Goal: Task Accomplishment & Management: Use online tool/utility

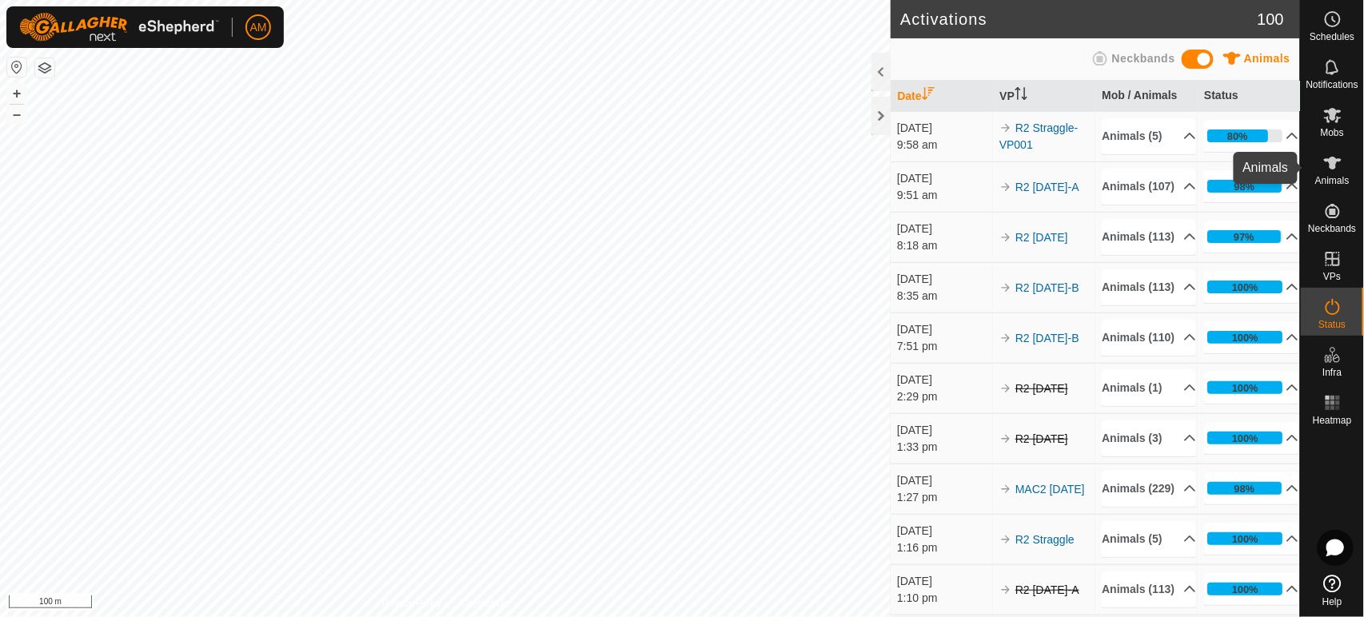
click at [1319, 174] on es-animals-svg-icon at bounding box center [1333, 163] width 29 height 26
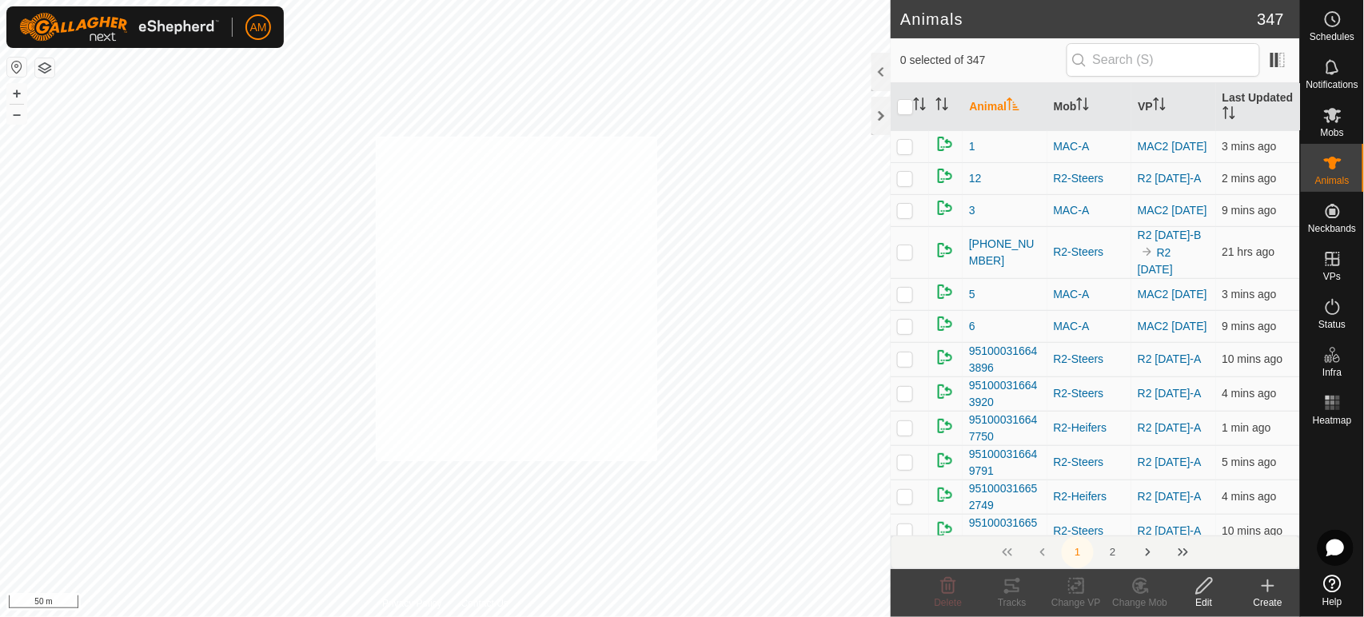
checkbox input "true"
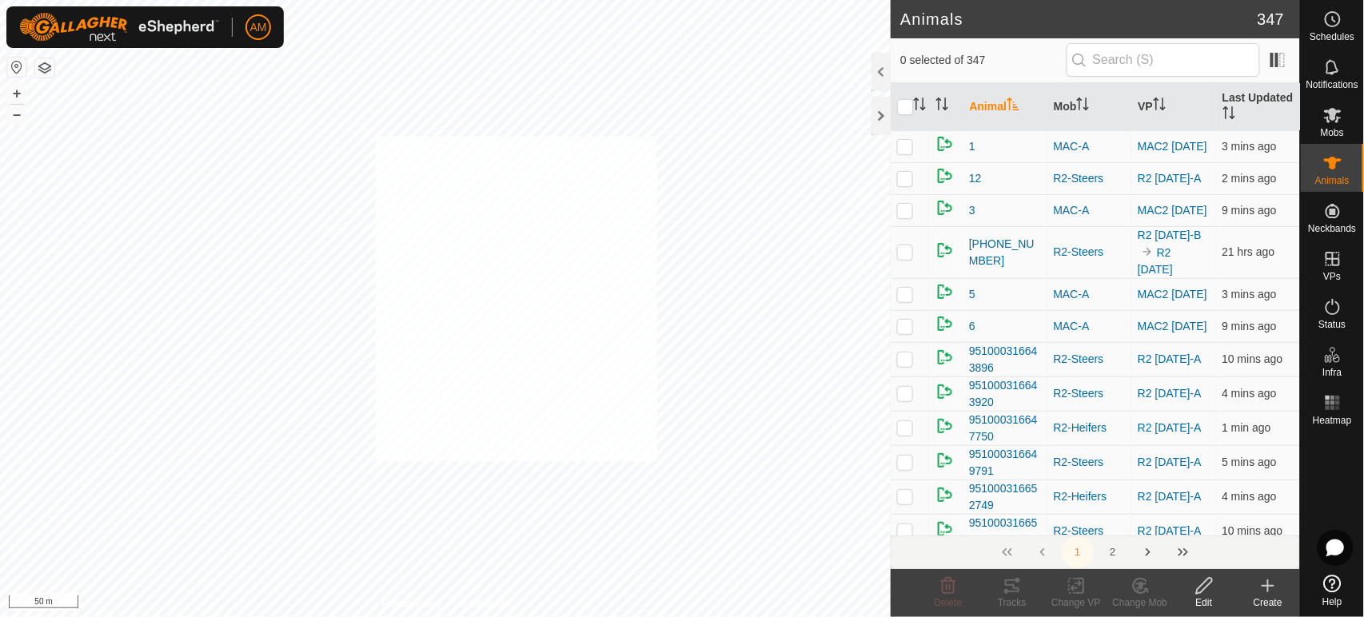
checkbox input "true"
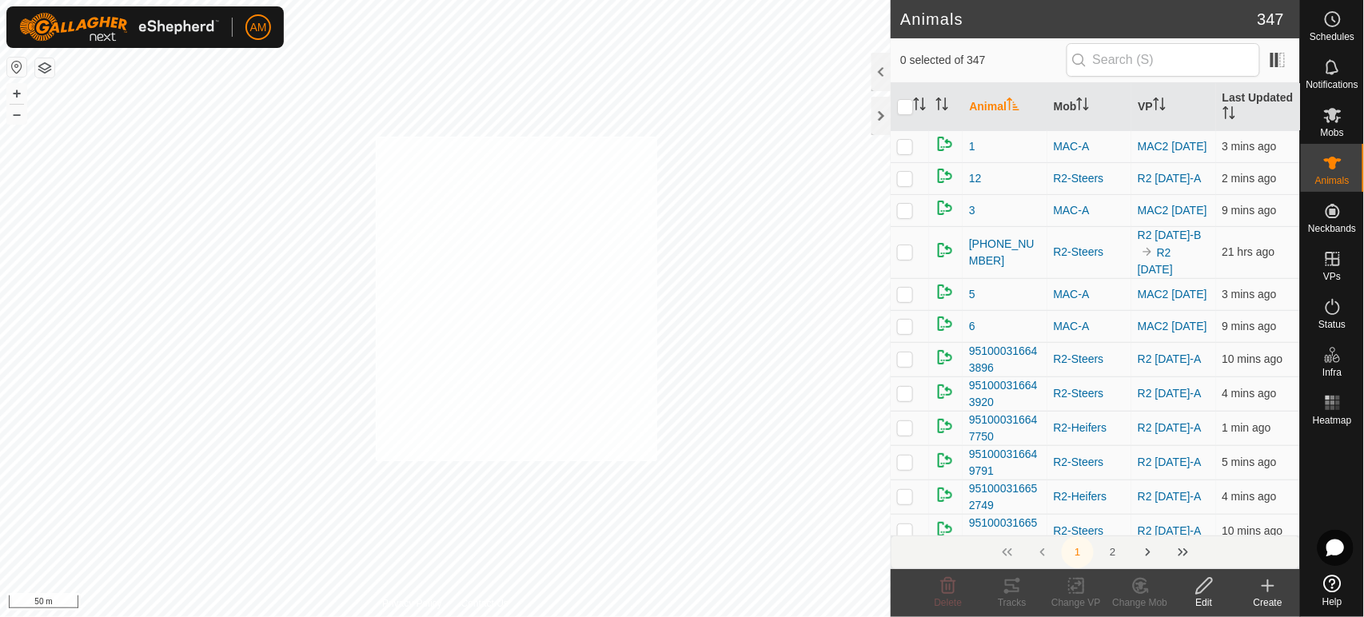
checkbox input "true"
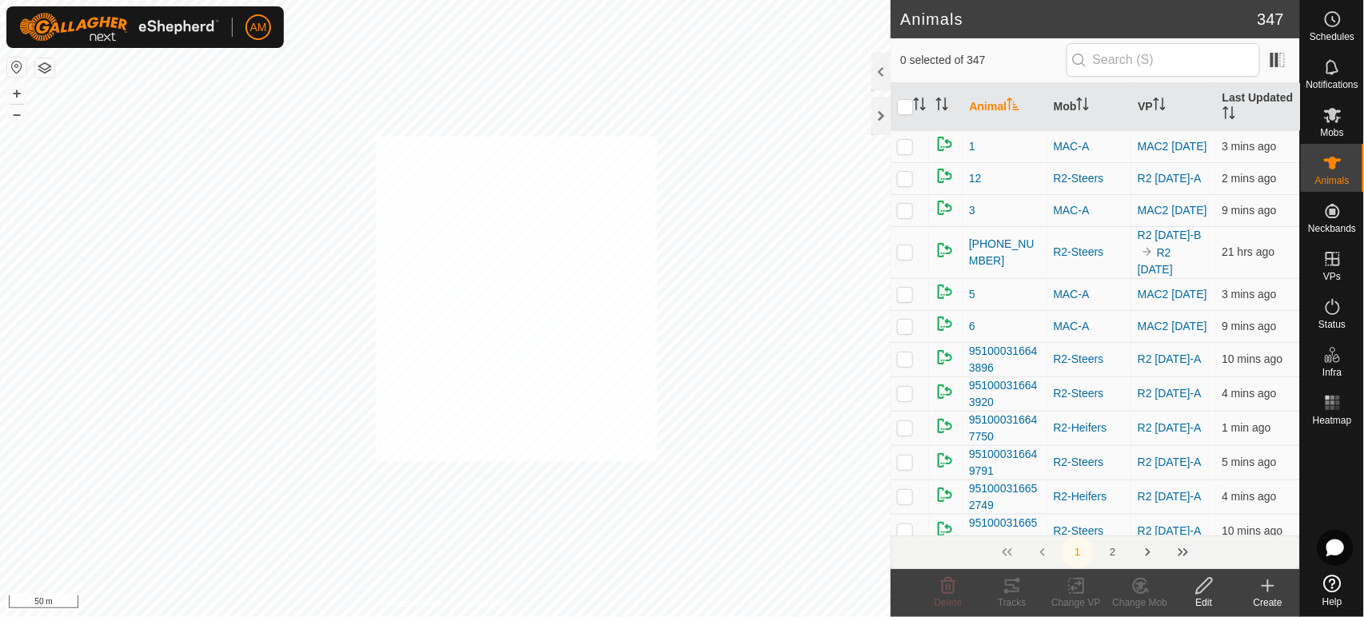
checkbox input "true"
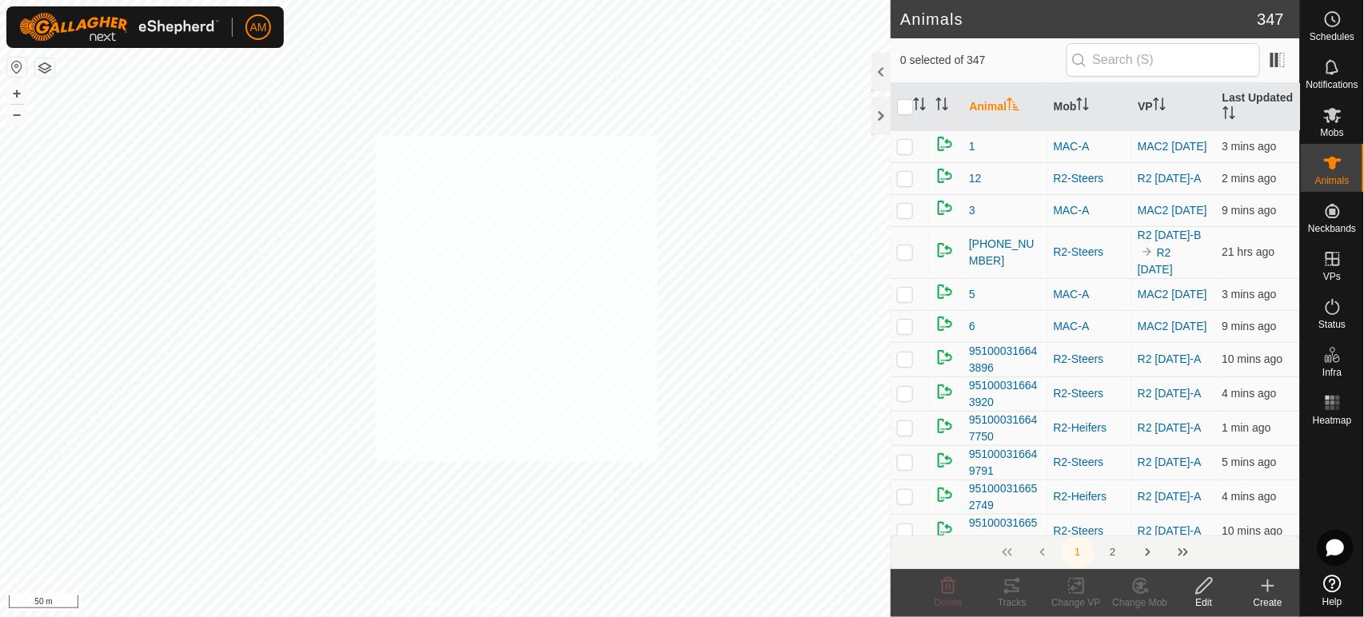
checkbox input "true"
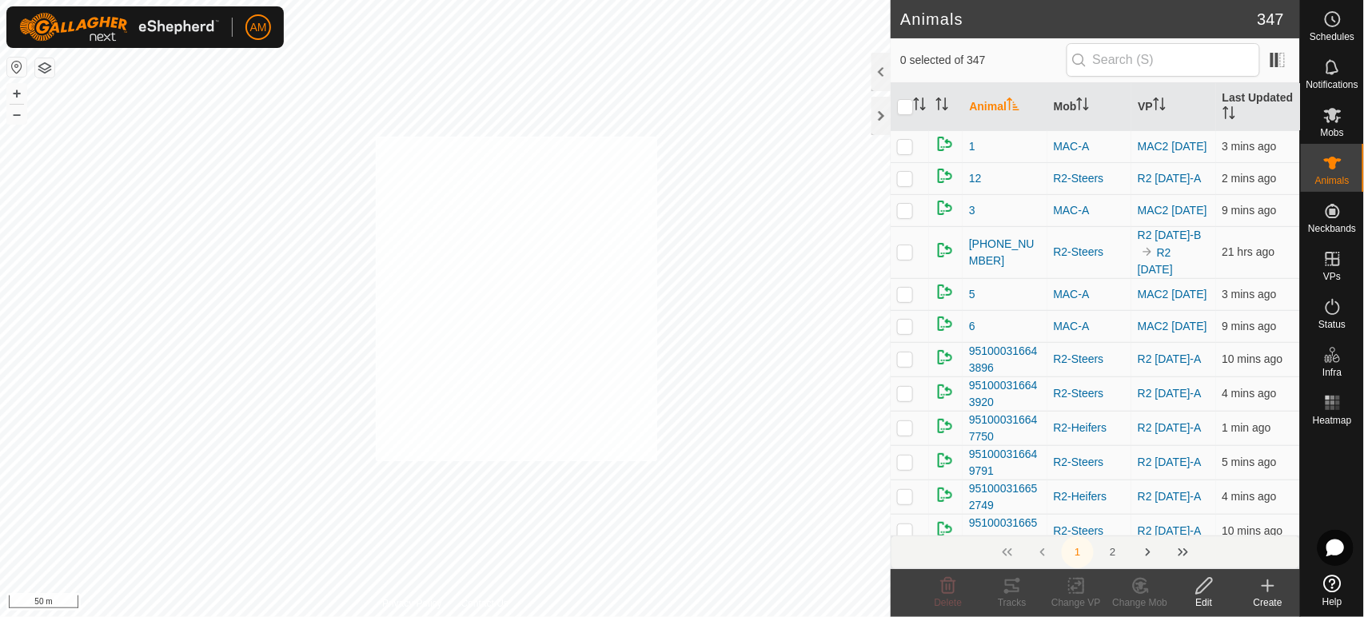
checkbox input "true"
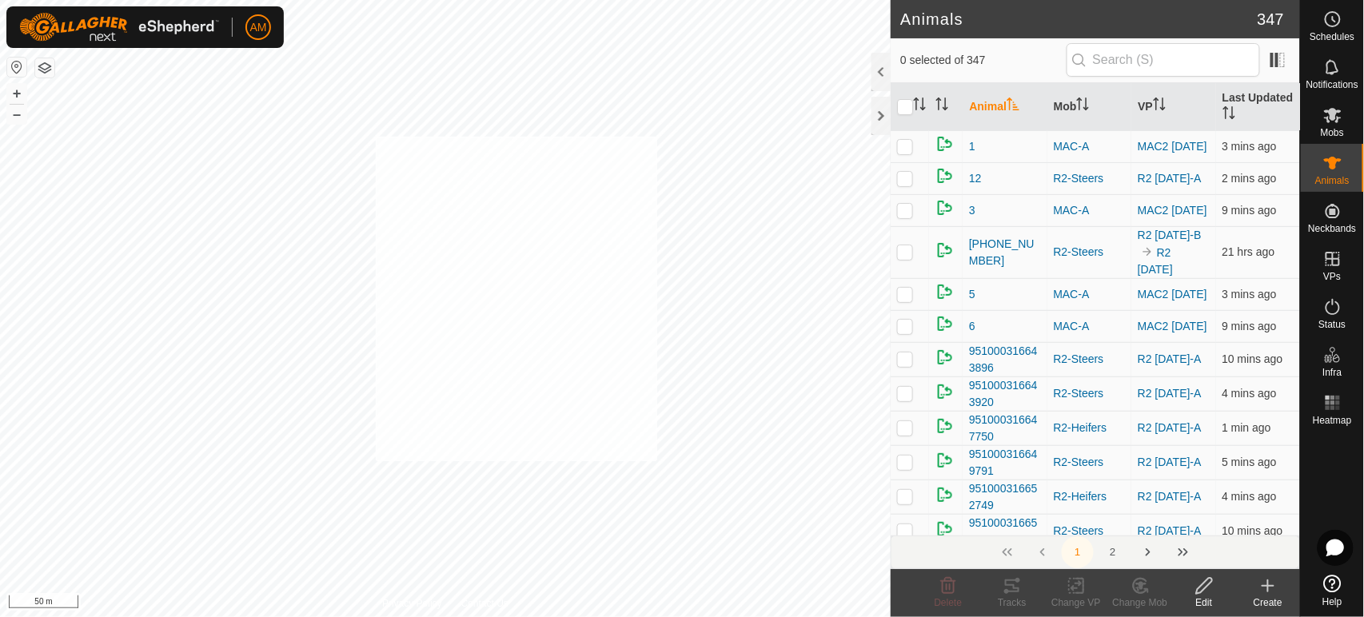
checkbox input "true"
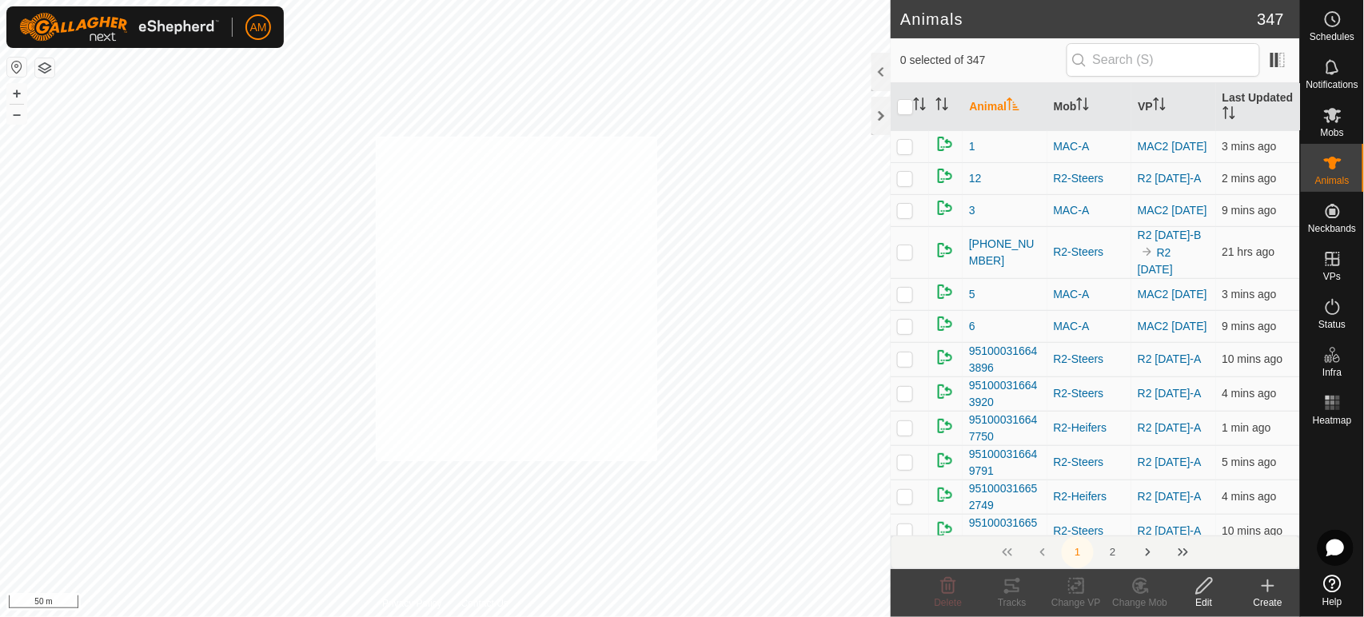
checkbox input "true"
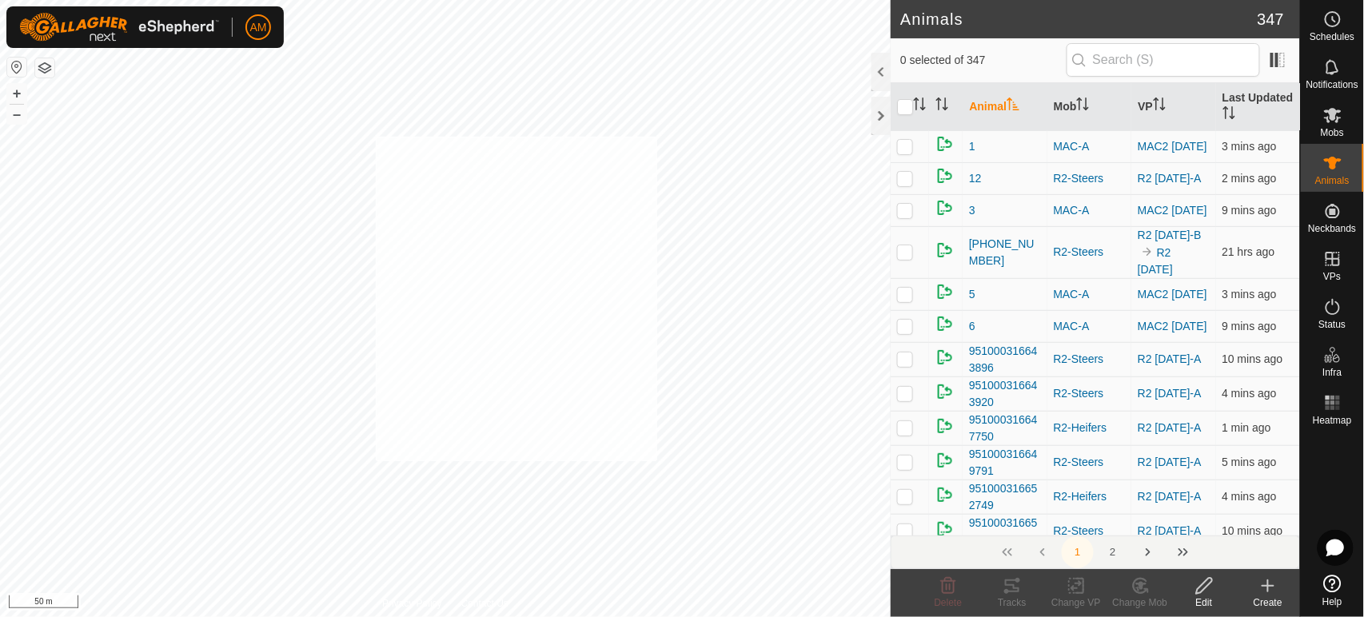
checkbox input "true"
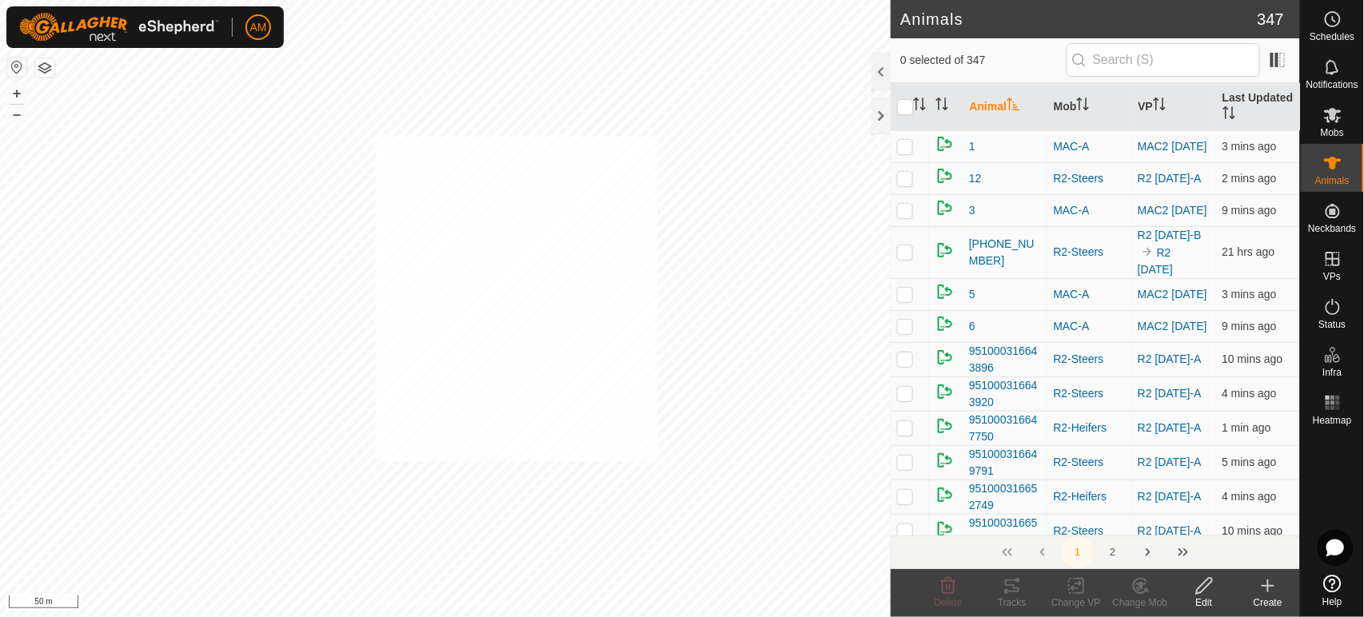
checkbox input "true"
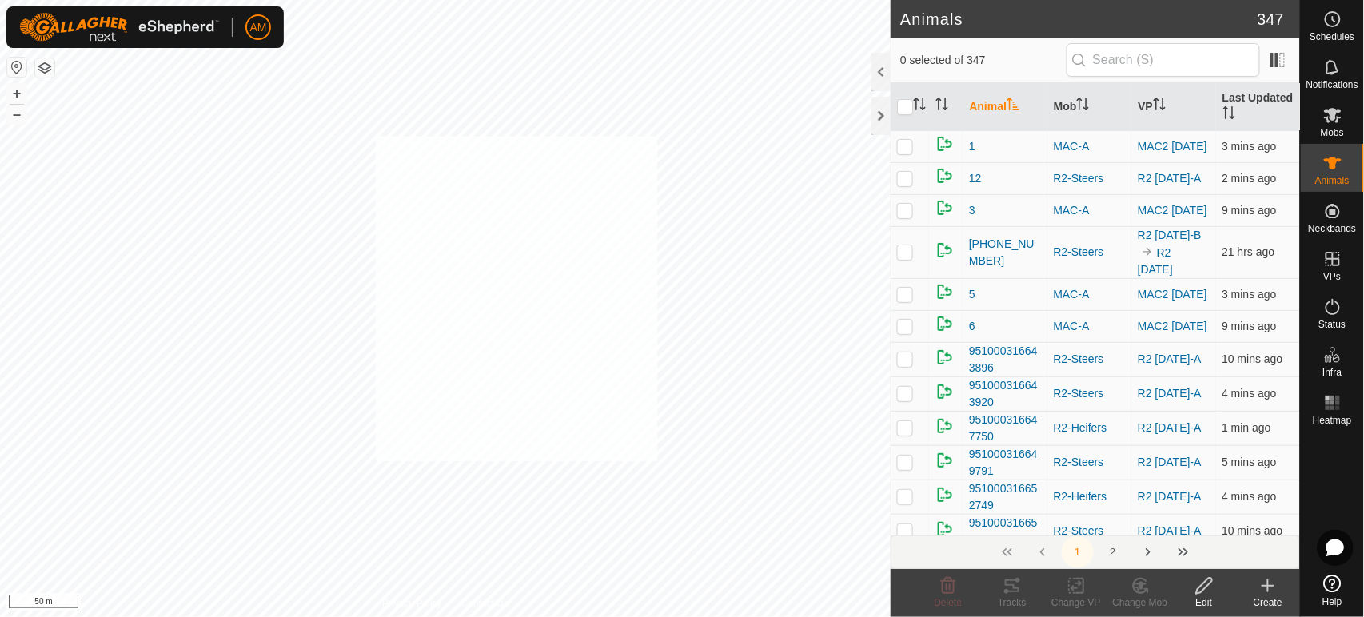
checkbox input "true"
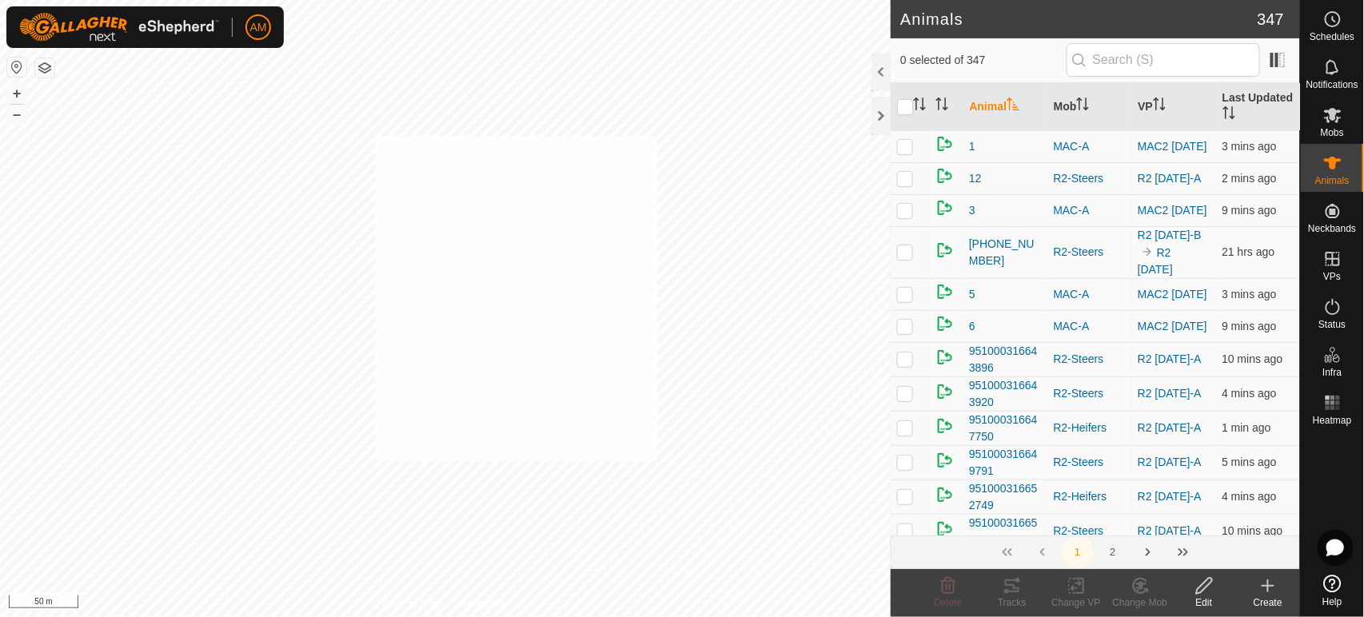
checkbox input "true"
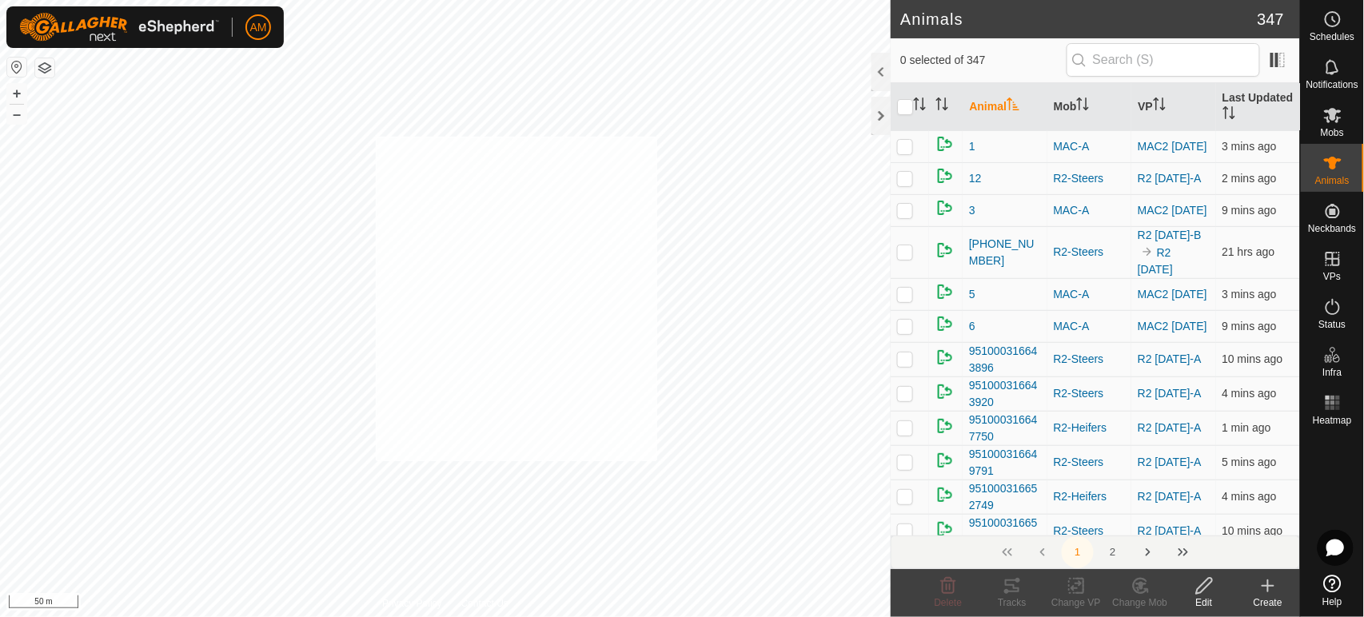
checkbox input "true"
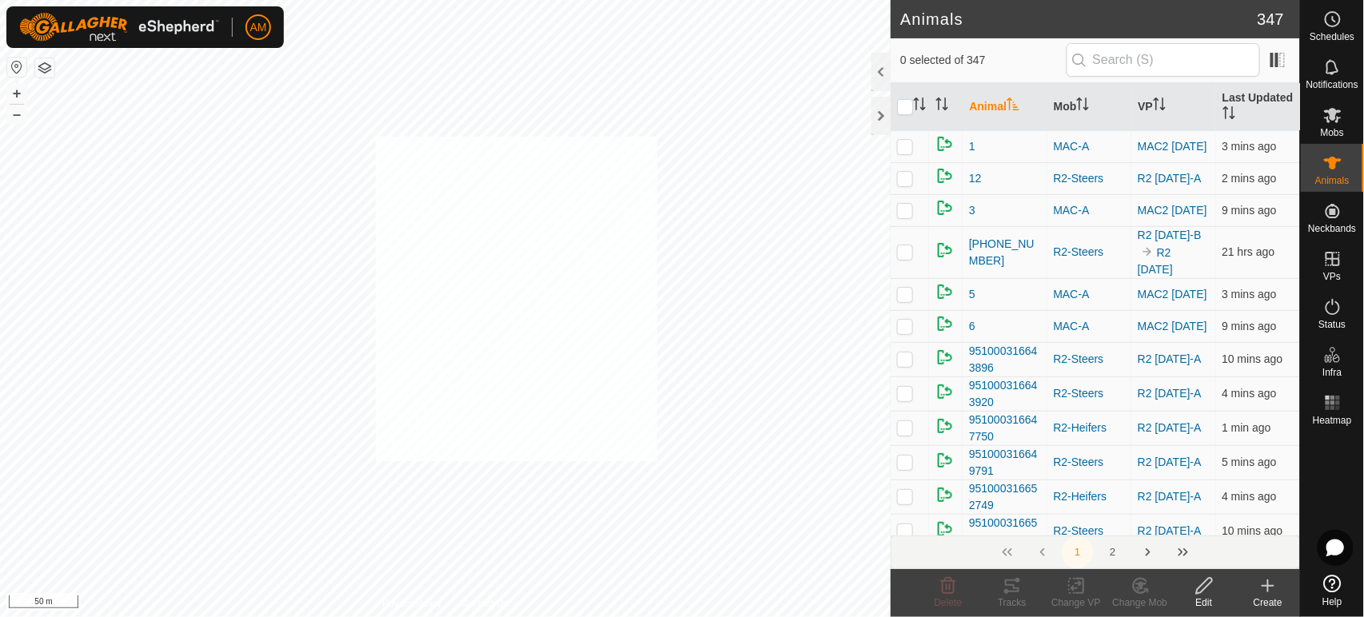
checkbox input "true"
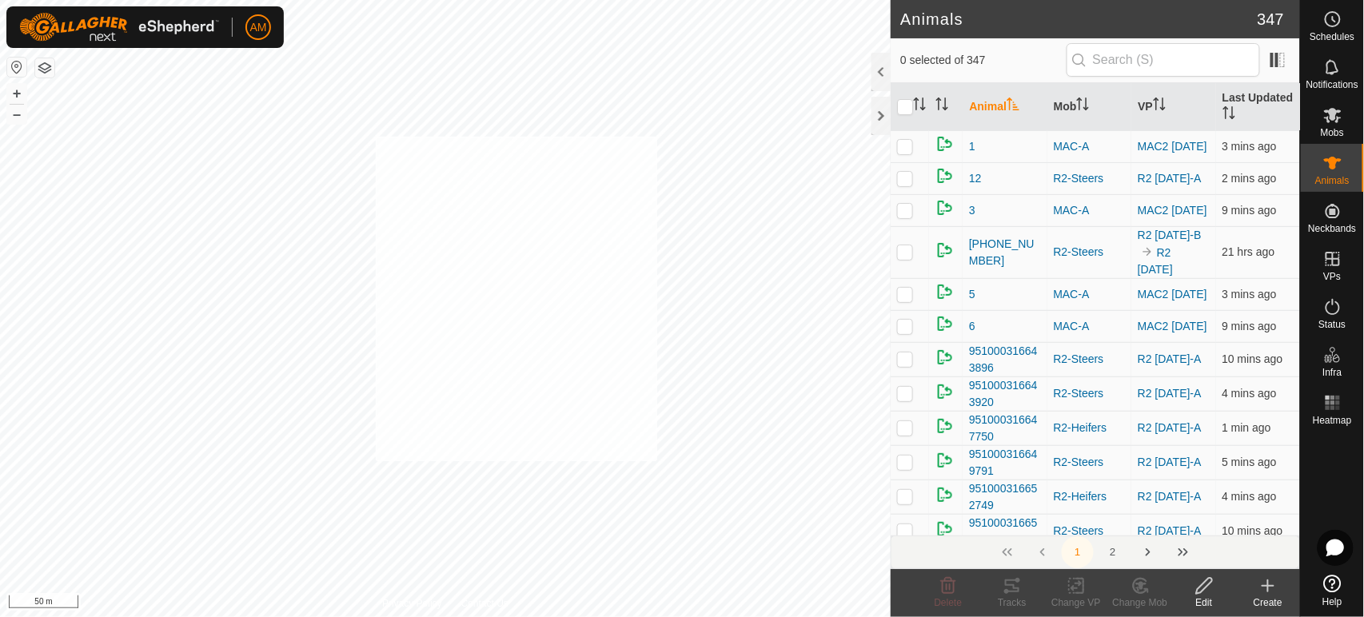
checkbox input "true"
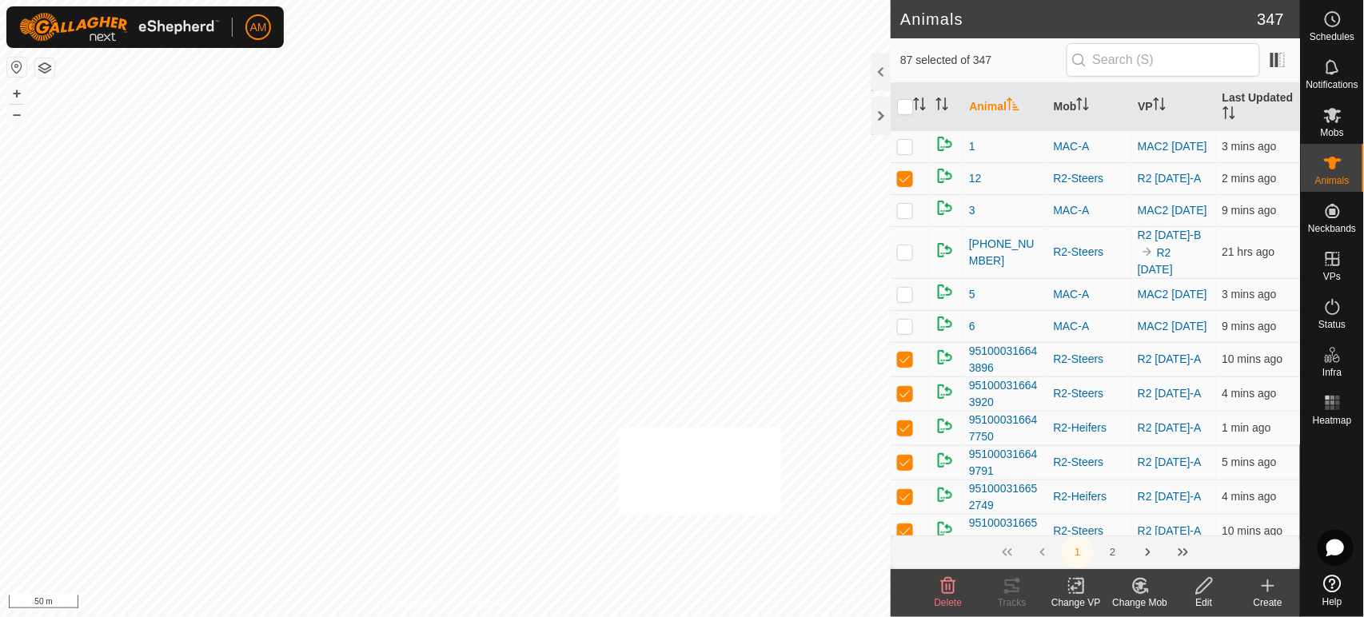
checkbox input "true"
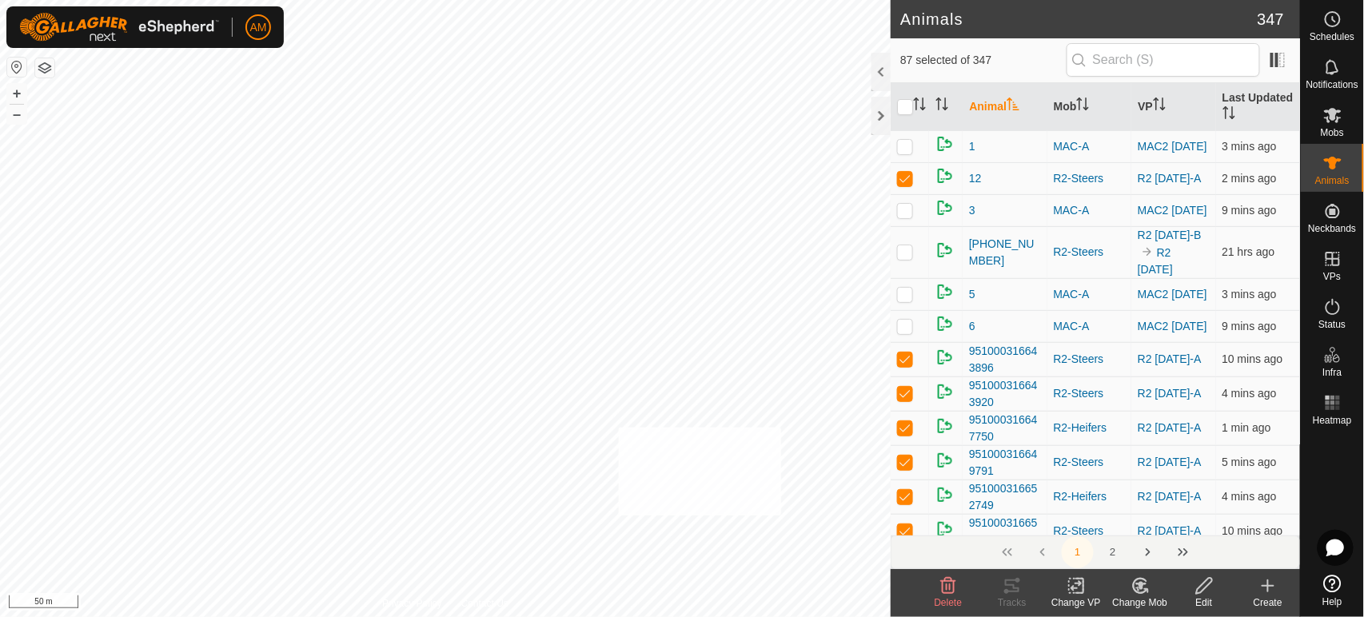
checkbox input "true"
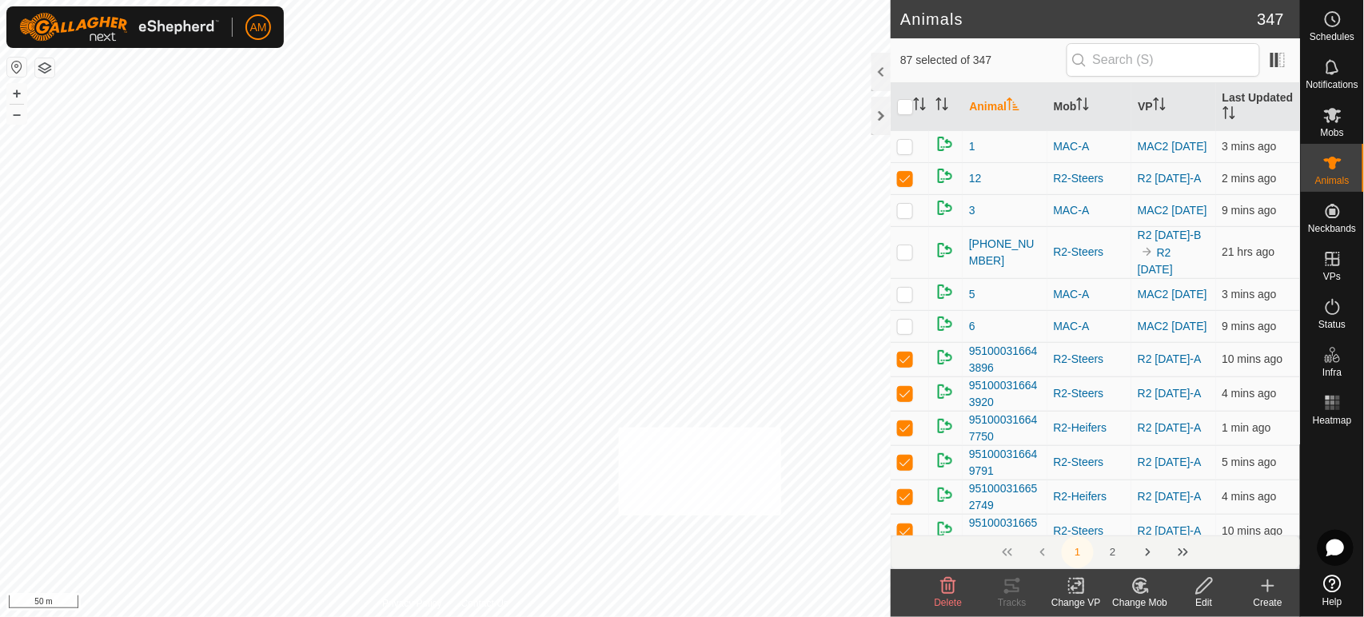
checkbox input "true"
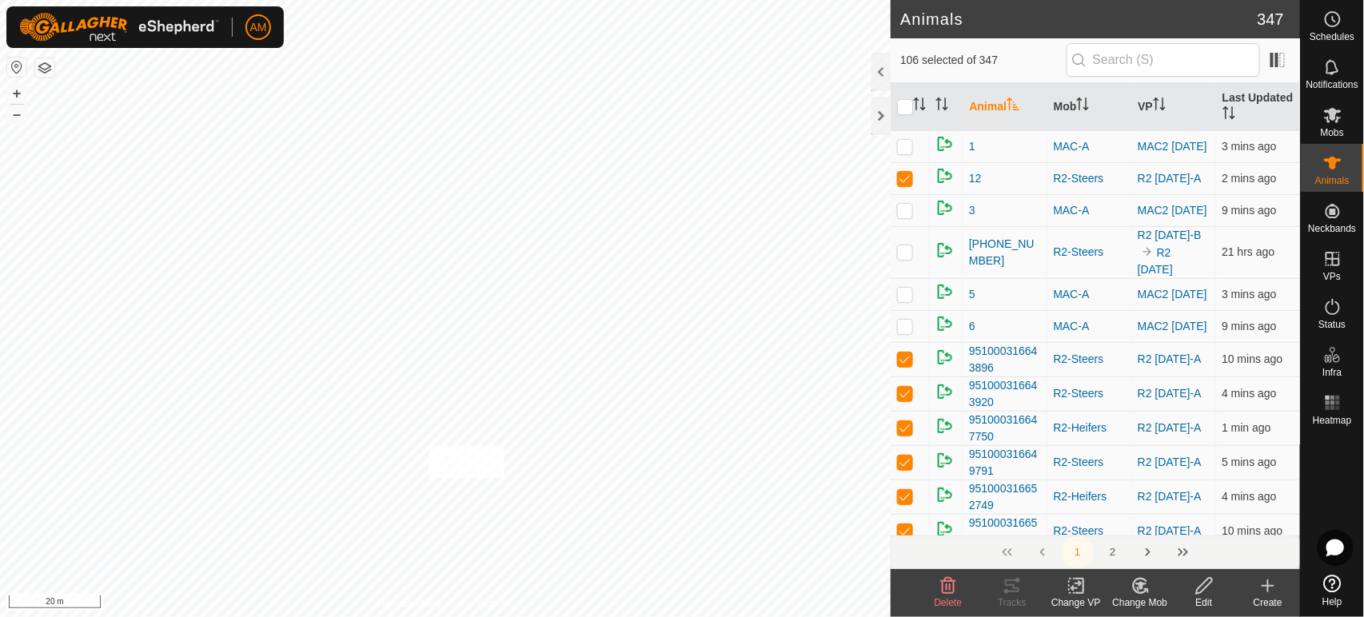
checkbox input "true"
click at [1090, 595] on change-vp-svg-icon at bounding box center [1076, 586] width 64 height 19
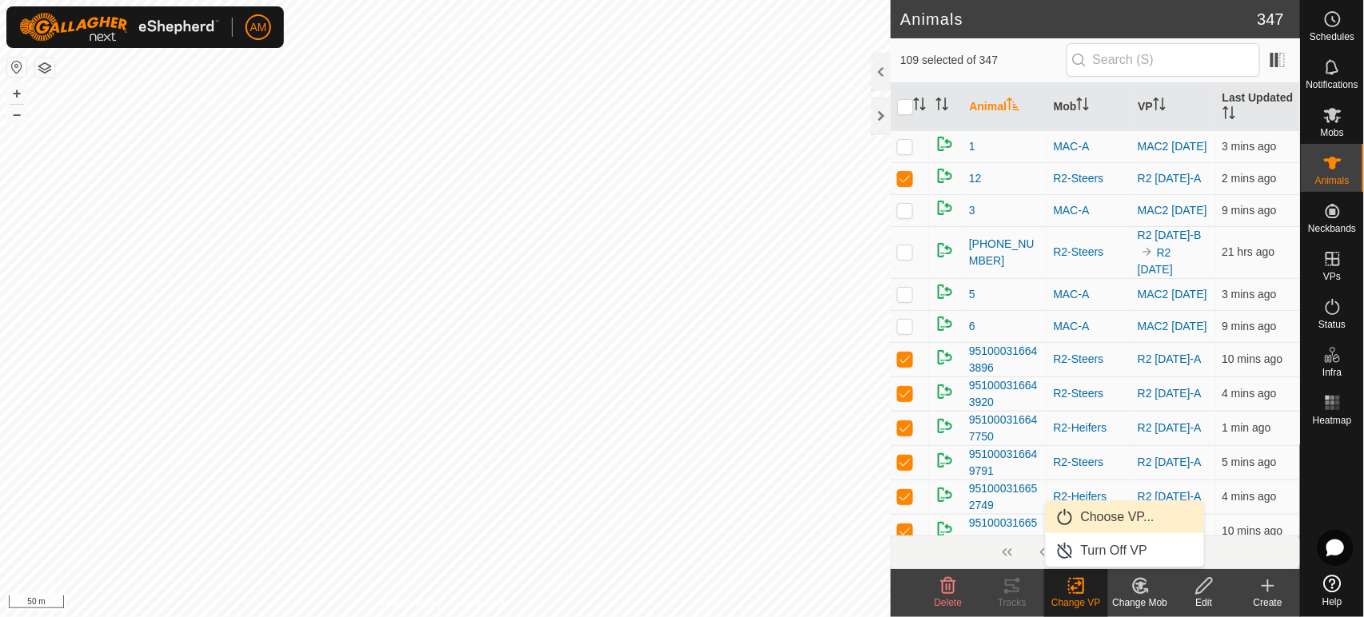
click at [1087, 527] on link "Choose VP..." at bounding box center [1125, 517] width 158 height 32
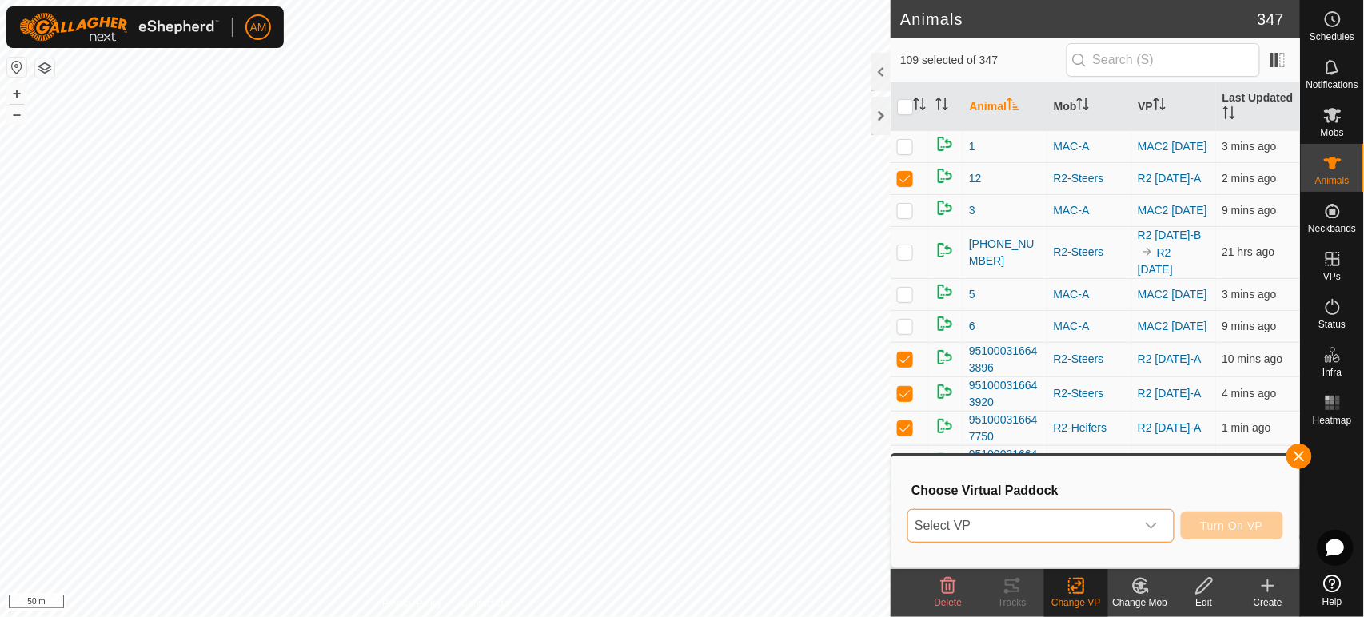
click at [1061, 514] on span "Select VP" at bounding box center [1021, 526] width 226 height 32
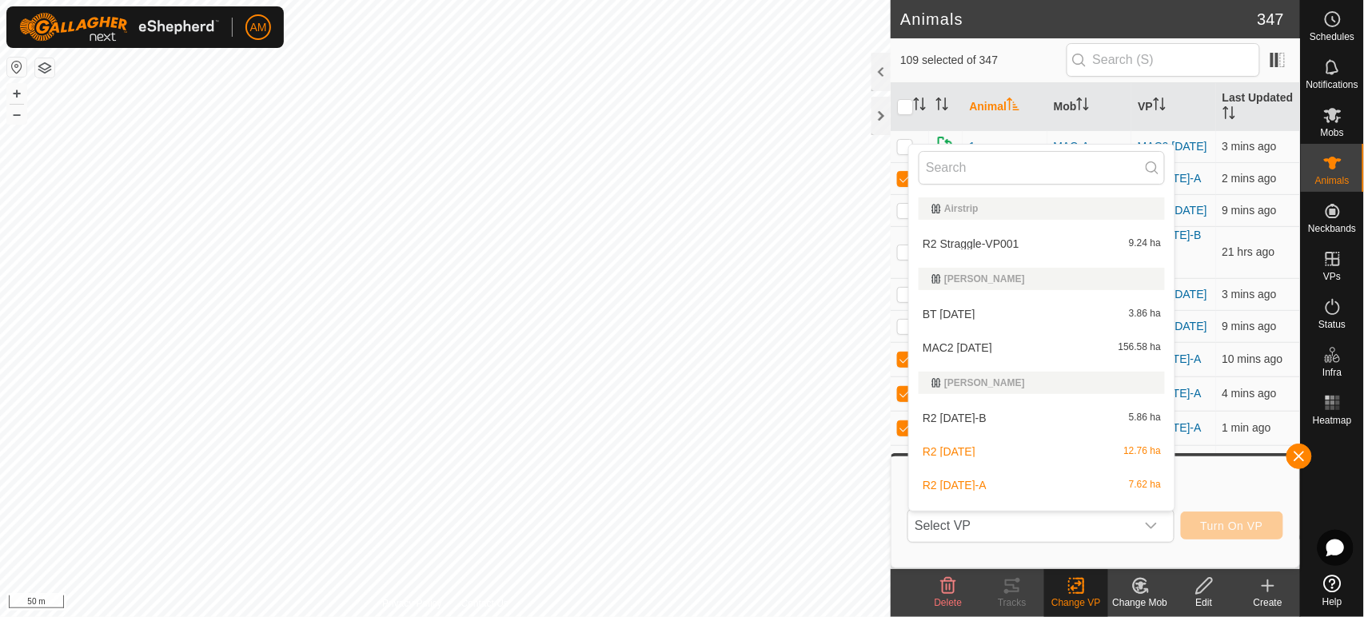
click at [691, 616] on html "AM Schedules Notifications Mobs Animals Neckbands VPs Status Infra Heatmap Help…" at bounding box center [682, 308] width 1364 height 617
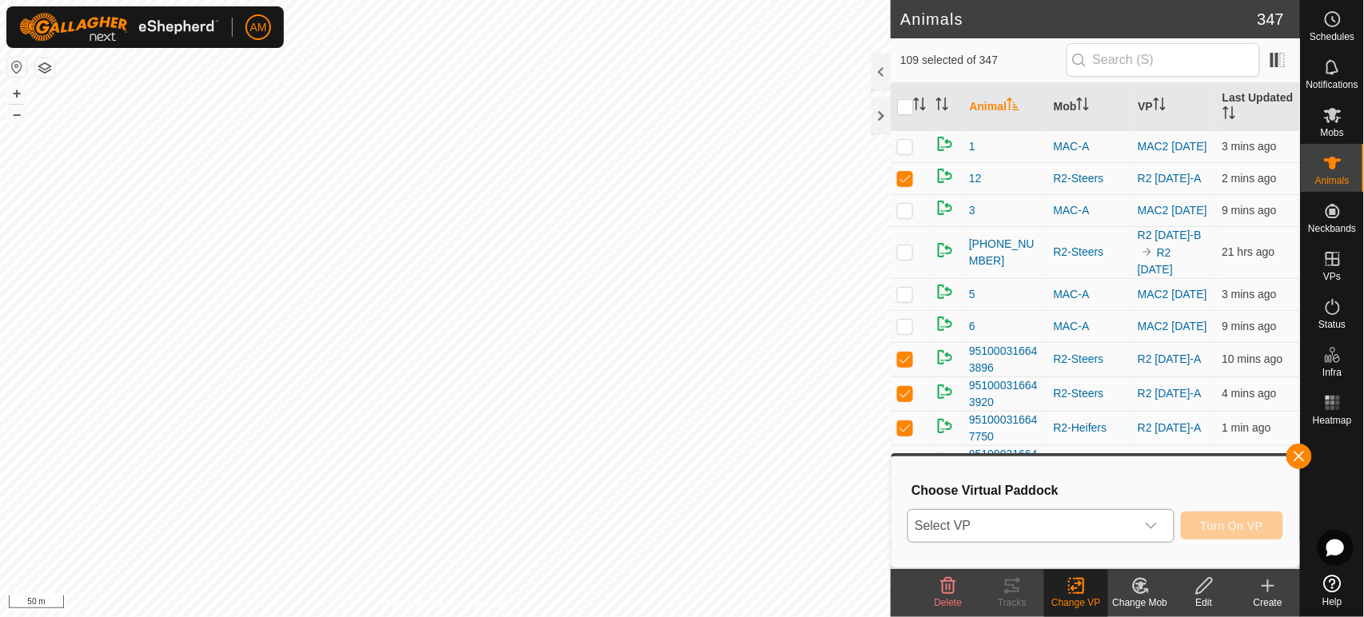
click at [964, 530] on span "Select VP" at bounding box center [1021, 526] width 226 height 32
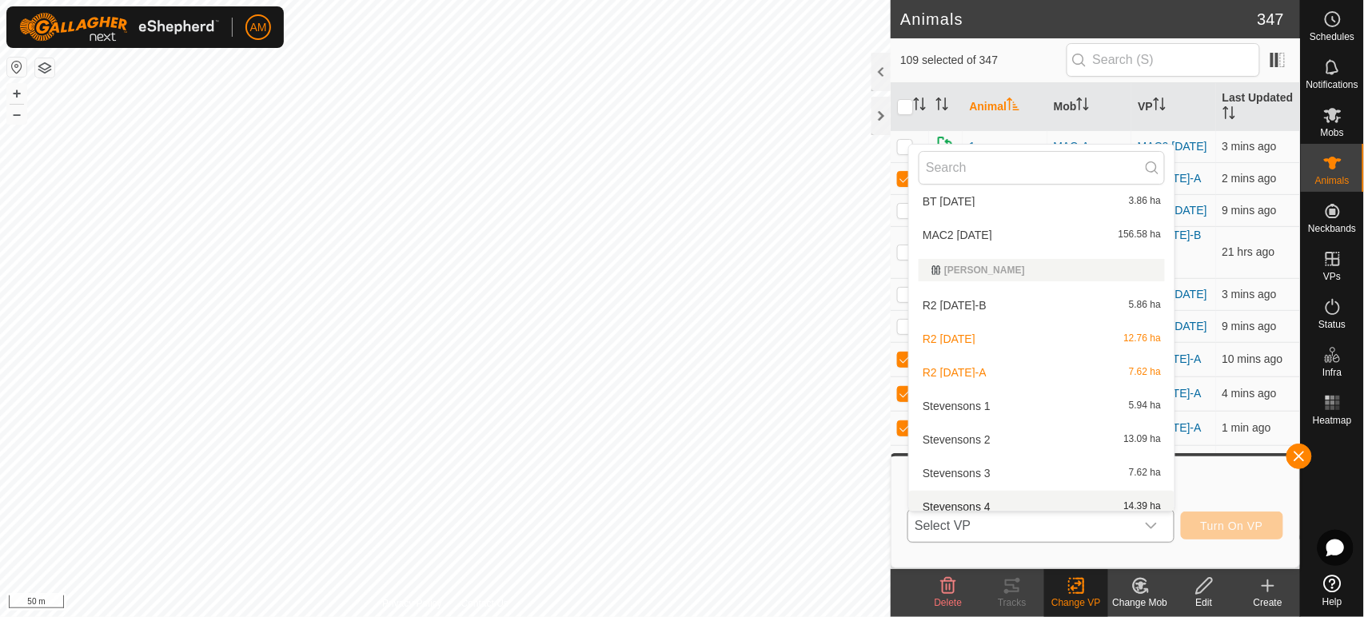
scroll to position [125, 0]
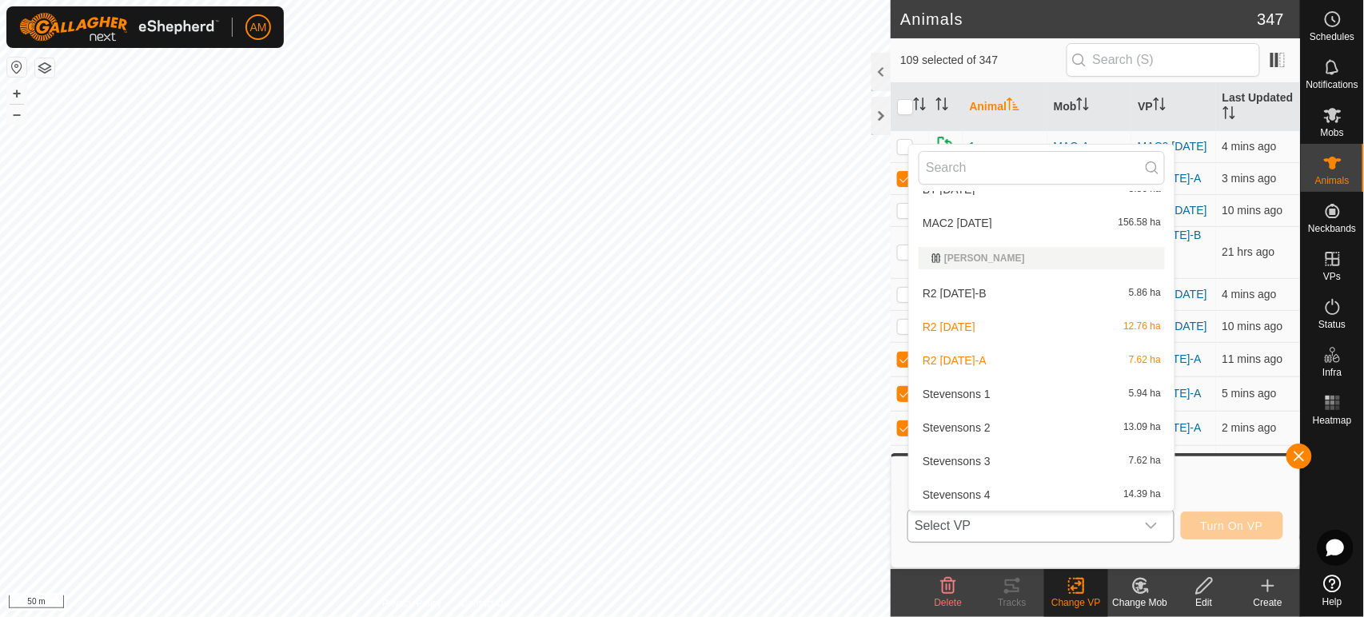
click at [968, 357] on li "R2 16 AUG-A 7.62 ha" at bounding box center [1041, 361] width 265 height 32
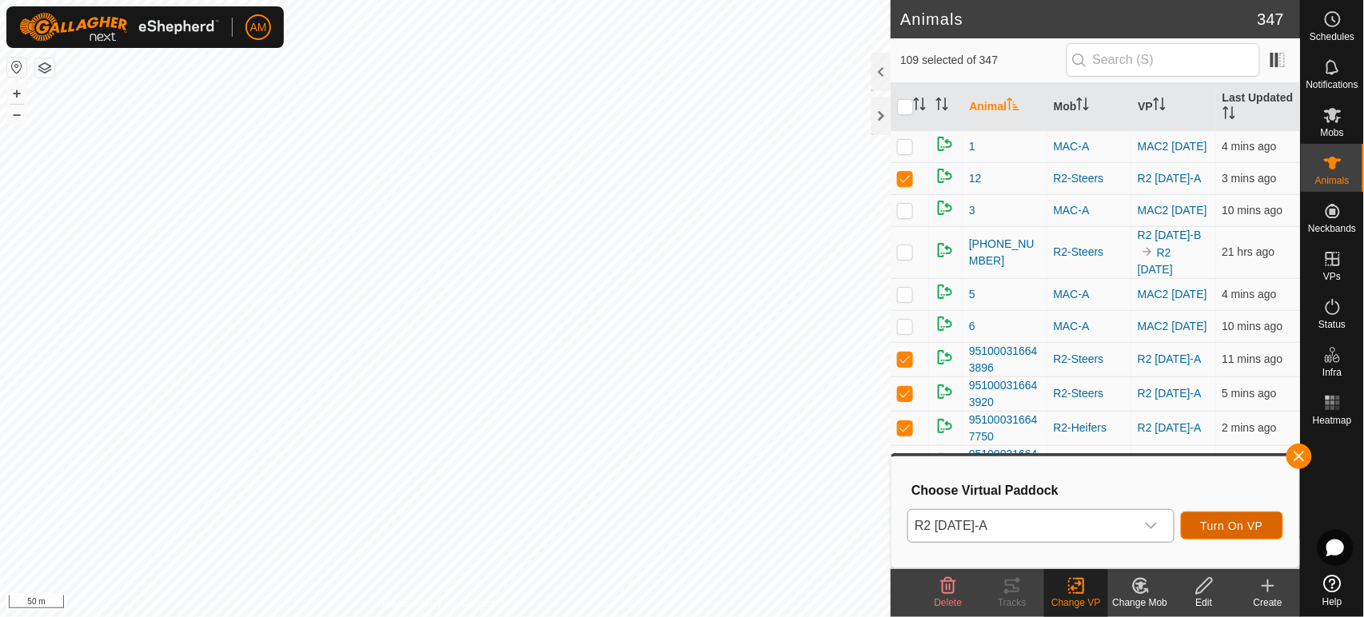
click at [1231, 517] on button "Turn On VP" at bounding box center [1232, 526] width 102 height 28
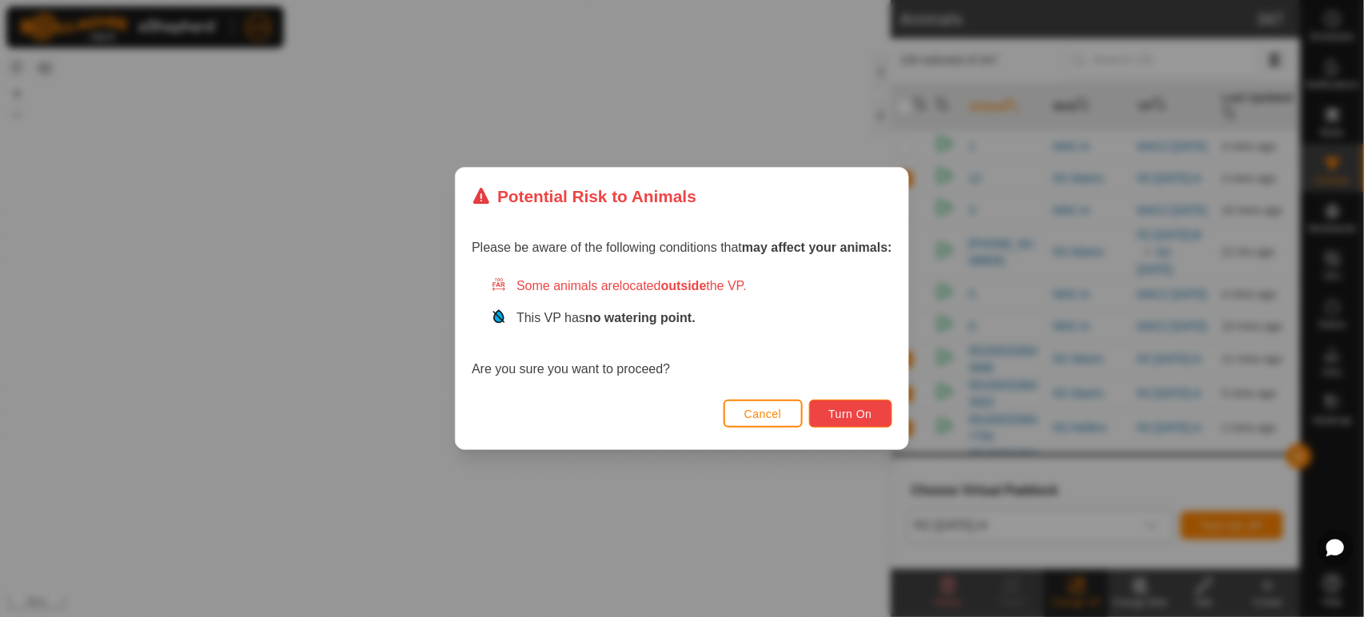
click at [880, 411] on button "Turn On" at bounding box center [850, 414] width 83 height 28
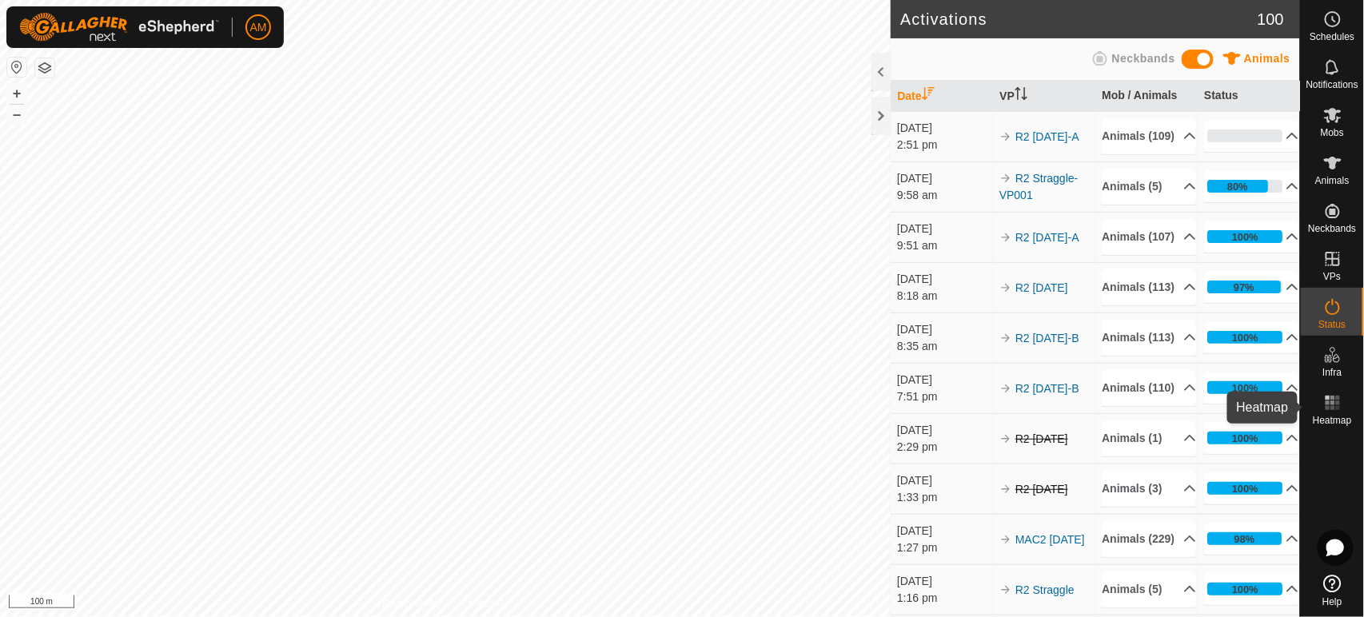
click at [1343, 409] on es-heatmap-svg-icon at bounding box center [1333, 403] width 29 height 26
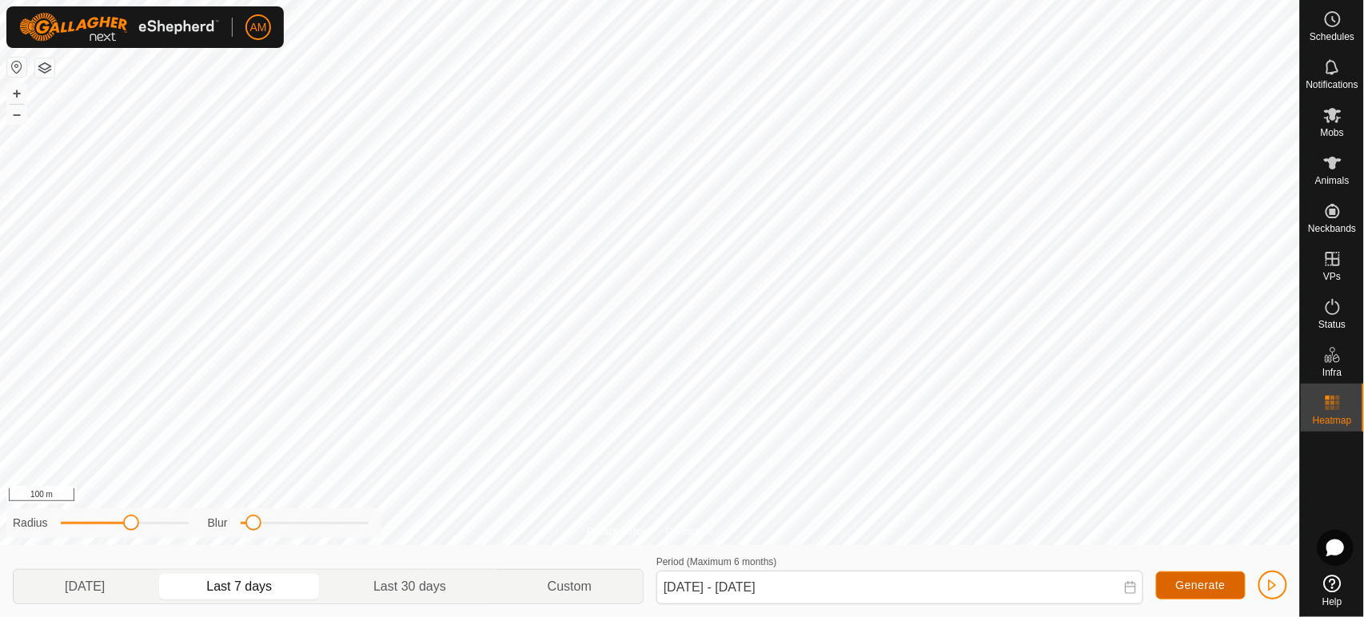
click at [1186, 581] on span "Generate" at bounding box center [1201, 585] width 50 height 13
drag, startPoint x: 126, startPoint y: 519, endPoint x: 200, endPoint y: 533, distance: 74.8
click at [200, 533] on div "Radius Blur" at bounding box center [193, 524] width 375 height 30
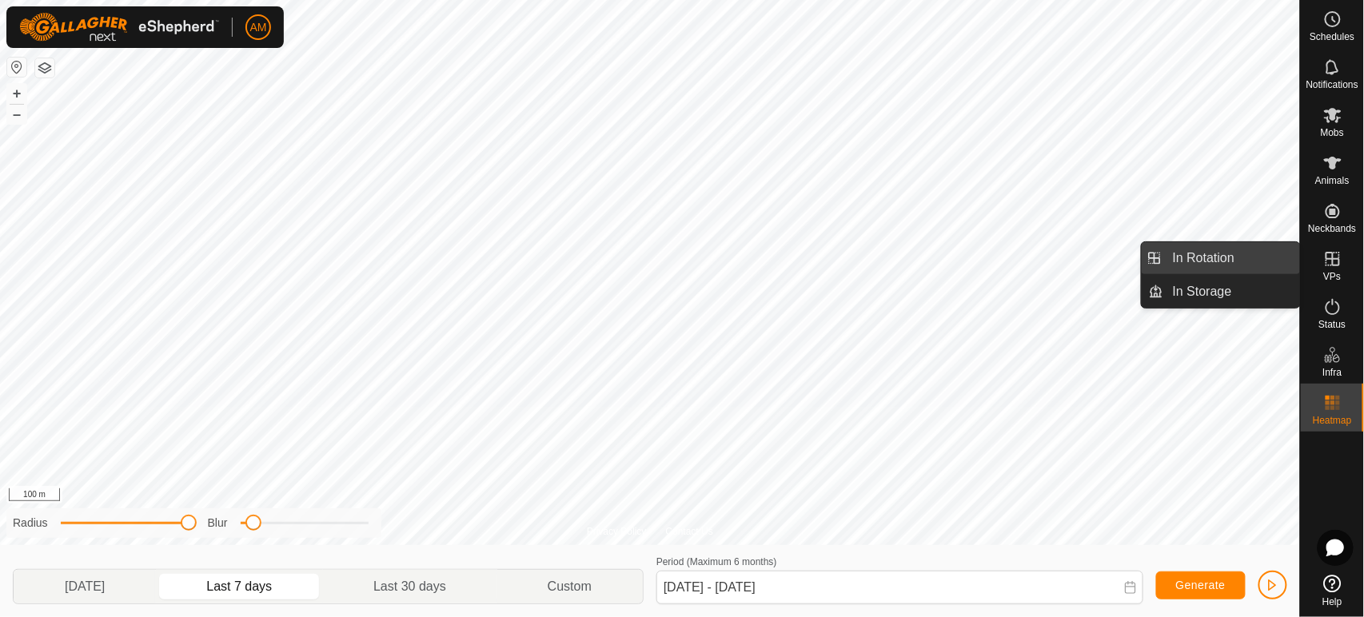
click at [1249, 251] on link "In Rotation" at bounding box center [1231, 258] width 137 height 32
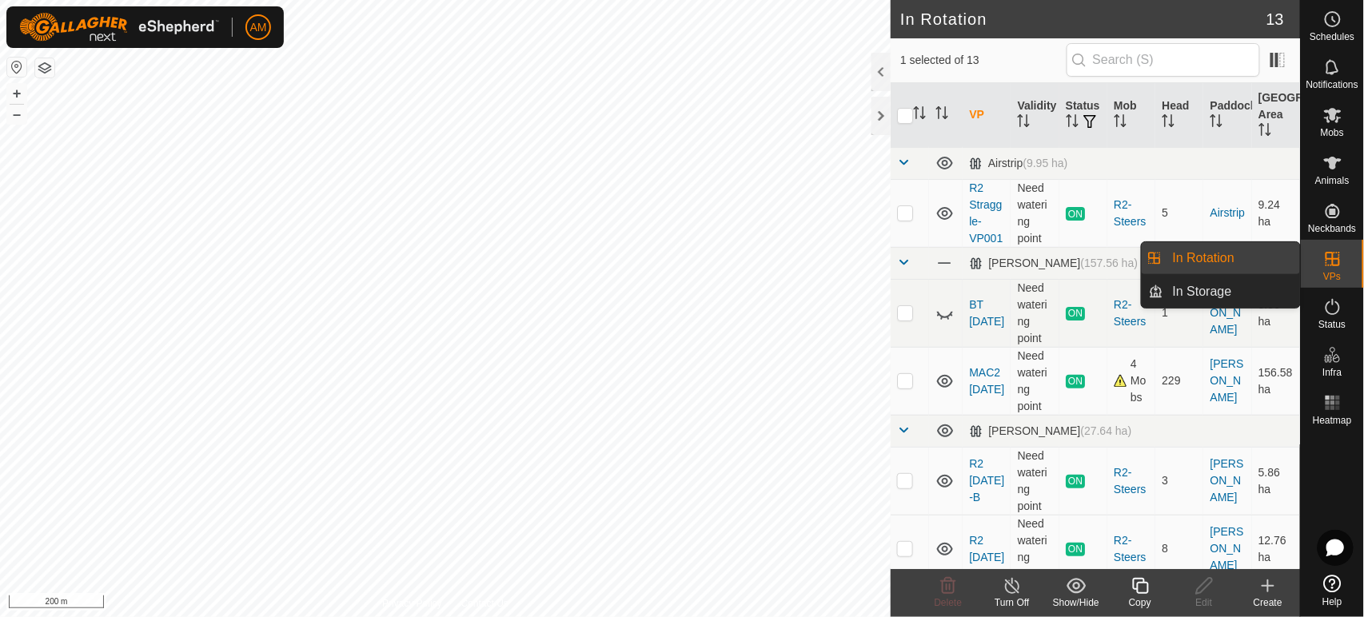
click at [1252, 257] on link "In Rotation" at bounding box center [1231, 258] width 137 height 32
click at [1218, 285] on link "In Storage" at bounding box center [1231, 292] width 137 height 32
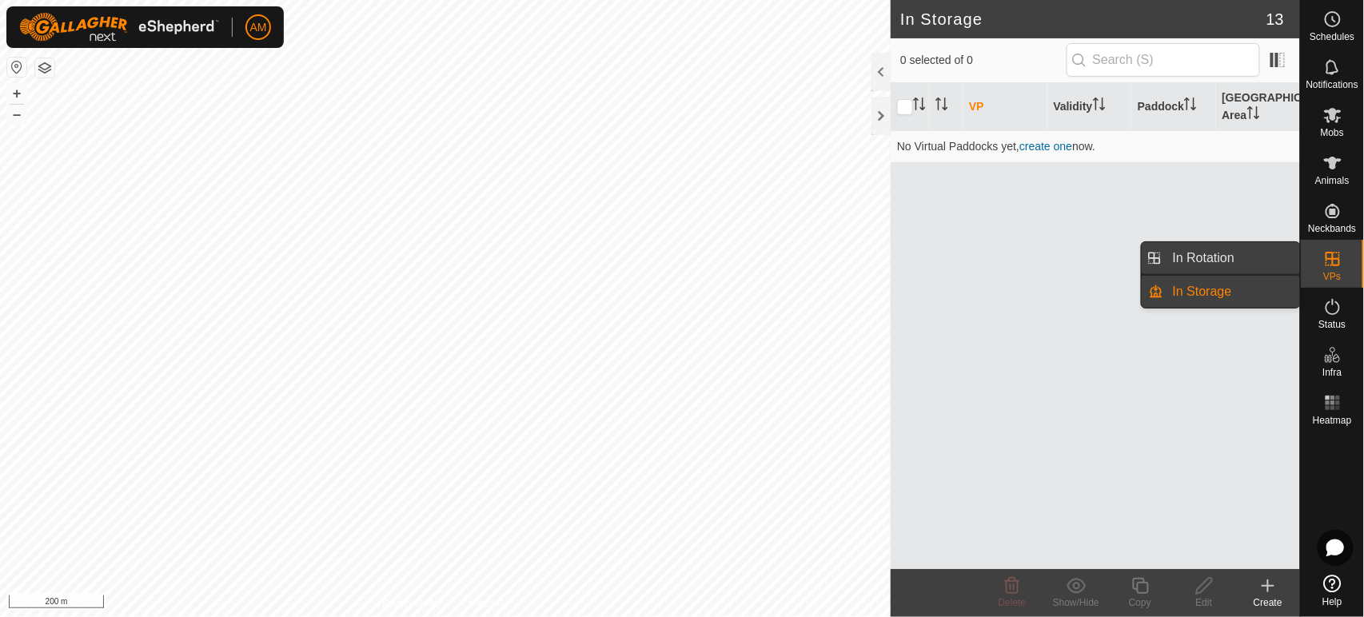
click at [1219, 258] on link "In Rotation" at bounding box center [1231, 258] width 137 height 32
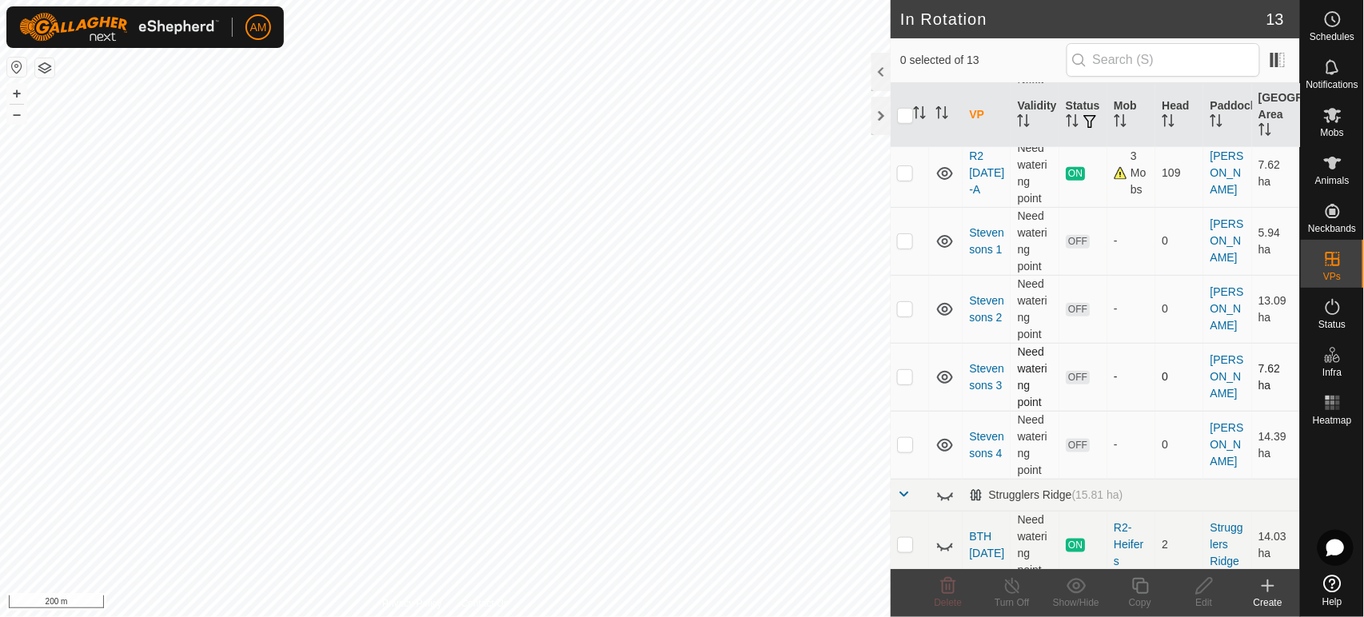
scroll to position [533, 0]
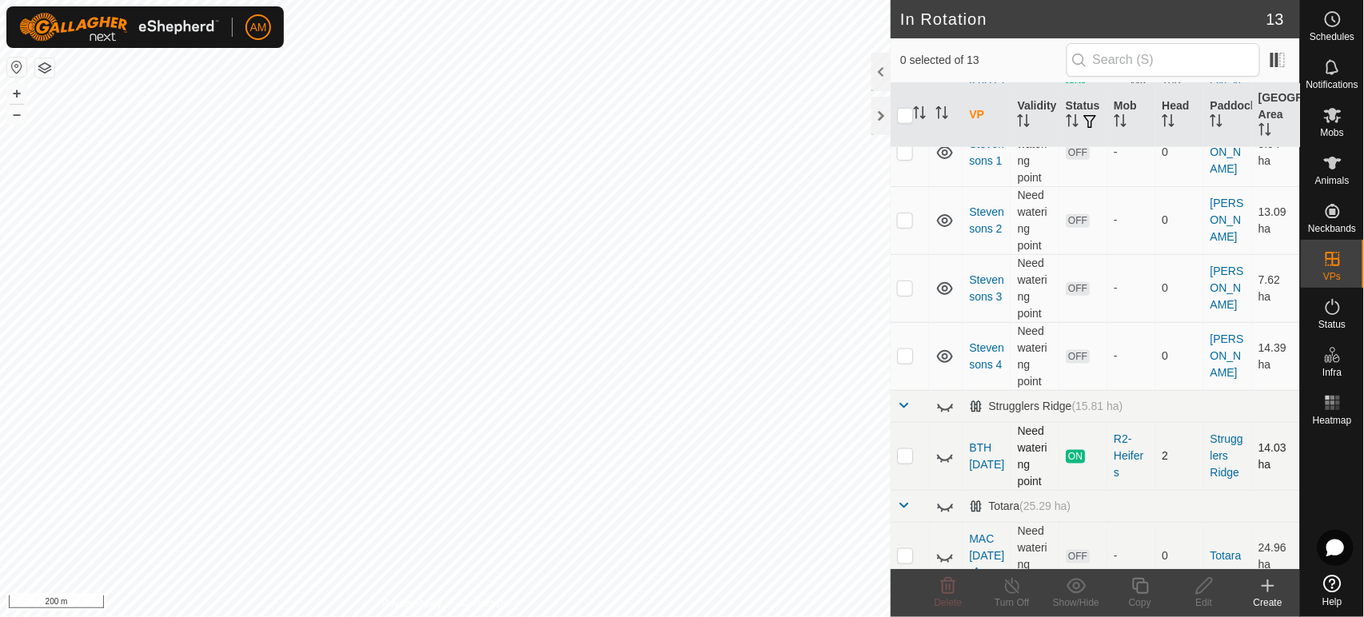
click at [900, 462] on p-checkbox at bounding box center [905, 455] width 16 height 13
checkbox input "true"
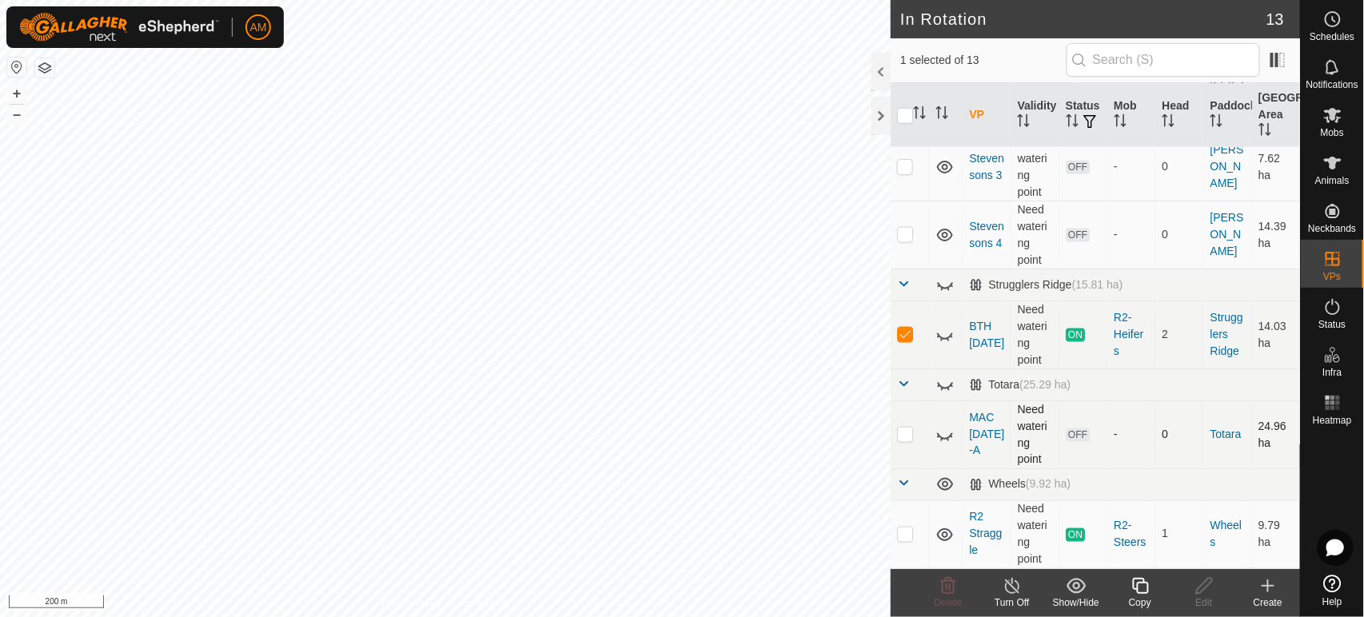
click at [907, 432] on p-checkbox at bounding box center [905, 434] width 16 height 13
checkbox input "true"
click at [1083, 590] on icon at bounding box center [1076, 585] width 19 height 15
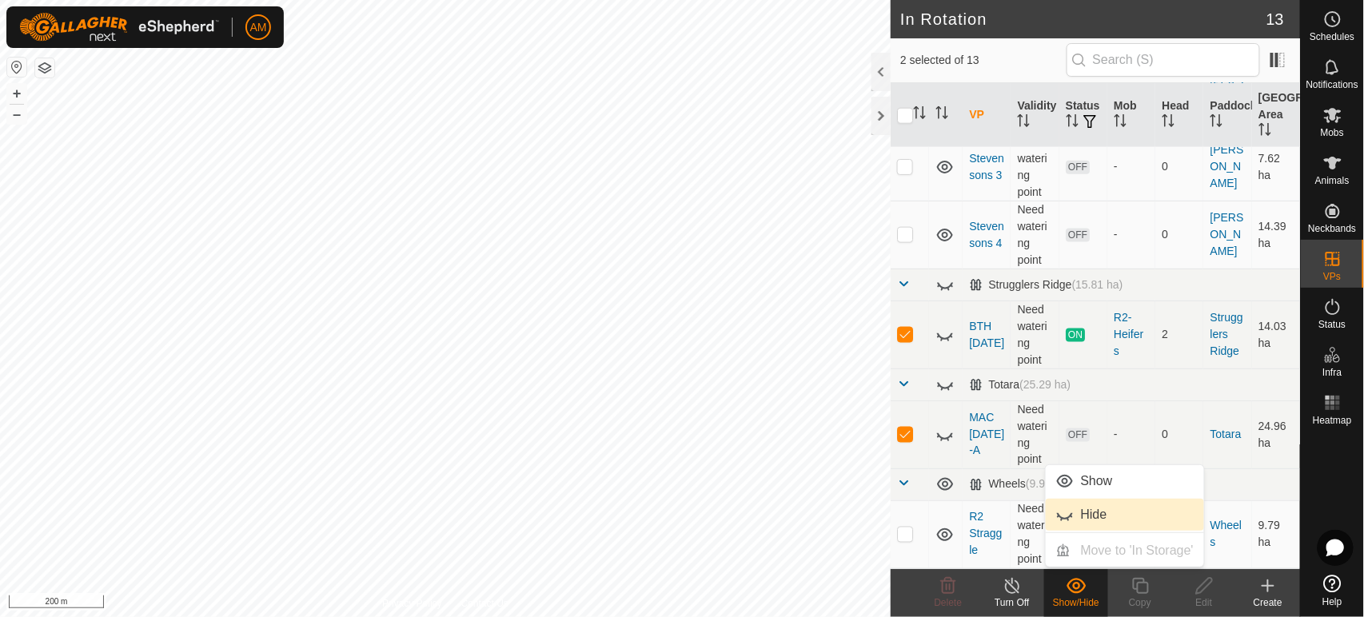
click at [1100, 512] on link "Hide" at bounding box center [1125, 515] width 158 height 32
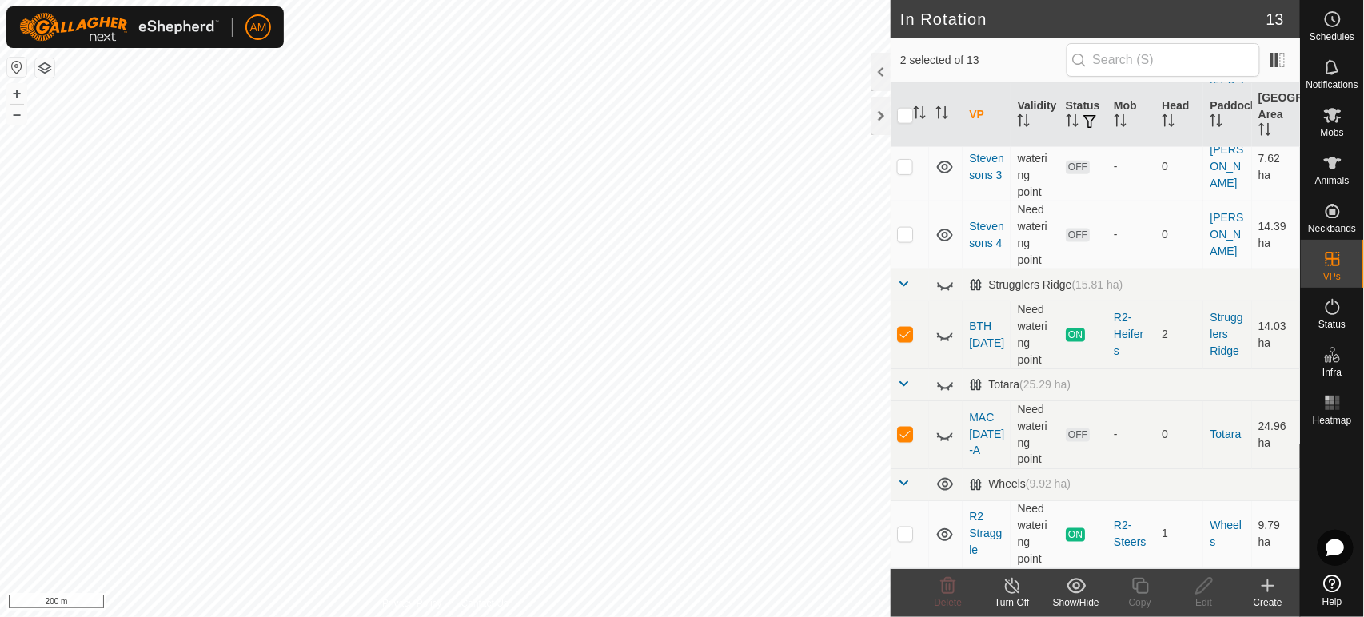
click at [1078, 584] on icon at bounding box center [1076, 585] width 19 height 15
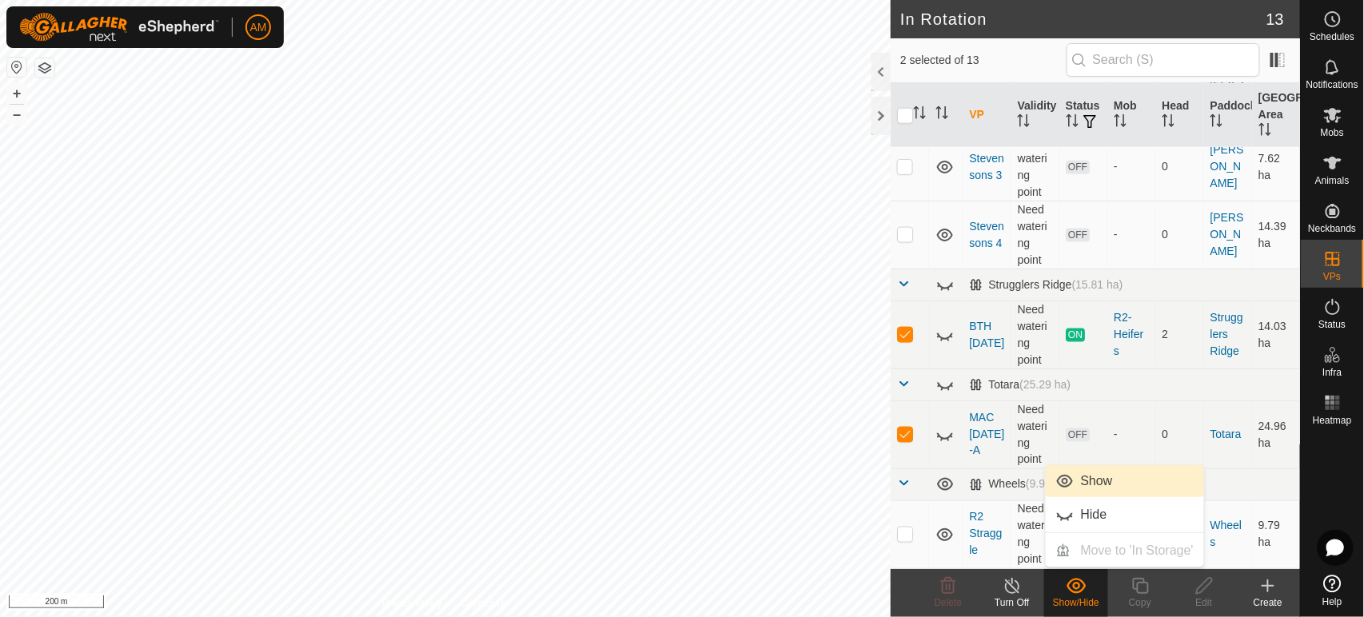
click at [1084, 483] on link "Show" at bounding box center [1125, 481] width 158 height 32
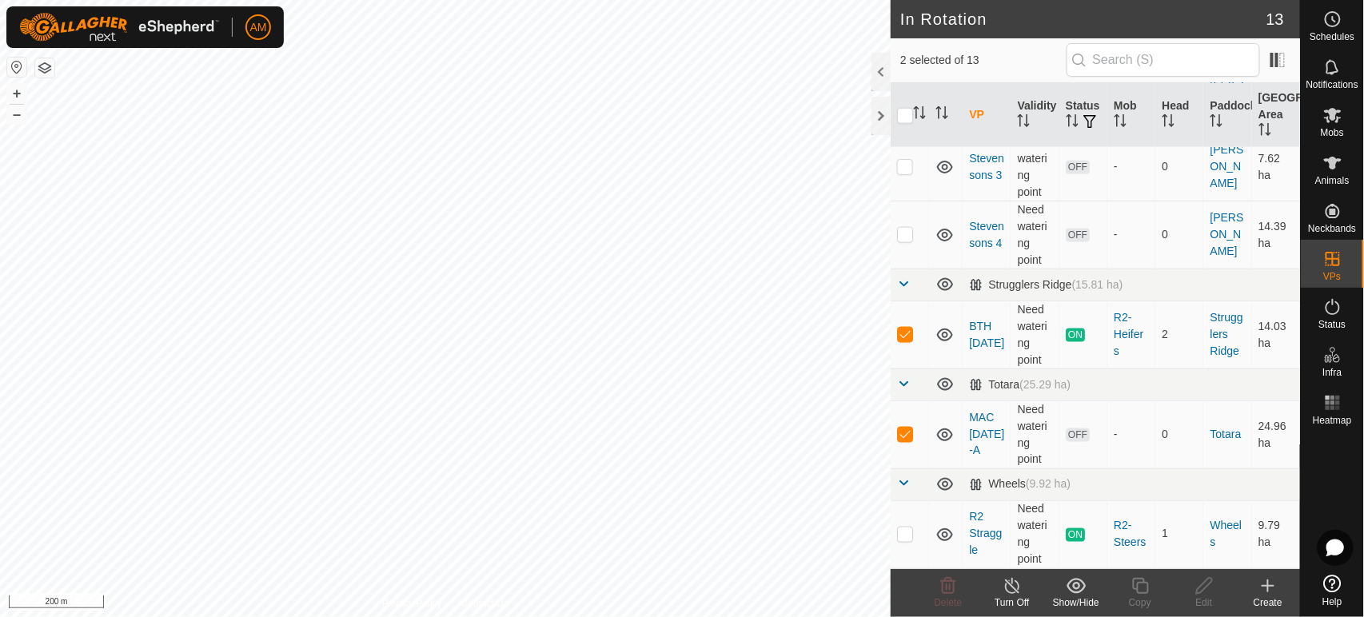
click at [1071, 597] on div "Show/Hide" at bounding box center [1076, 603] width 64 height 14
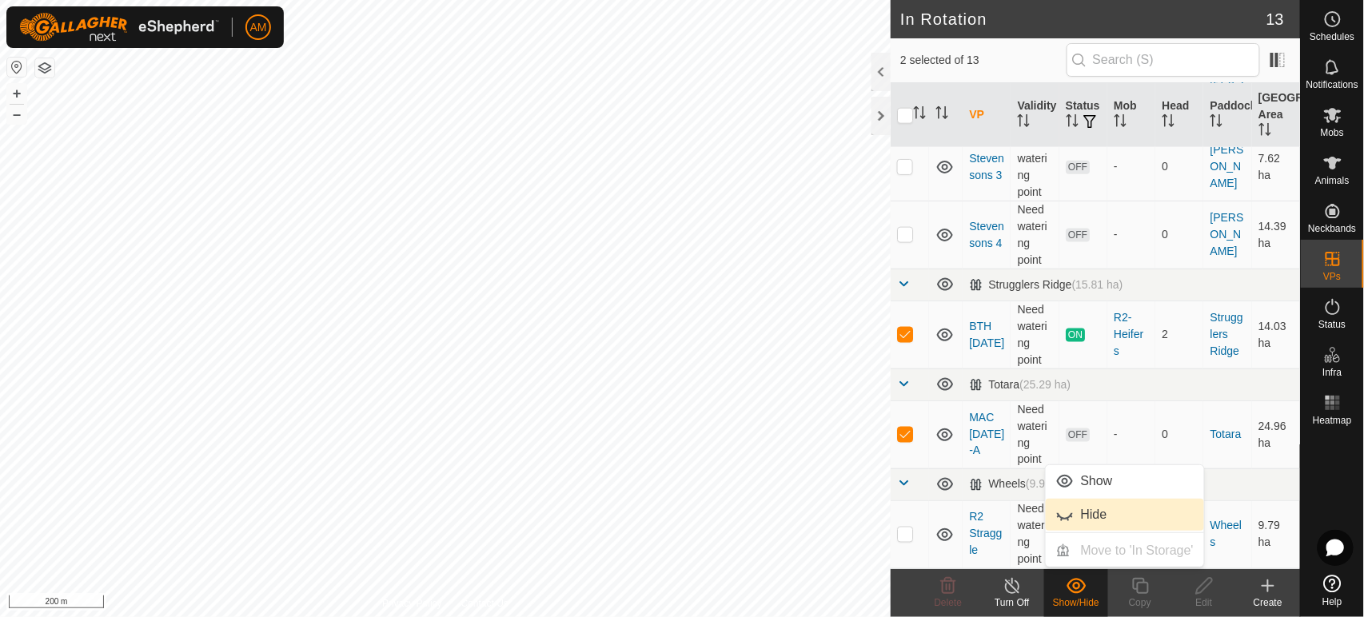
click at [1071, 519] on link "Hide" at bounding box center [1125, 515] width 158 height 32
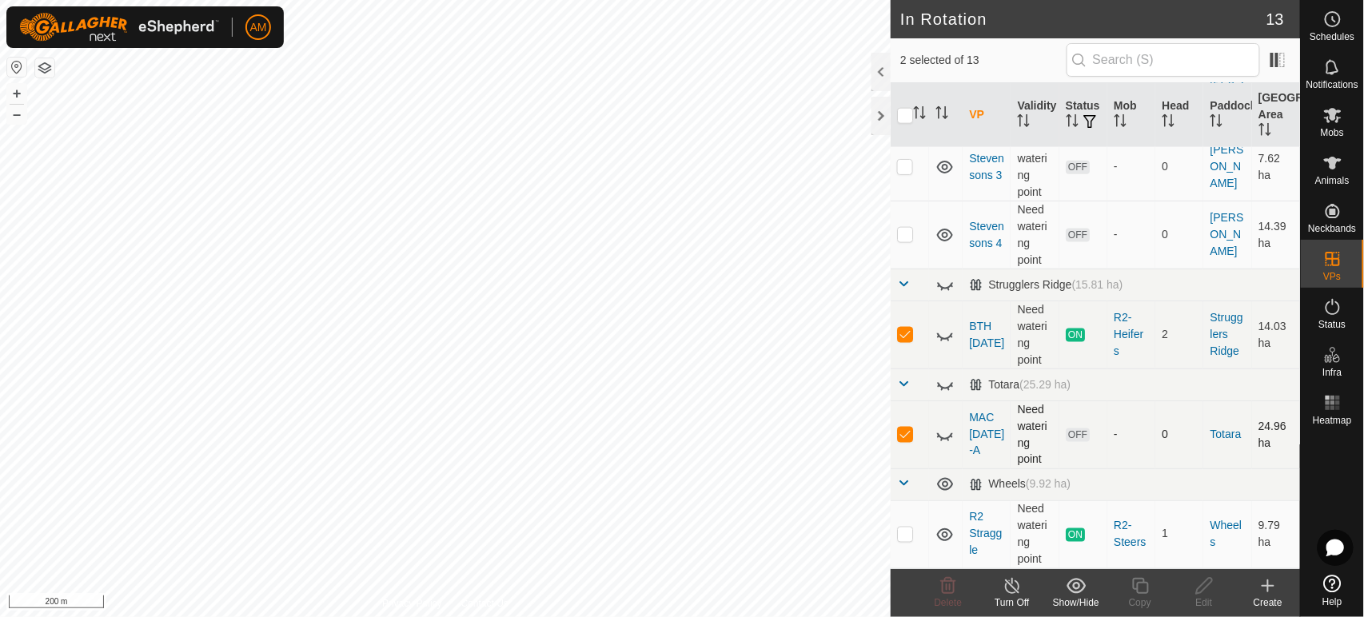
scroll to position [492, 0]
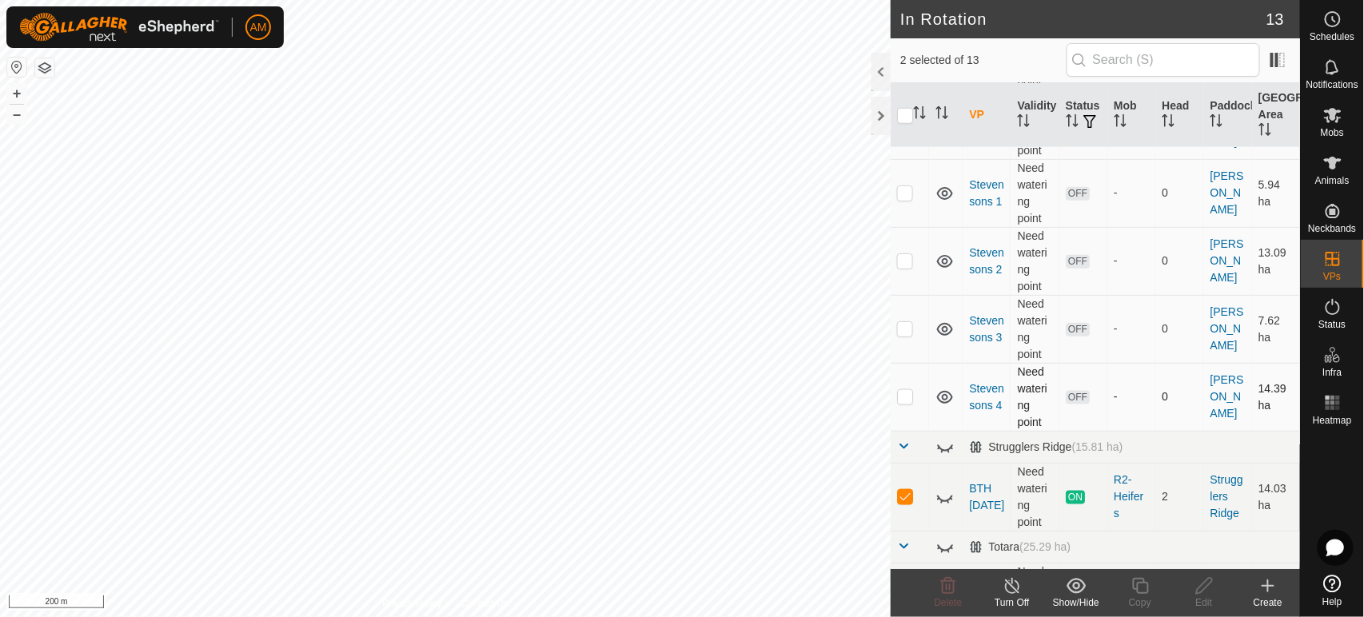
click at [902, 403] on p-checkbox at bounding box center [905, 396] width 16 height 13
checkbox input "true"
click at [913, 503] on p-checkbox at bounding box center [905, 496] width 16 height 13
checkbox input "false"
click at [919, 115] on icon "Activate to sort" at bounding box center [919, 112] width 13 height 13
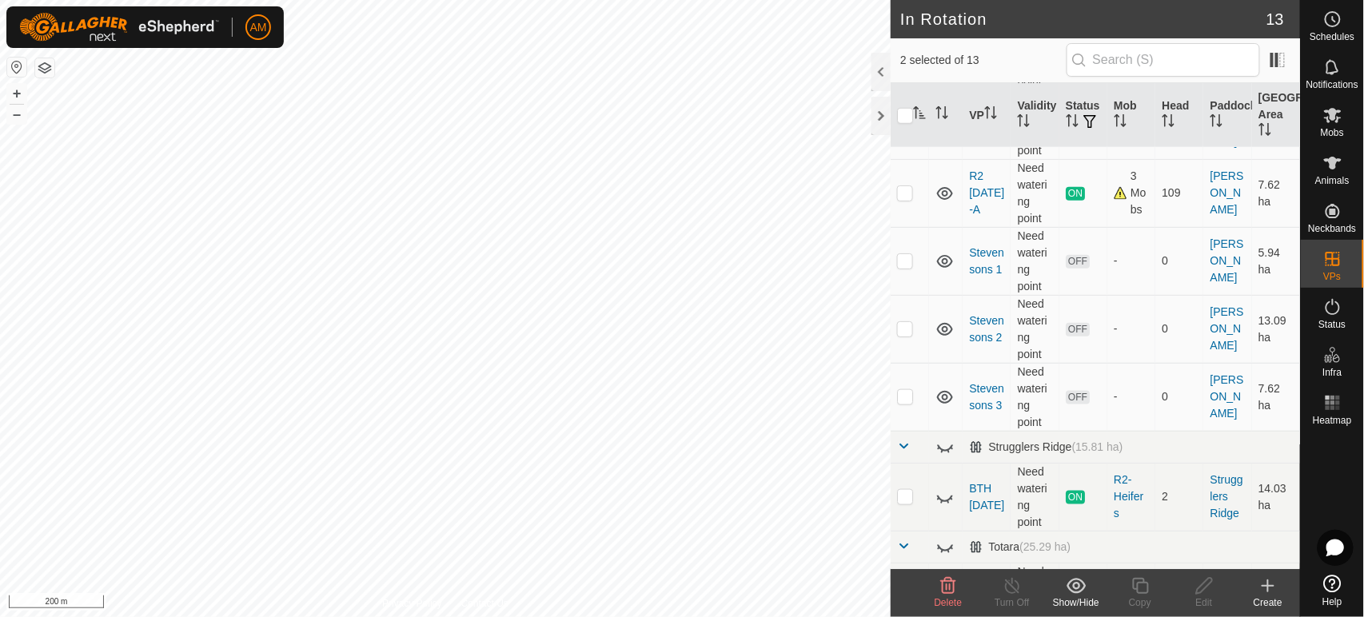
scroll to position [0, 0]
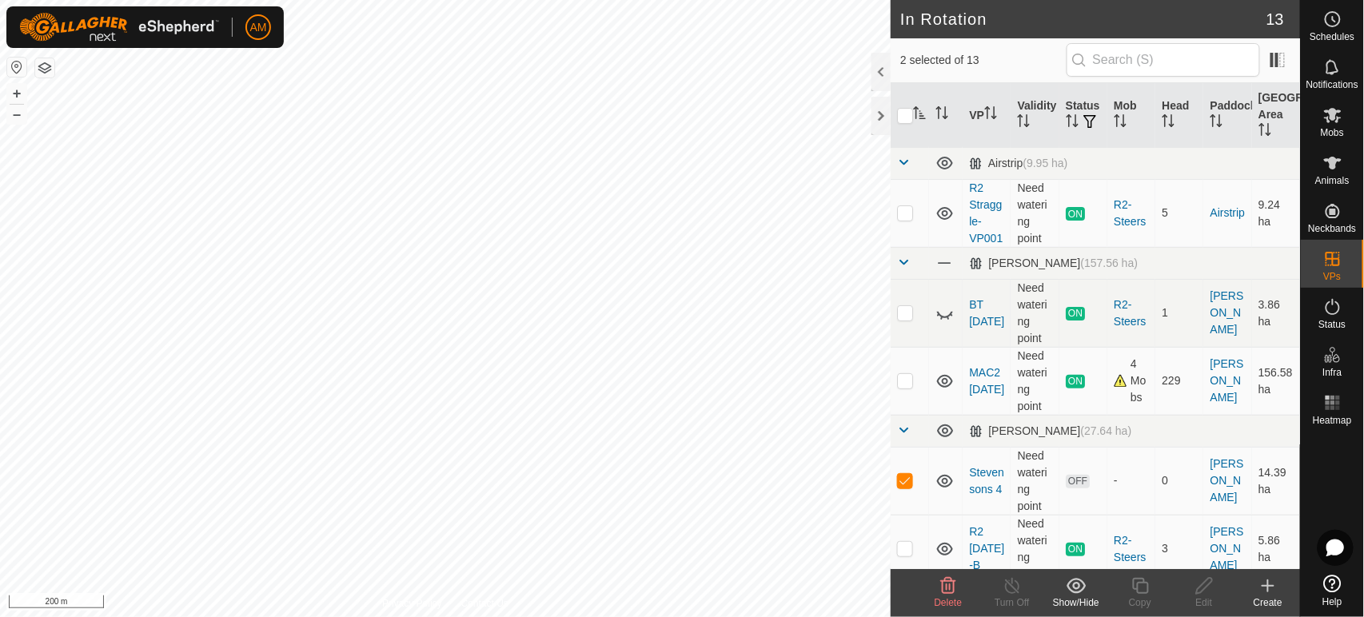
click at [919, 115] on icon "Activate to sort" at bounding box center [919, 112] width 13 height 13
drag, startPoint x: 904, startPoint y: 94, endPoint x: 904, endPoint y: 110, distance: 16.8
click at [904, 98] on th at bounding box center [910, 115] width 38 height 65
click at [904, 117] on input "checkbox" at bounding box center [905, 116] width 16 height 16
checkbox input "true"
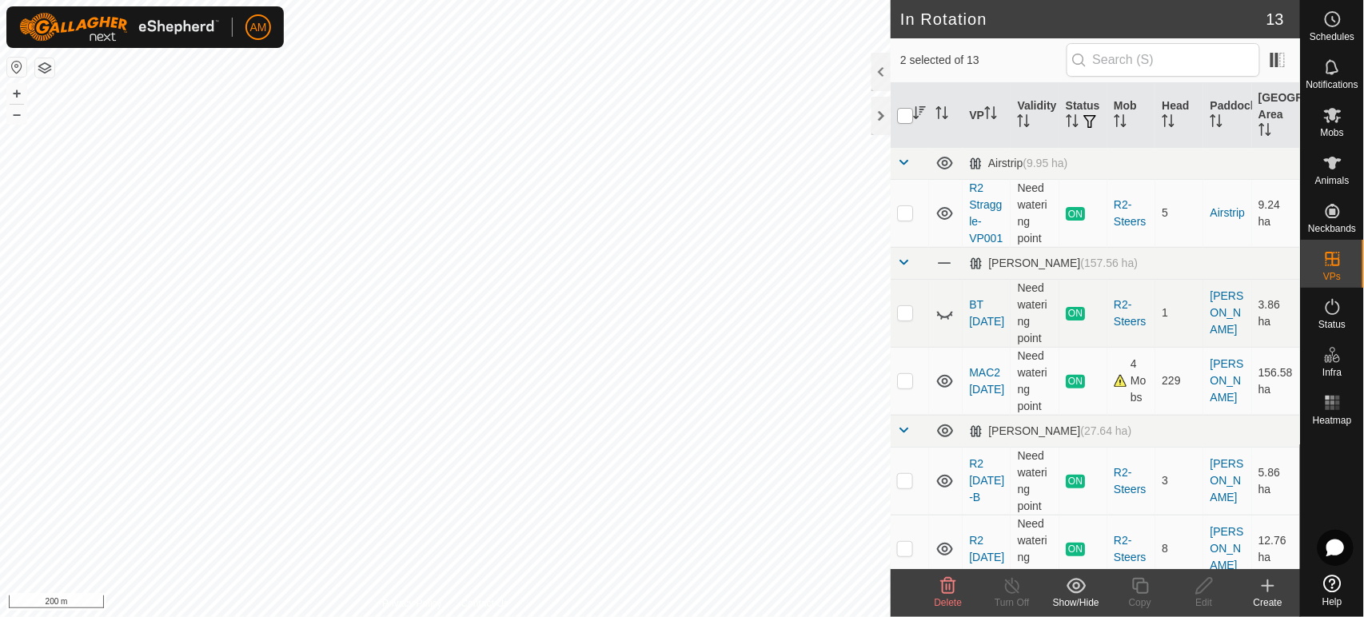
checkbox input "true"
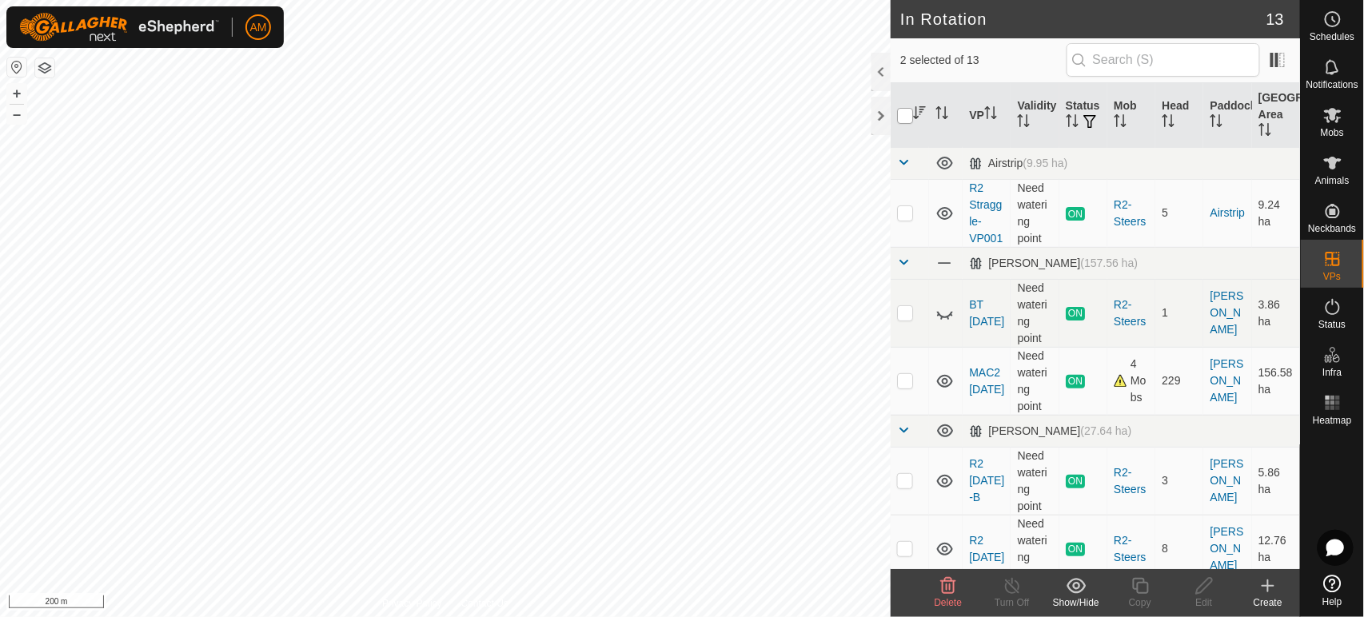
checkbox input "true"
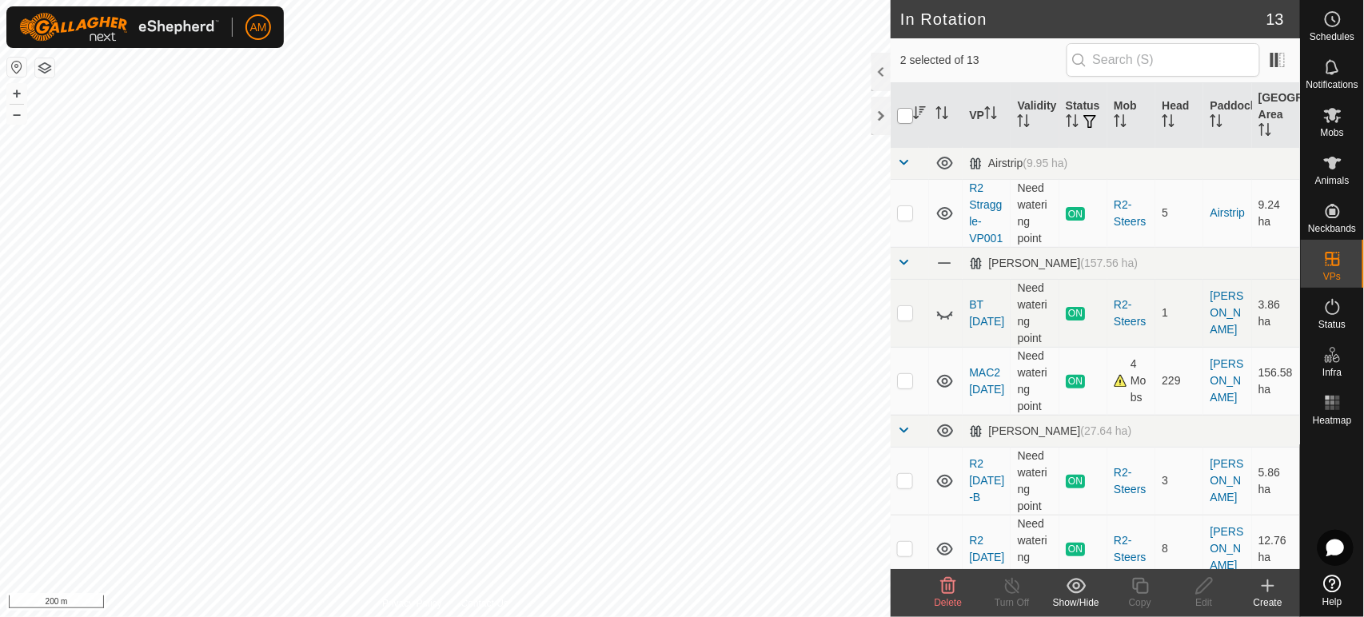
checkbox input "true"
click at [908, 118] on input "checkbox" at bounding box center [905, 116] width 16 height 16
checkbox input "false"
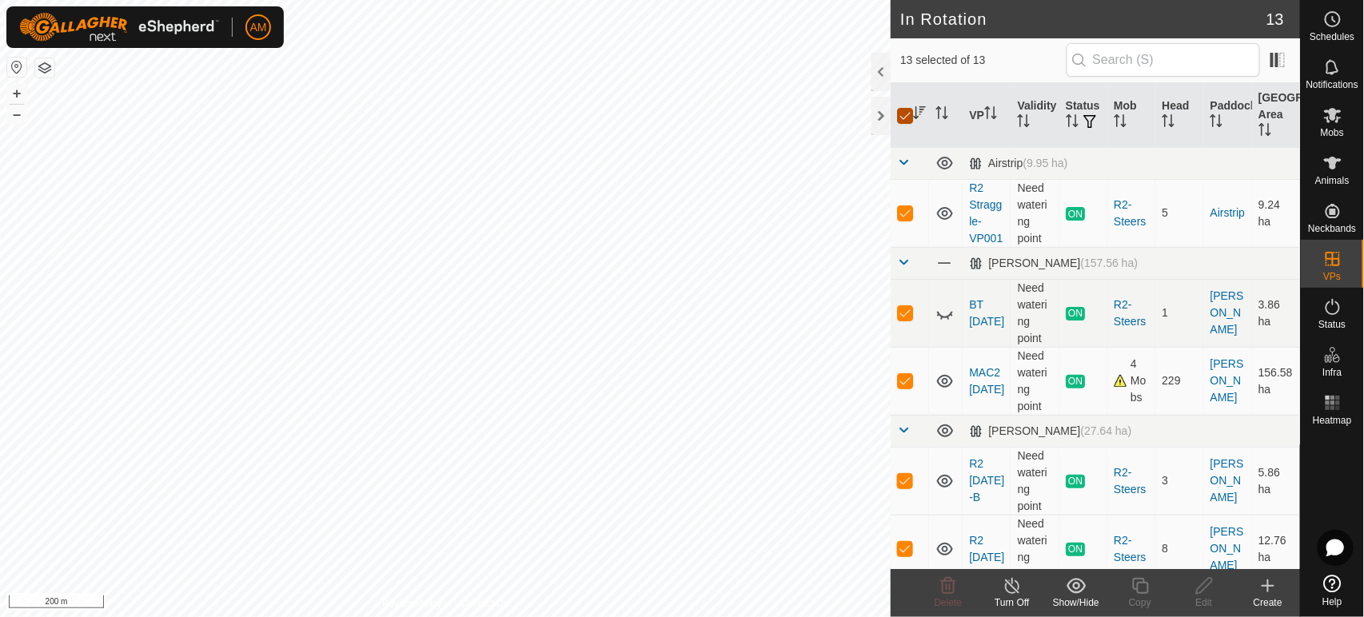
checkbox input "false"
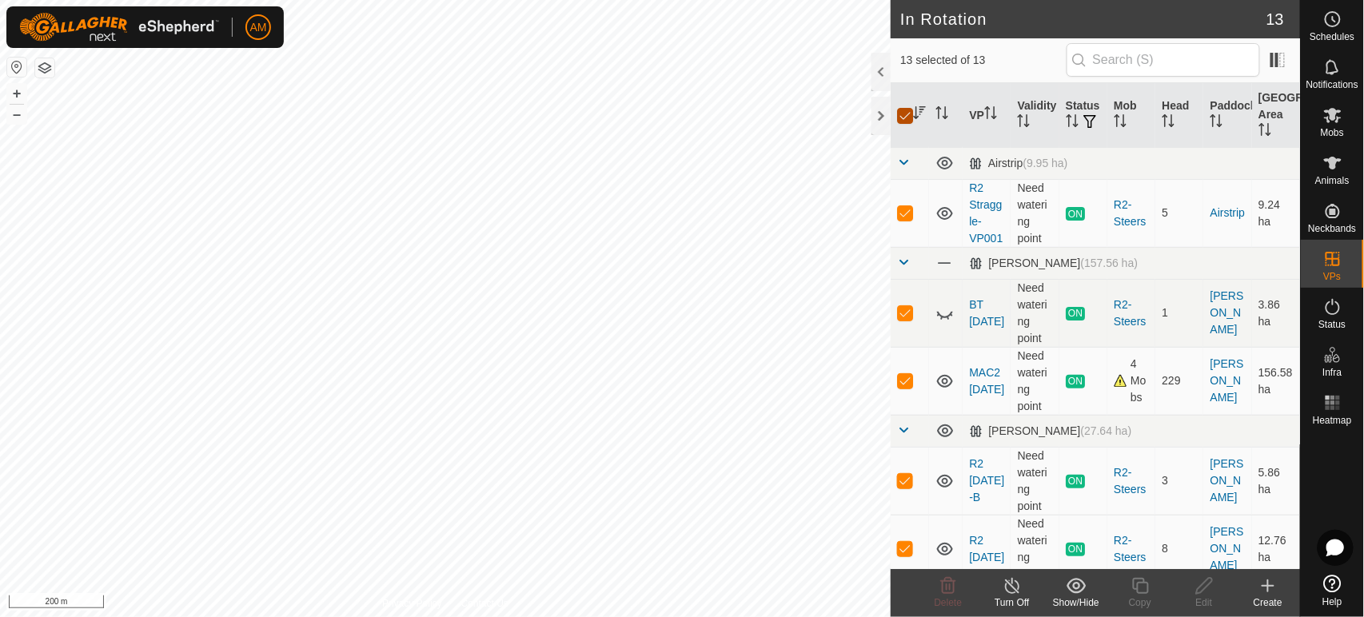
checkbox input "false"
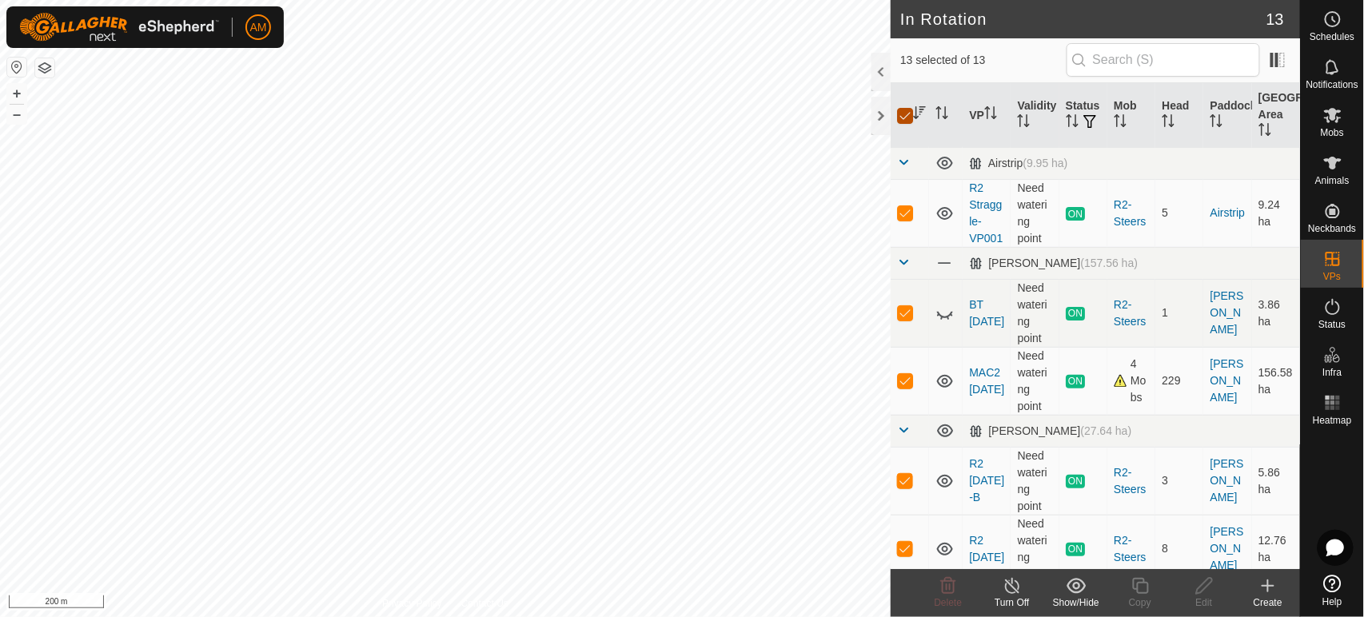
checkbox input "false"
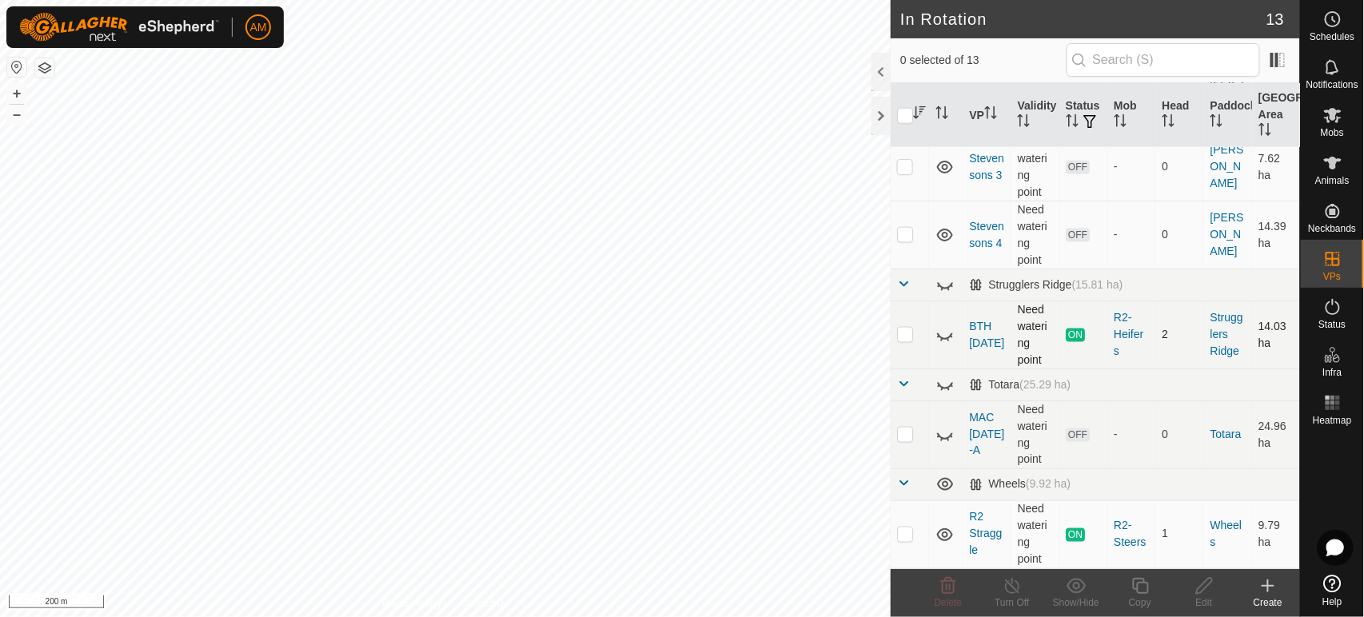
scroll to position [581, 0]
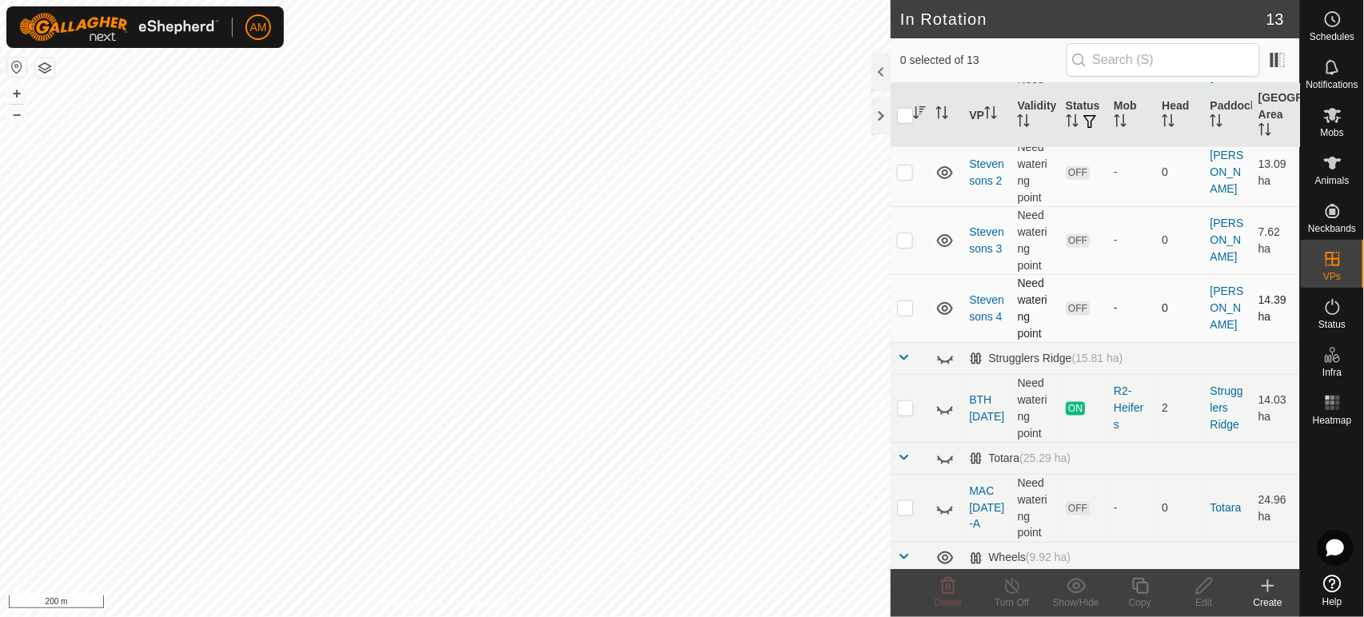
click at [904, 314] on p-checkbox at bounding box center [905, 307] width 16 height 13
checkbox input "true"
click at [1137, 583] on icon at bounding box center [1141, 586] width 20 height 19
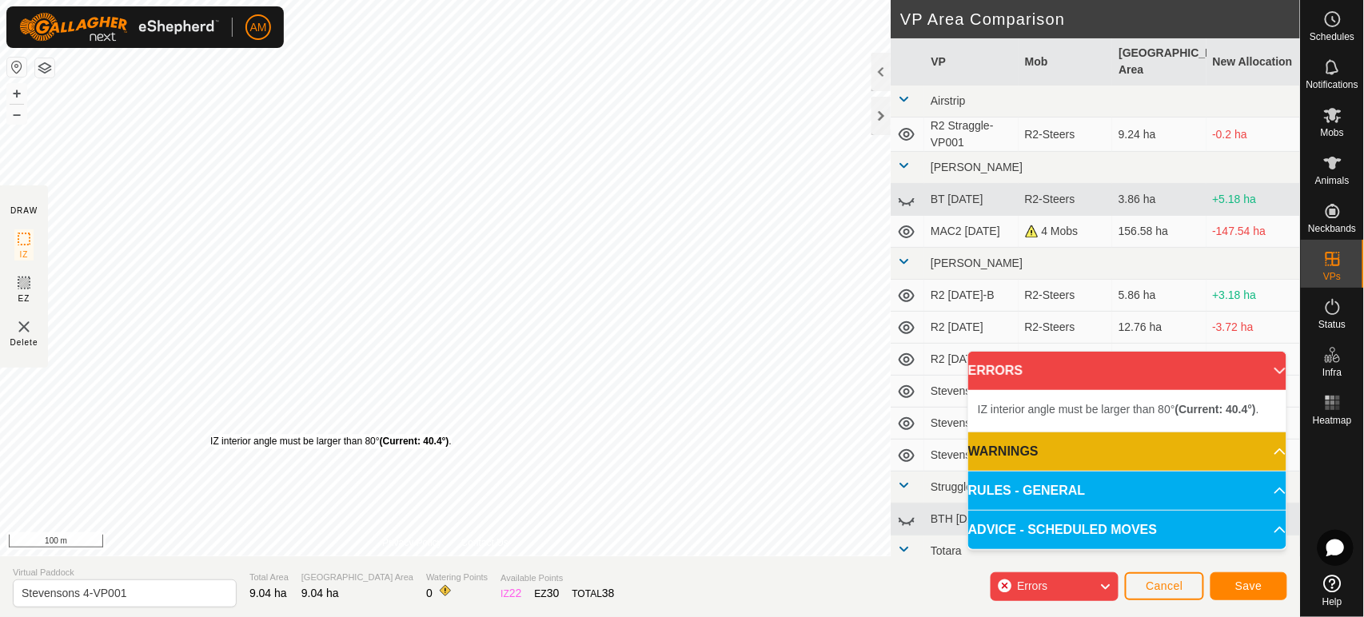
click at [210, 434] on div "IZ interior angle must be larger than 80° (Current: 40.4°) ." at bounding box center [330, 441] width 241 height 14
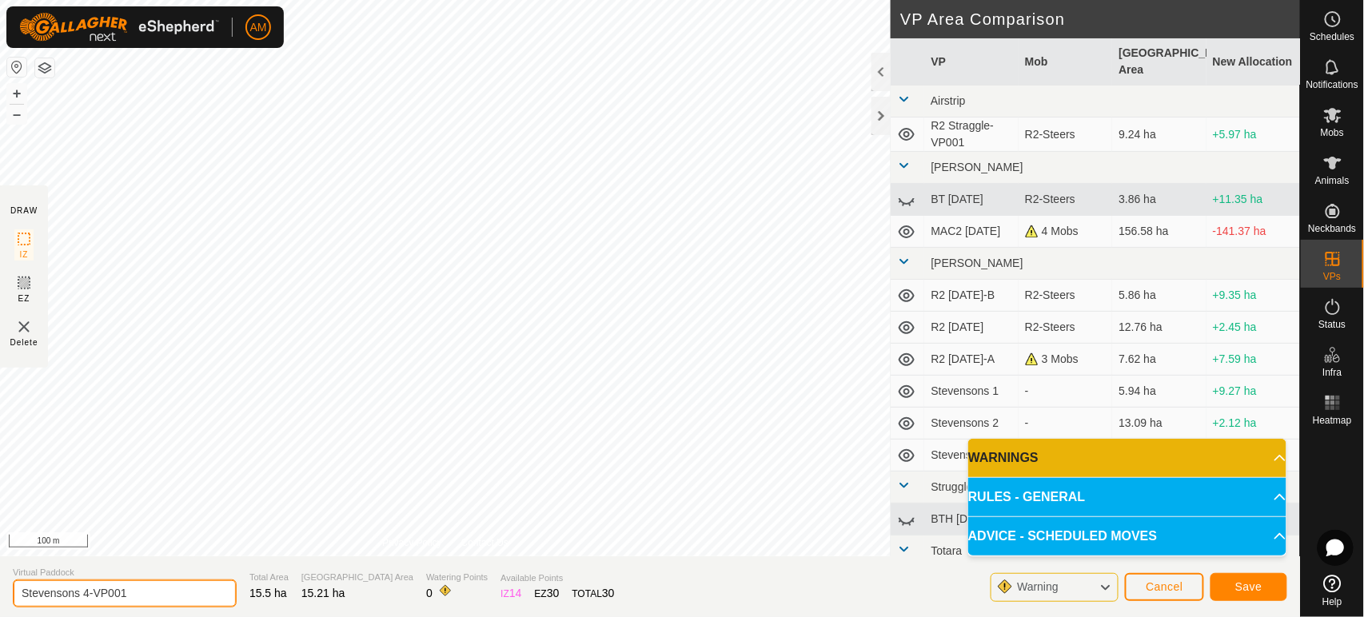
click at [150, 594] on input "Stevensons 4-VP001" at bounding box center [125, 594] width 224 height 28
drag, startPoint x: 86, startPoint y: 597, endPoint x: 227, endPoint y: 605, distance: 141.8
click at [224, 597] on input "Stevensons 4-VP001" at bounding box center [125, 594] width 224 height 28
type input "Stevensons 5"
click at [1234, 599] on button "Save" at bounding box center [1249, 587] width 77 height 28
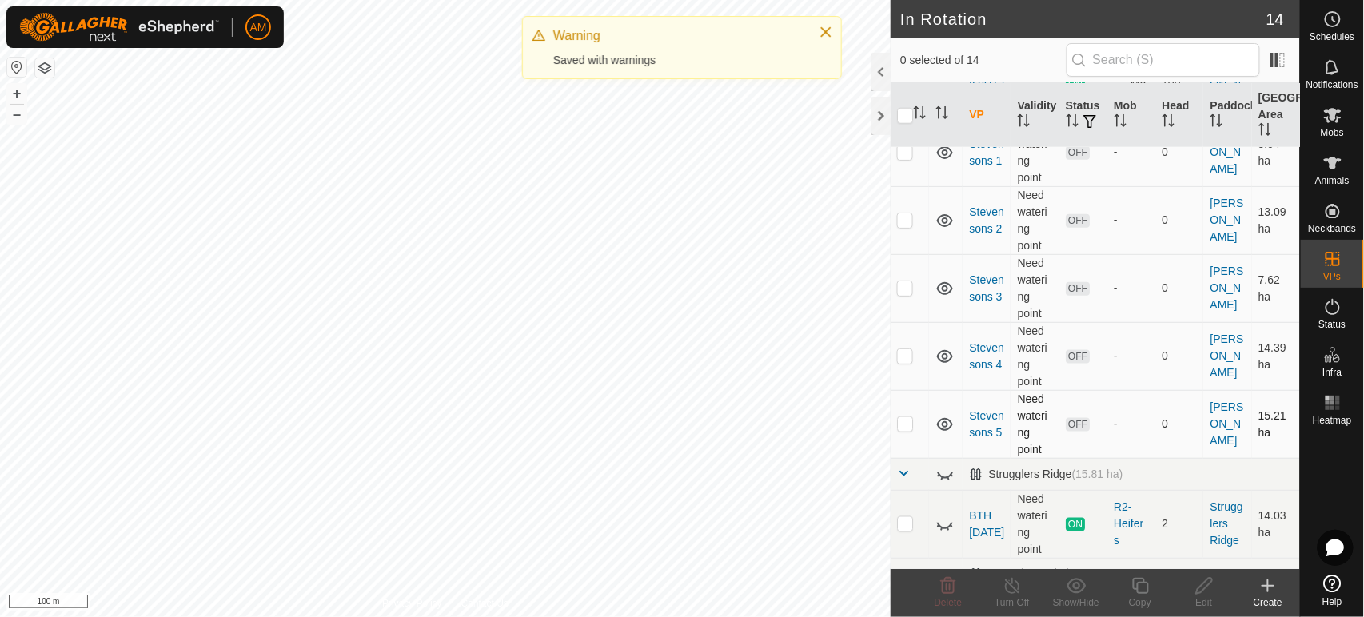
scroll to position [533, 0]
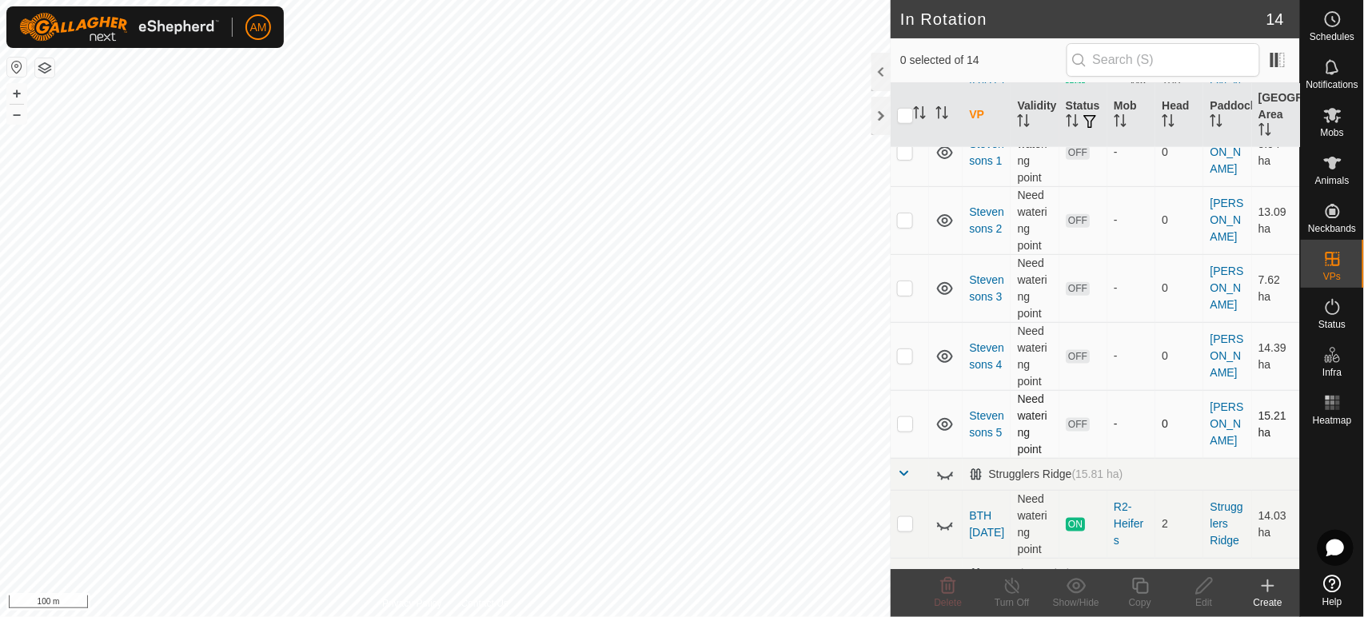
click at [912, 430] on p-checkbox at bounding box center [905, 423] width 16 height 13
checkbox input "true"
click at [1143, 597] on div "Copy" at bounding box center [1140, 603] width 64 height 14
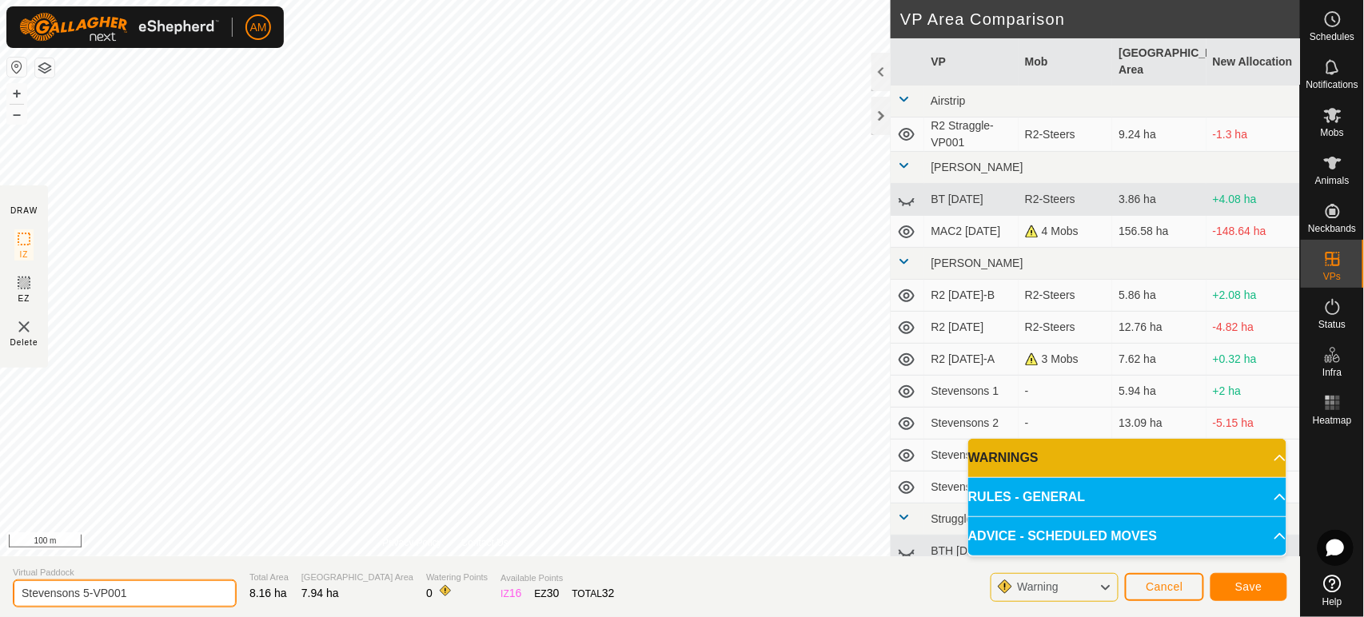
drag, startPoint x: 85, startPoint y: 592, endPoint x: 317, endPoint y: 596, distance: 232.7
click at [322, 600] on section "Virtual Paddock Stevensons 5-VP001 Total Area 8.16 ha Grazing Area 7.94 ha Wate…" at bounding box center [650, 587] width 1300 height 61
type input "Stevensons 6"
click at [1262, 585] on span "Save" at bounding box center [1248, 587] width 27 height 13
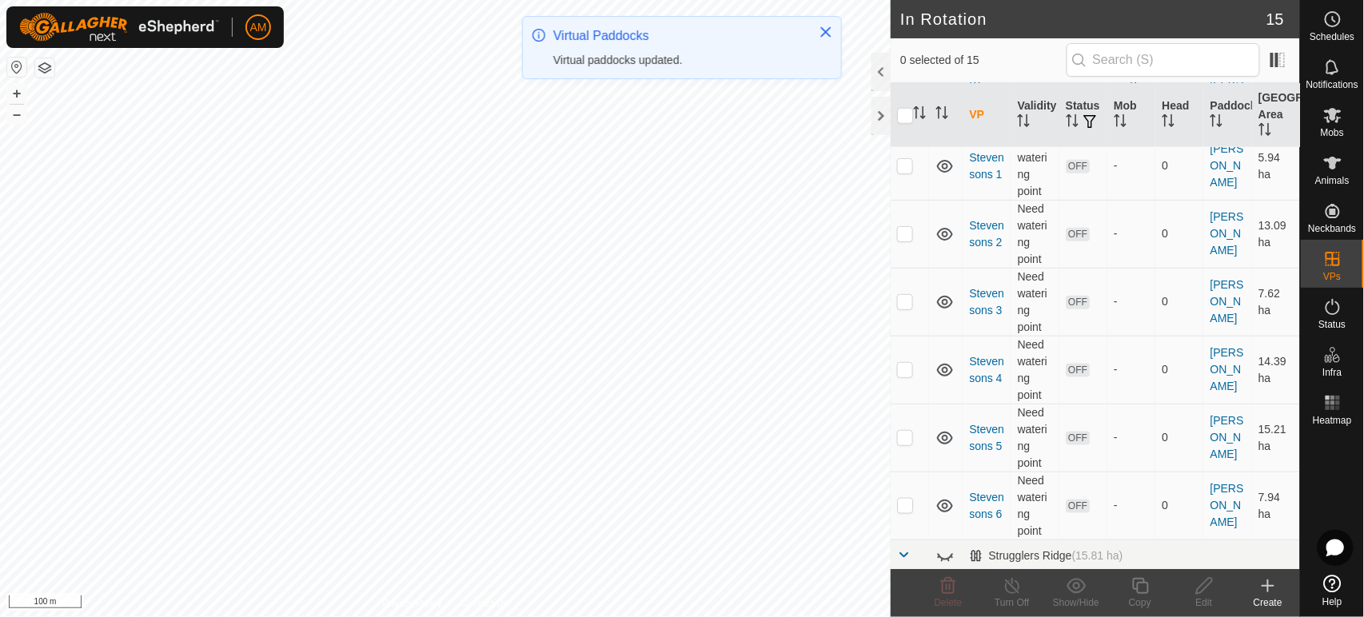
scroll to position [621, 0]
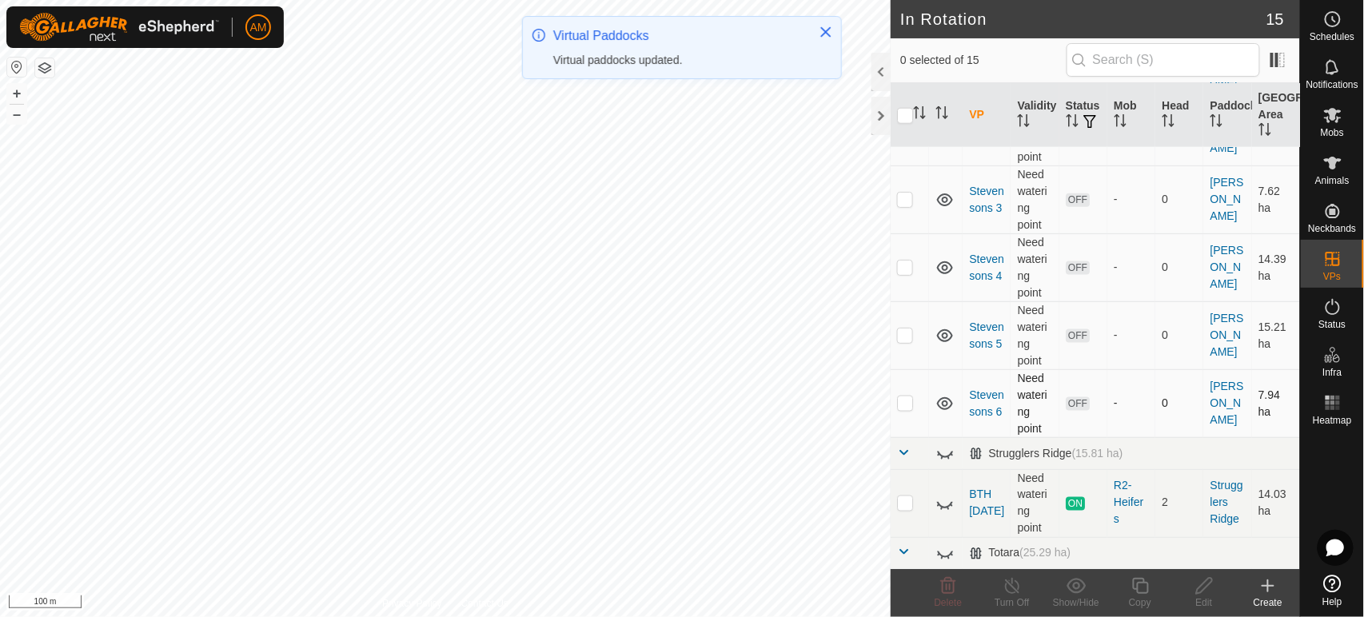
click at [910, 409] on p-checkbox at bounding box center [905, 403] width 16 height 13
checkbox input "true"
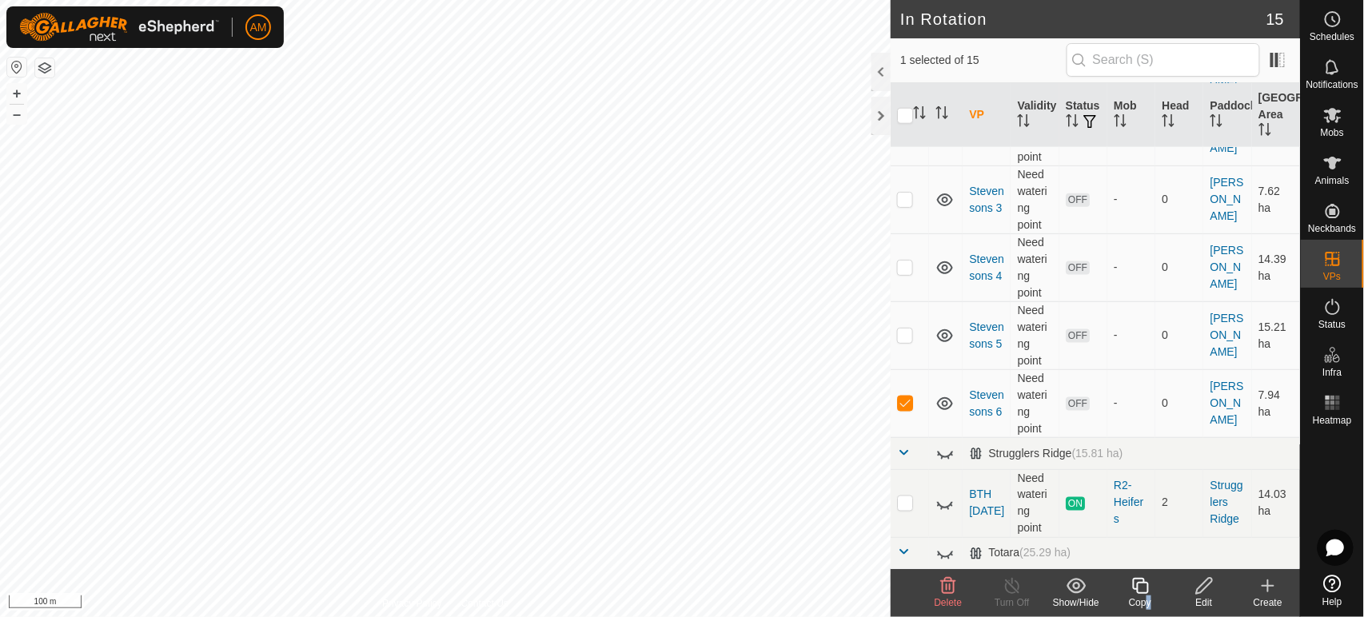
click at [1145, 599] on div "Copy" at bounding box center [1140, 603] width 64 height 14
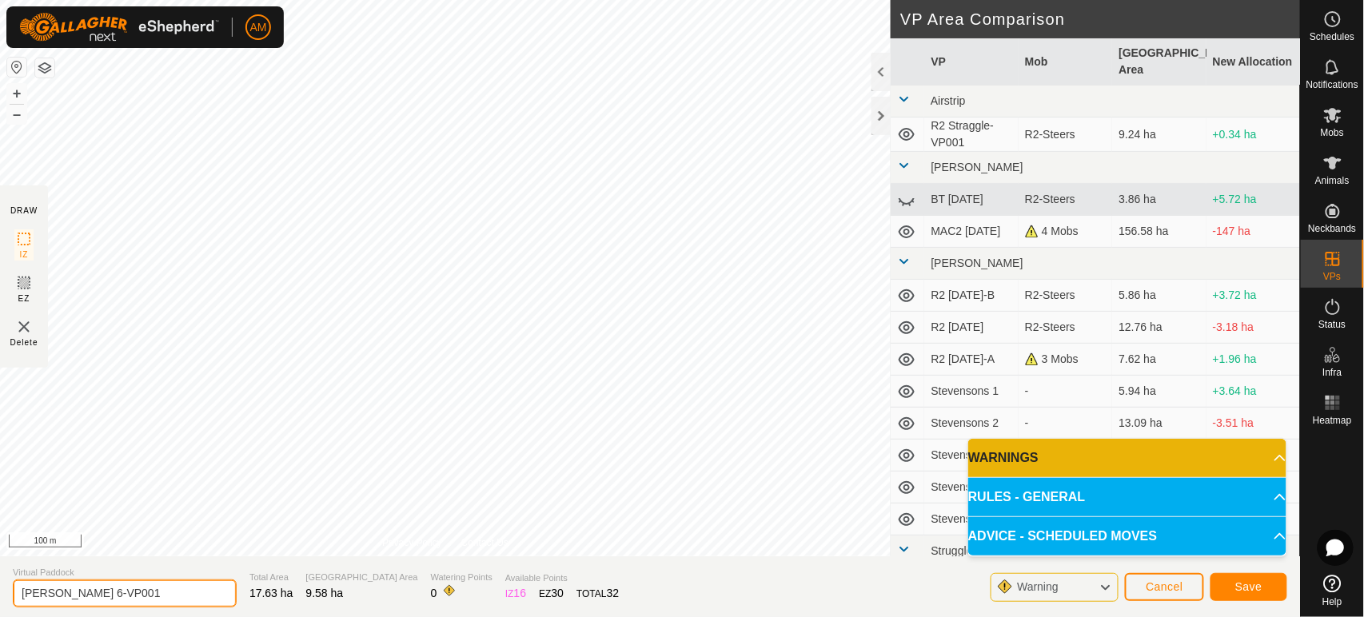
drag, startPoint x: 144, startPoint y: 594, endPoint x: 0, endPoint y: 601, distance: 144.1
click at [0, 601] on section "Virtual Paddock Stevensons 6-VP001 Total Area 17.63 ha Grazing Area 9.58 ha Wat…" at bounding box center [650, 587] width 1300 height 61
type input "Basin 1"
click at [1242, 586] on span "Save" at bounding box center [1248, 587] width 27 height 13
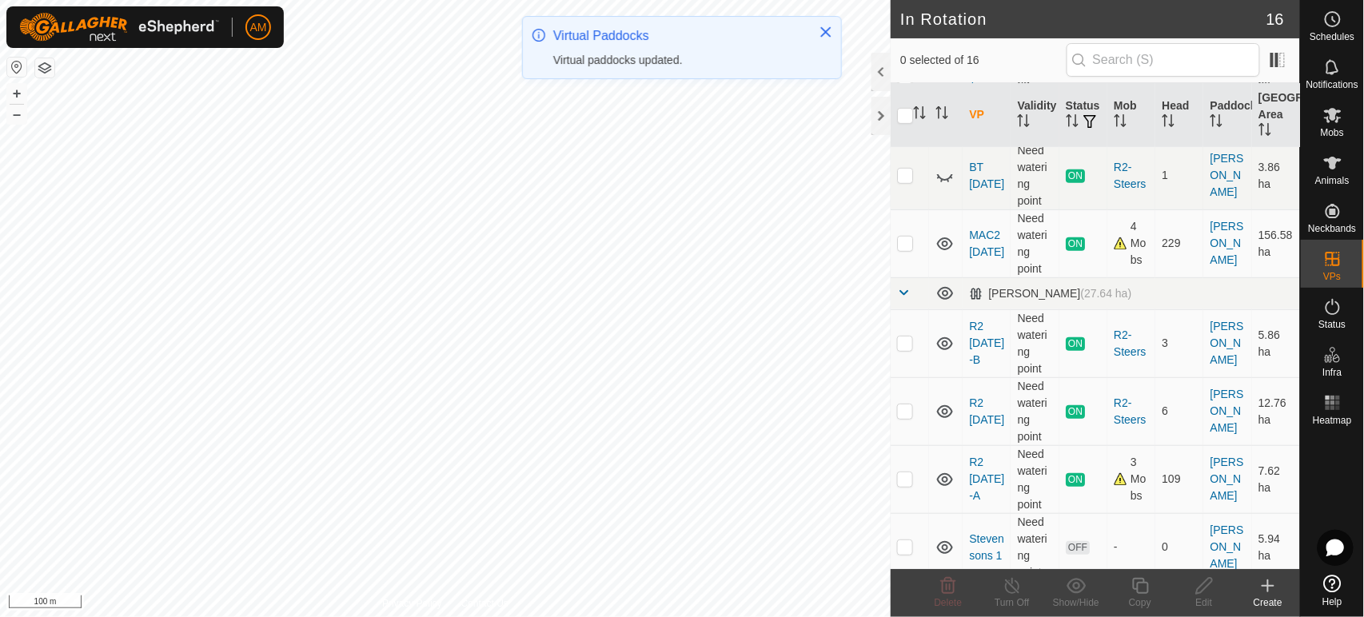
scroll to position [178, 0]
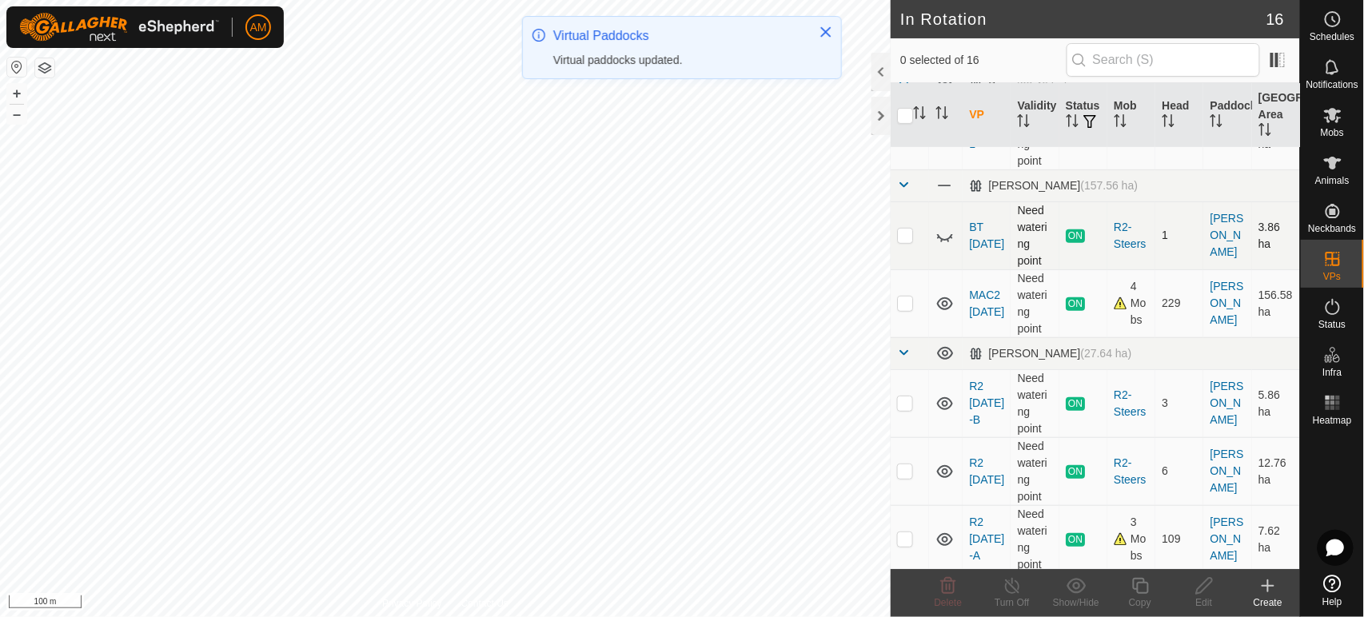
checkbox input "true"
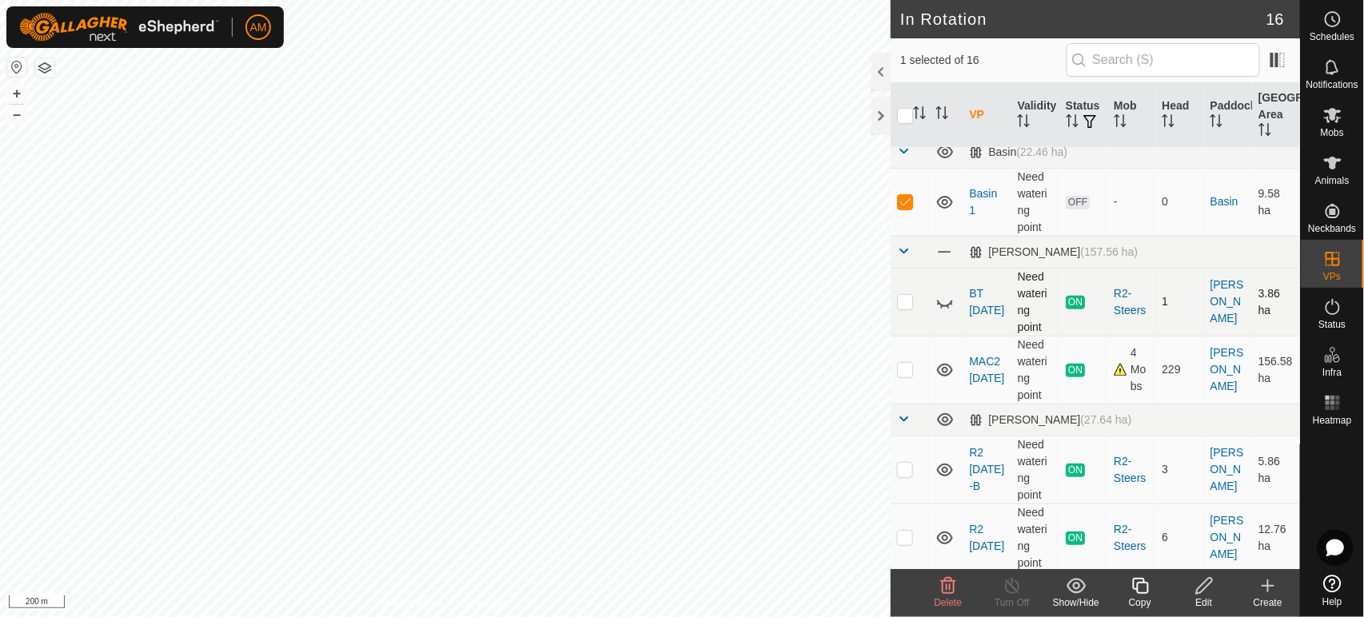
scroll to position [0, 0]
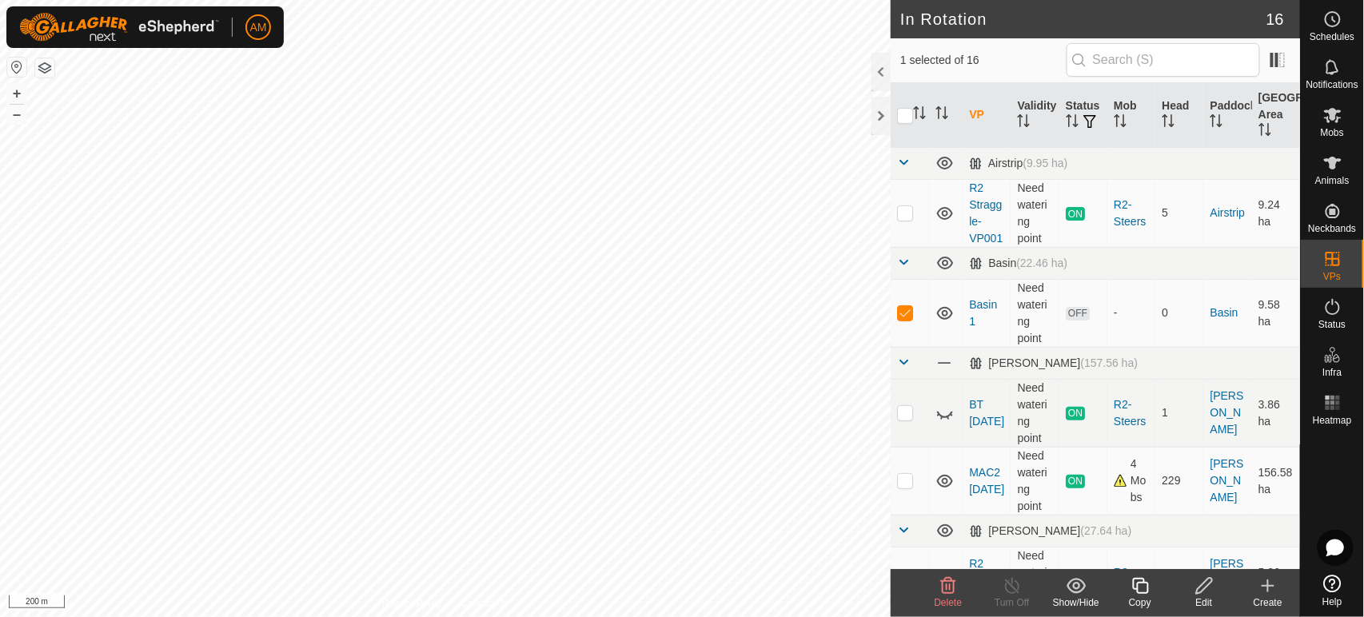
click at [1143, 589] on icon at bounding box center [1141, 586] width 20 height 19
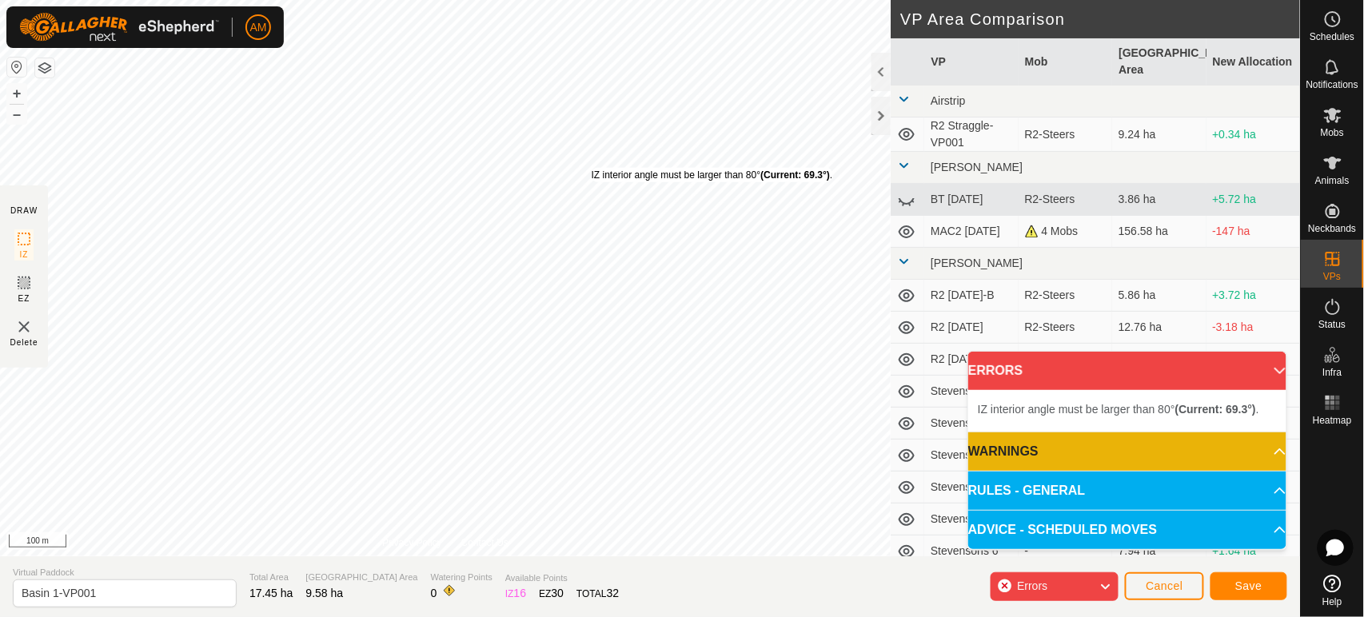
click at [592, 168] on div "IZ interior angle must be larger than 80° (Current: 69.3°) ." at bounding box center [712, 175] width 241 height 14
click at [596, 180] on div "IZ interior angle must be larger than 80° (Current: 66.4°) ." at bounding box center [716, 187] width 241 height 14
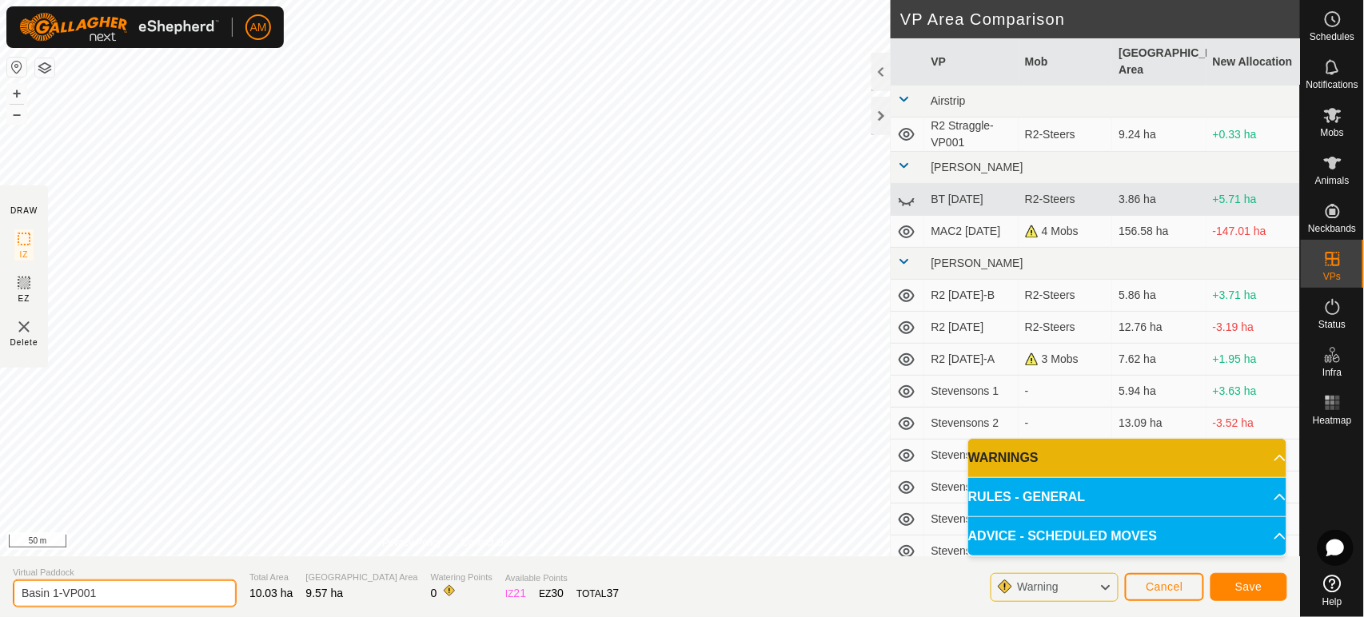
drag, startPoint x: 122, startPoint y: 597, endPoint x: 56, endPoint y: 593, distance: 65.7
click at [56, 593] on input "Basin 1-VP001" at bounding box center [125, 594] width 224 height 28
type input "Basin 2"
click at [1257, 584] on span "Save" at bounding box center [1248, 587] width 27 height 13
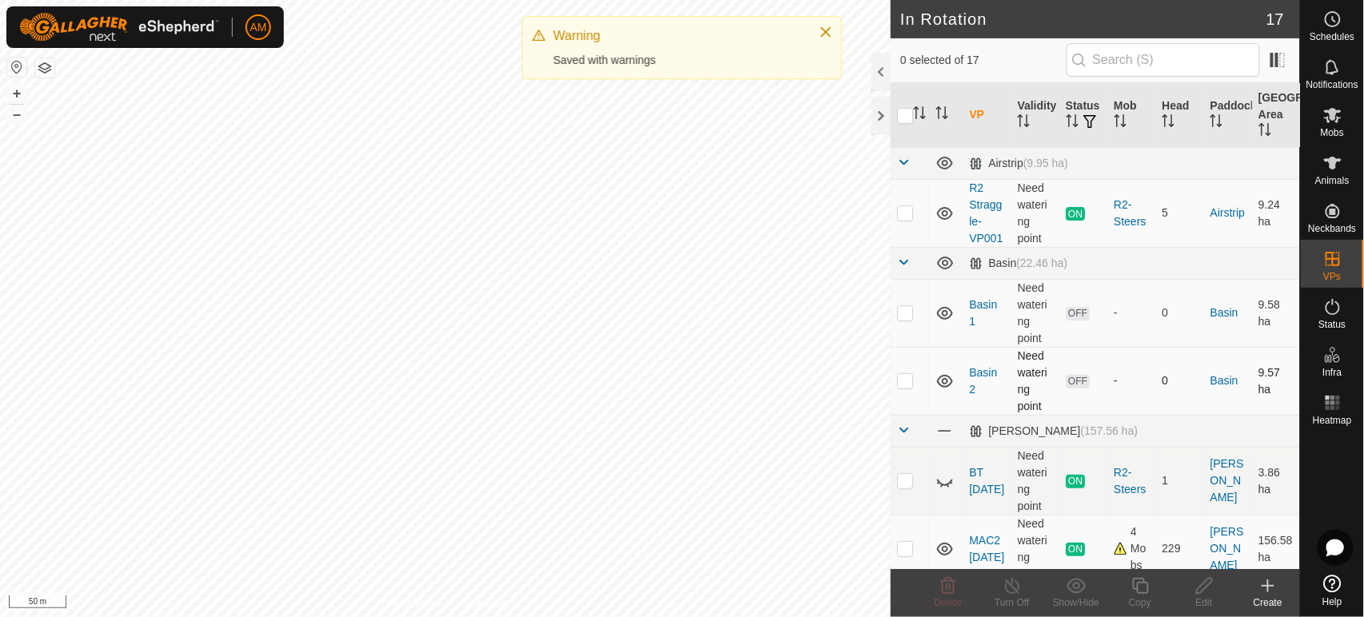
click at [912, 387] on p-checkbox at bounding box center [905, 380] width 16 height 13
checkbox input "true"
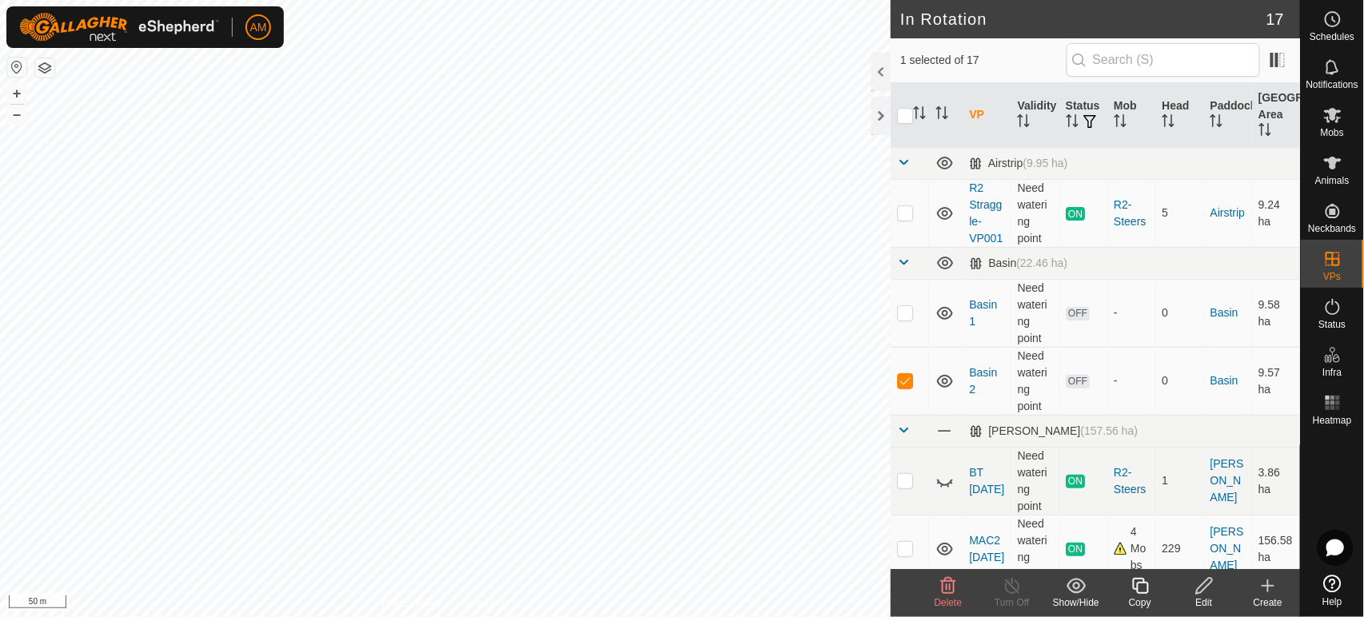
click at [1126, 595] on copy-svg-icon at bounding box center [1140, 586] width 64 height 19
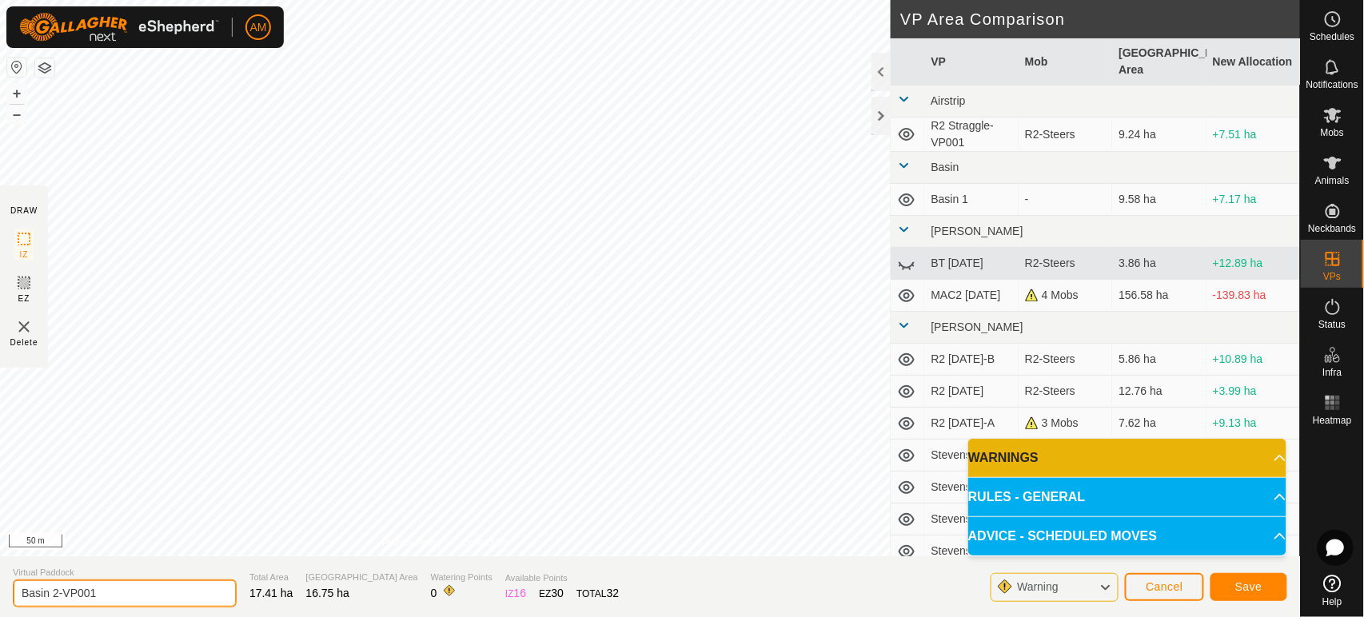
drag, startPoint x: 49, startPoint y: 589, endPoint x: 256, endPoint y: 608, distance: 208.0
click at [256, 608] on section "Virtual Paddock Basin 2-VP001 Total Area 17.41 ha Grazing Area 16.75 ha Waterin…" at bounding box center [650, 587] width 1300 height 61
type input "Basin 3"
click at [1231, 583] on button "Save" at bounding box center [1249, 587] width 77 height 28
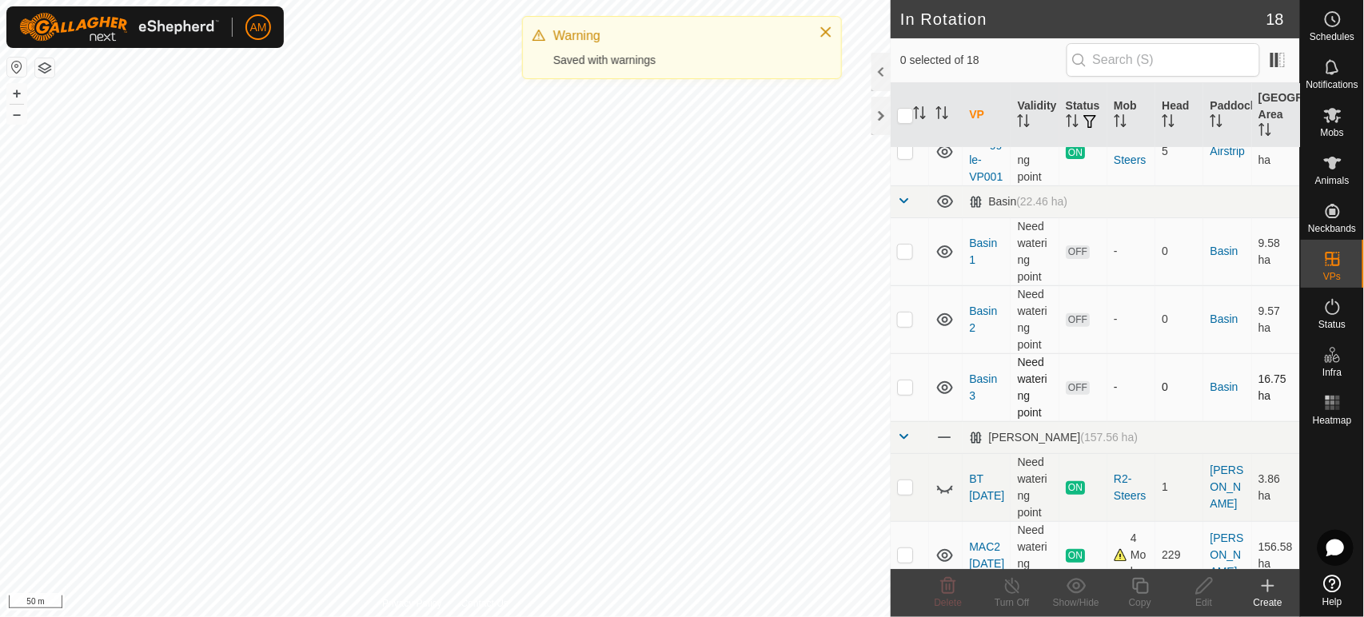
scroll to position [89, 0]
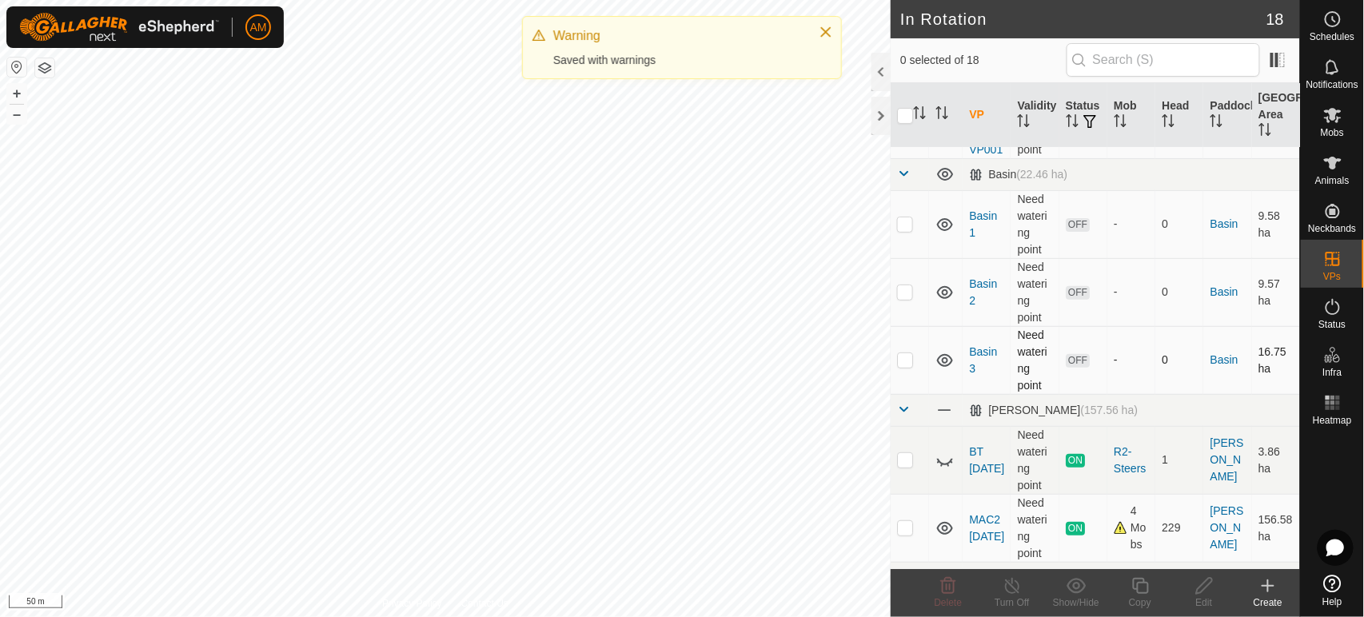
click at [905, 366] on p-checkbox at bounding box center [905, 359] width 16 height 13
checkbox input "true"
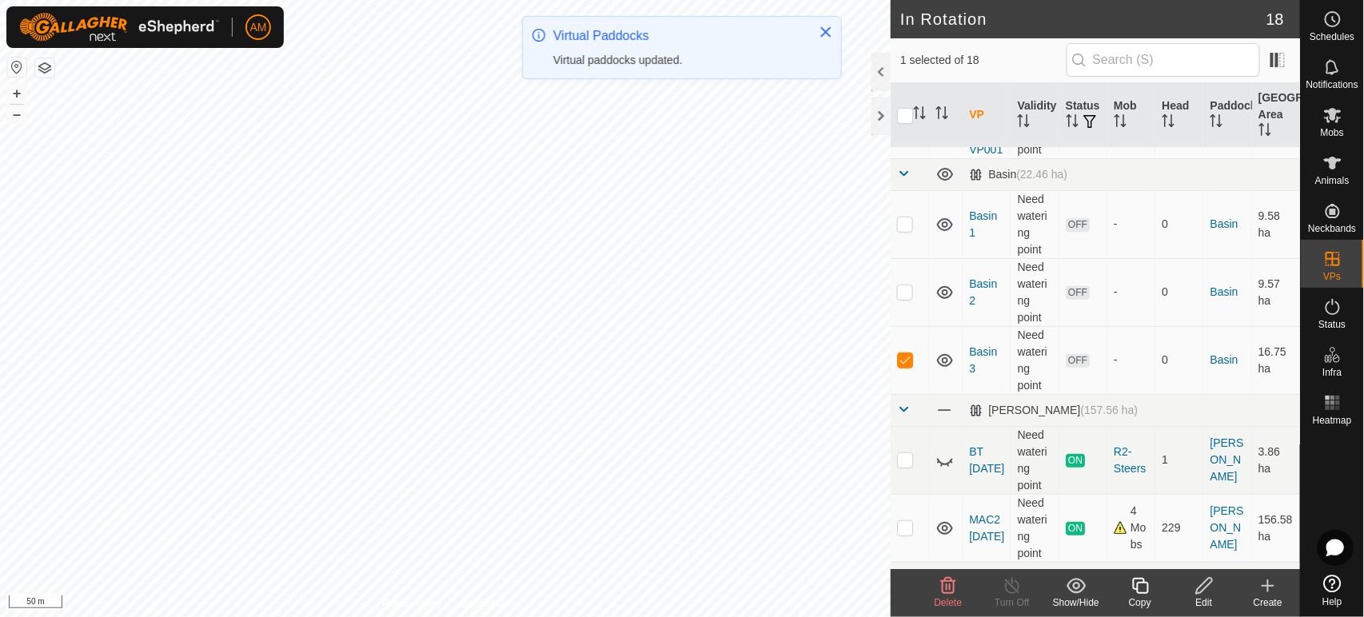
click at [1137, 597] on div "Copy" at bounding box center [1140, 603] width 64 height 14
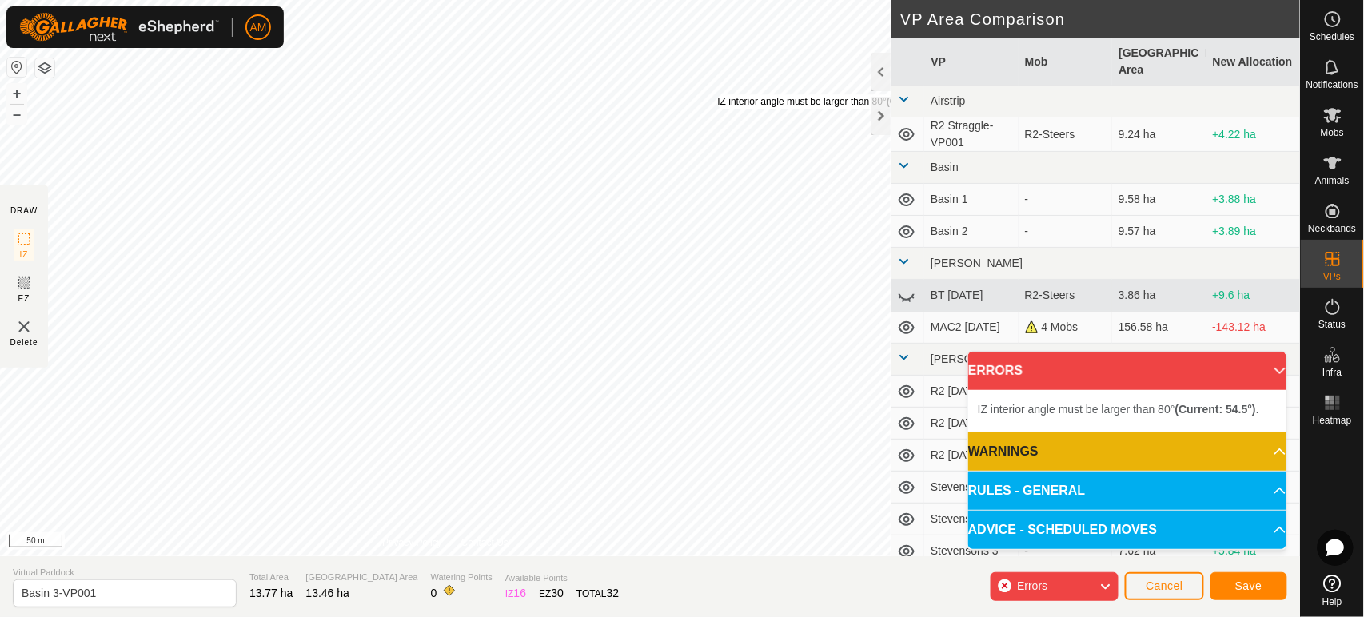
click at [718, 94] on div "IZ interior angle must be larger than 80° (Current: 54.5°) ." at bounding box center [838, 101] width 241 height 14
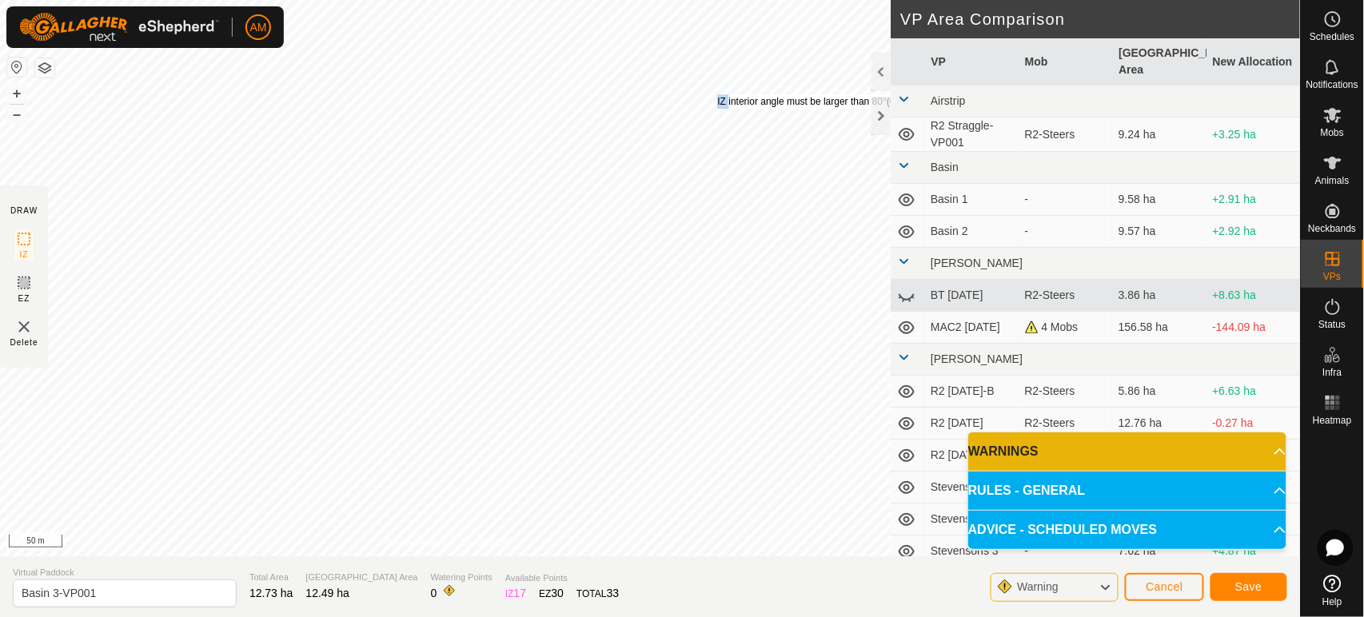
click at [718, 94] on div "IZ interior angle must be larger than 80° (Current: 54.5°) ." at bounding box center [838, 101] width 241 height 14
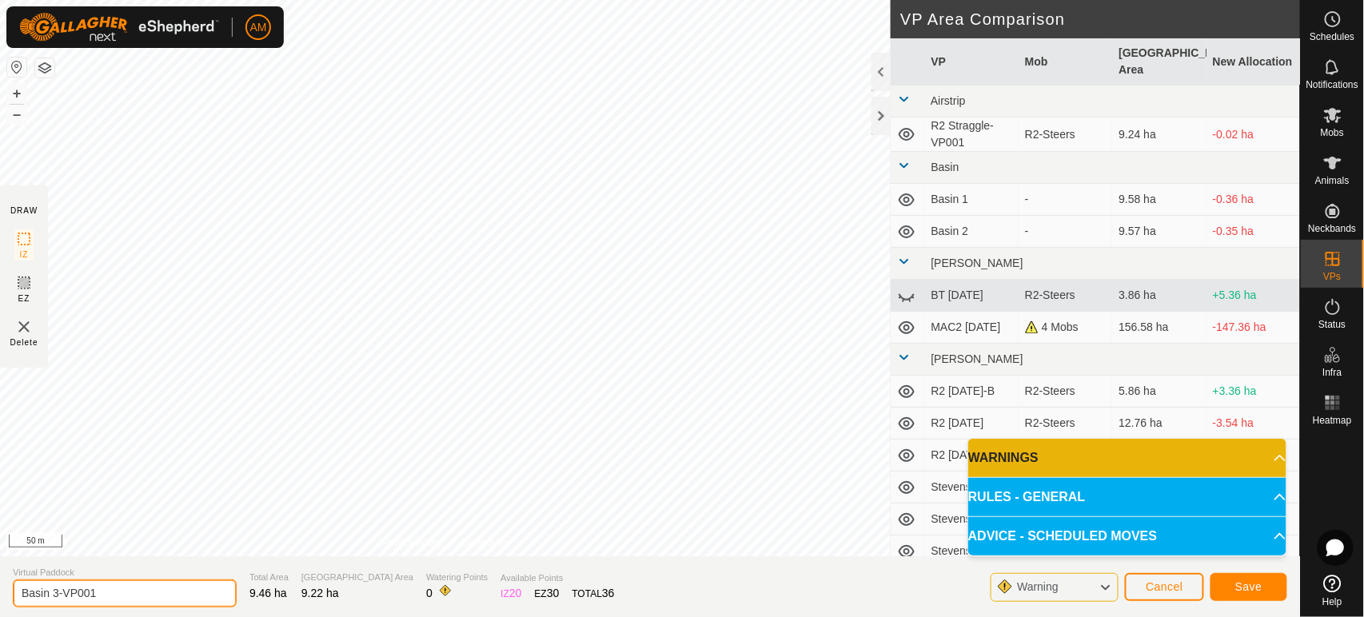
drag, startPoint x: 55, startPoint y: 589, endPoint x: 183, endPoint y: 580, distance: 128.2
click at [195, 589] on input "Basin 3-VP001" at bounding box center [125, 594] width 224 height 28
type input "Basin 4"
click at [1257, 578] on button "Save" at bounding box center [1249, 587] width 77 height 28
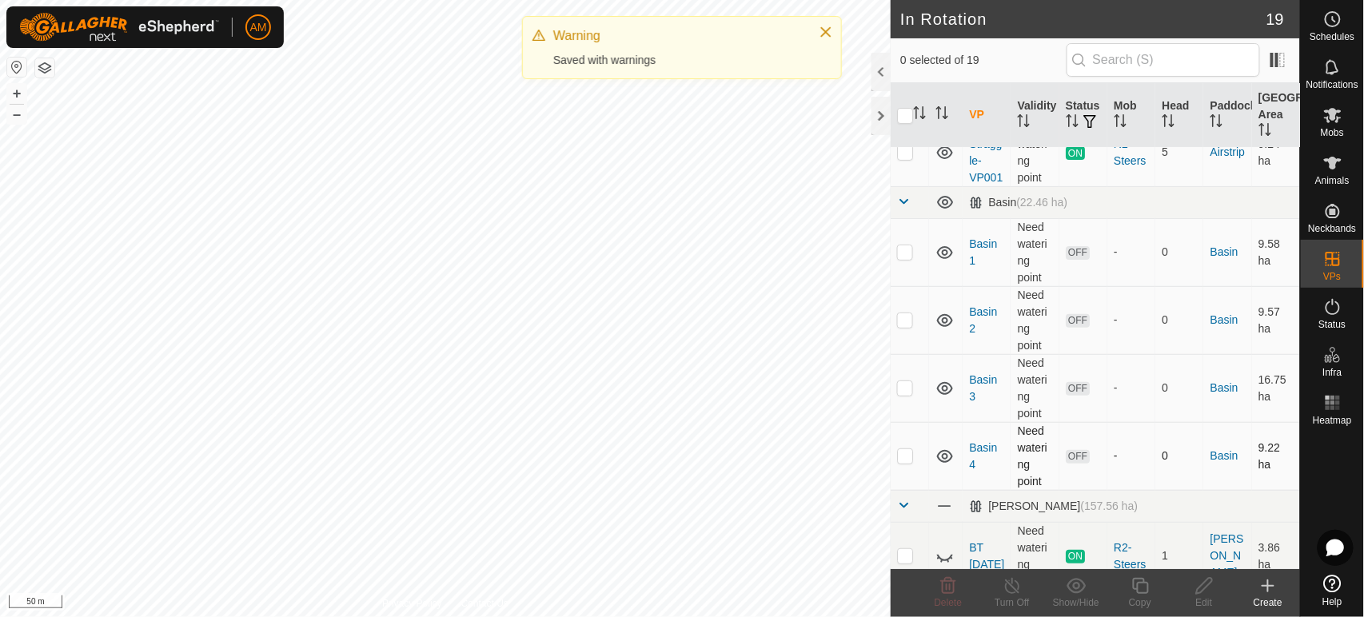
scroll to position [89, 0]
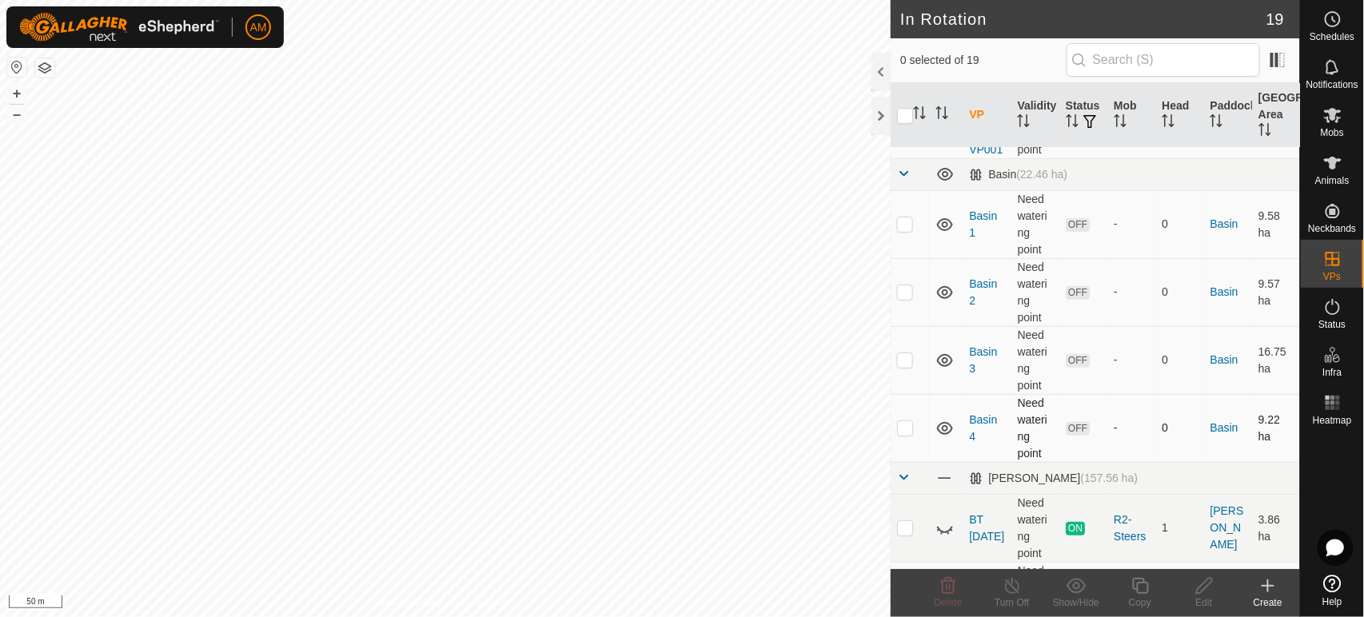
click at [904, 434] on p-checkbox at bounding box center [905, 427] width 16 height 13
checkbox input "true"
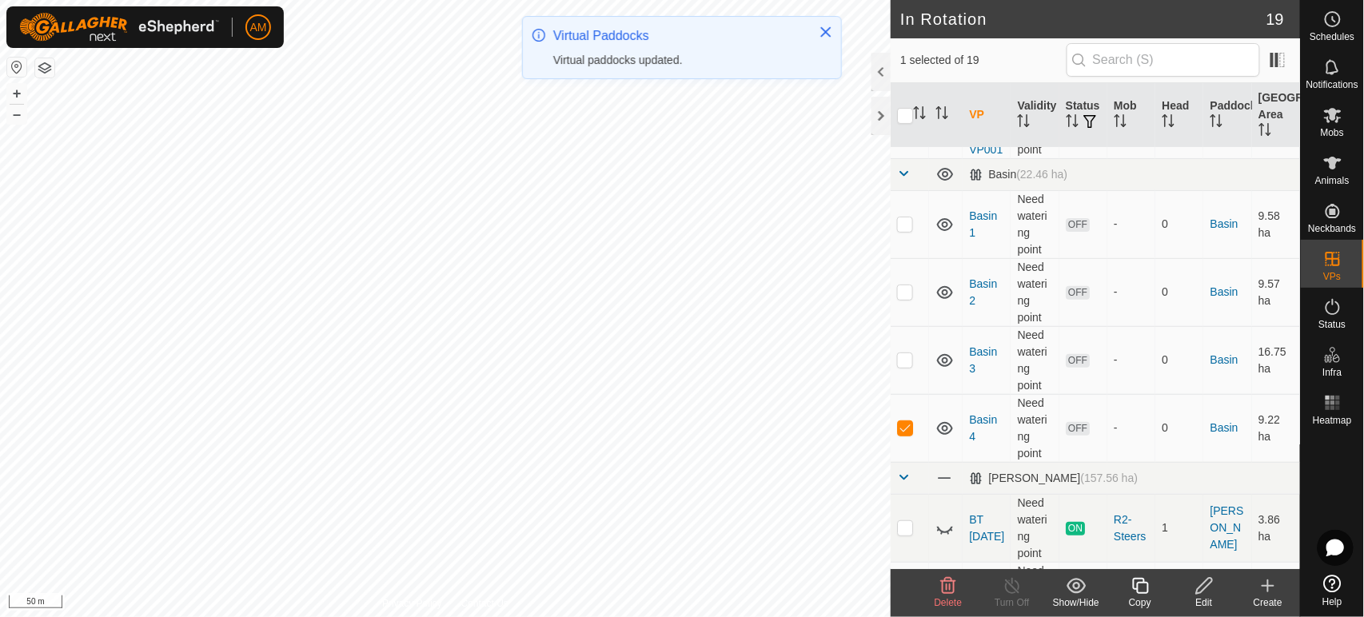
click at [1151, 597] on div "Copy" at bounding box center [1140, 603] width 64 height 14
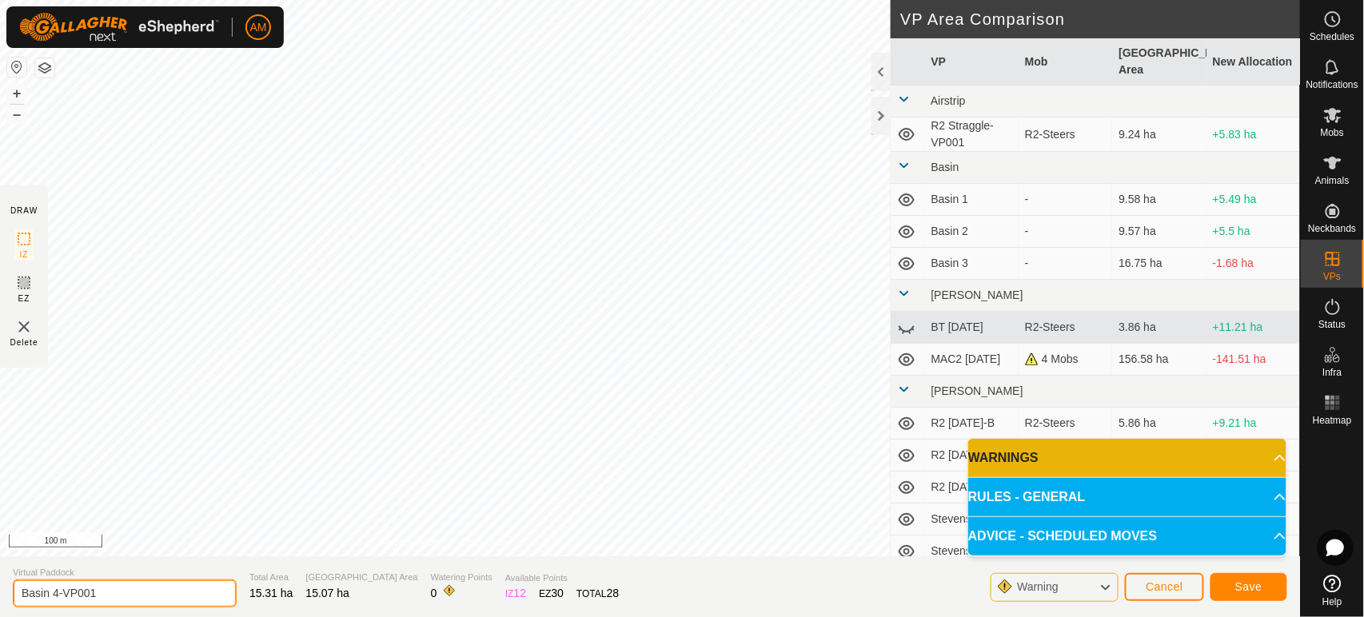
drag, startPoint x: 52, startPoint y: 594, endPoint x: 345, endPoint y: 639, distance: 296.1
click at [345, 616] on html "AM Schedules Notifications Mobs Animals Neckbands VPs Status Infra Heatmap Help…" at bounding box center [682, 308] width 1364 height 617
type input "Basin 5"
click at [1244, 587] on span "Save" at bounding box center [1248, 587] width 27 height 13
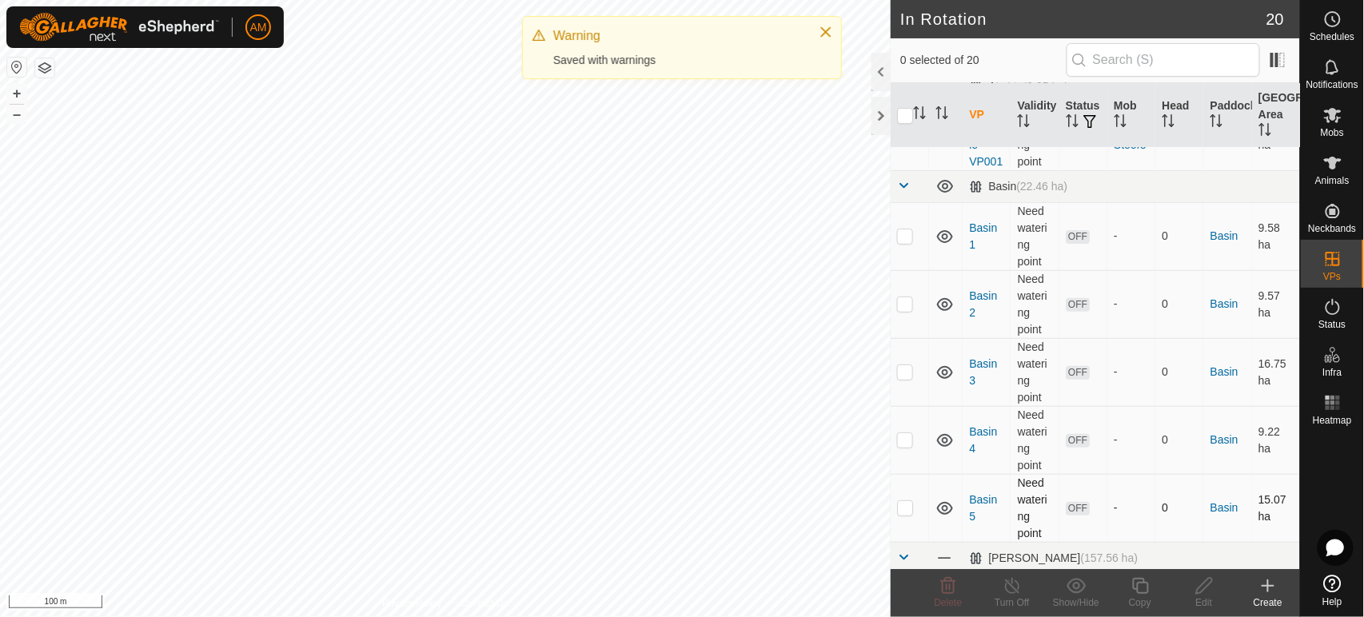
scroll to position [178, 0]
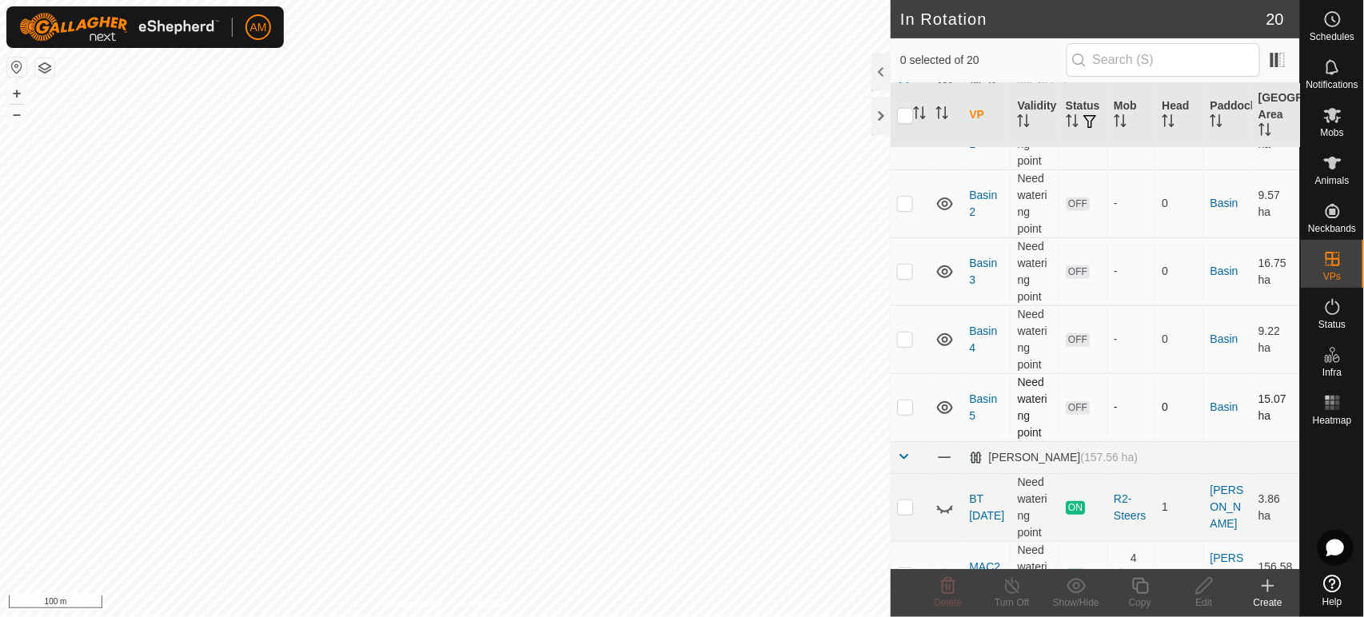
click at [913, 429] on td at bounding box center [910, 407] width 38 height 68
checkbox input "true"
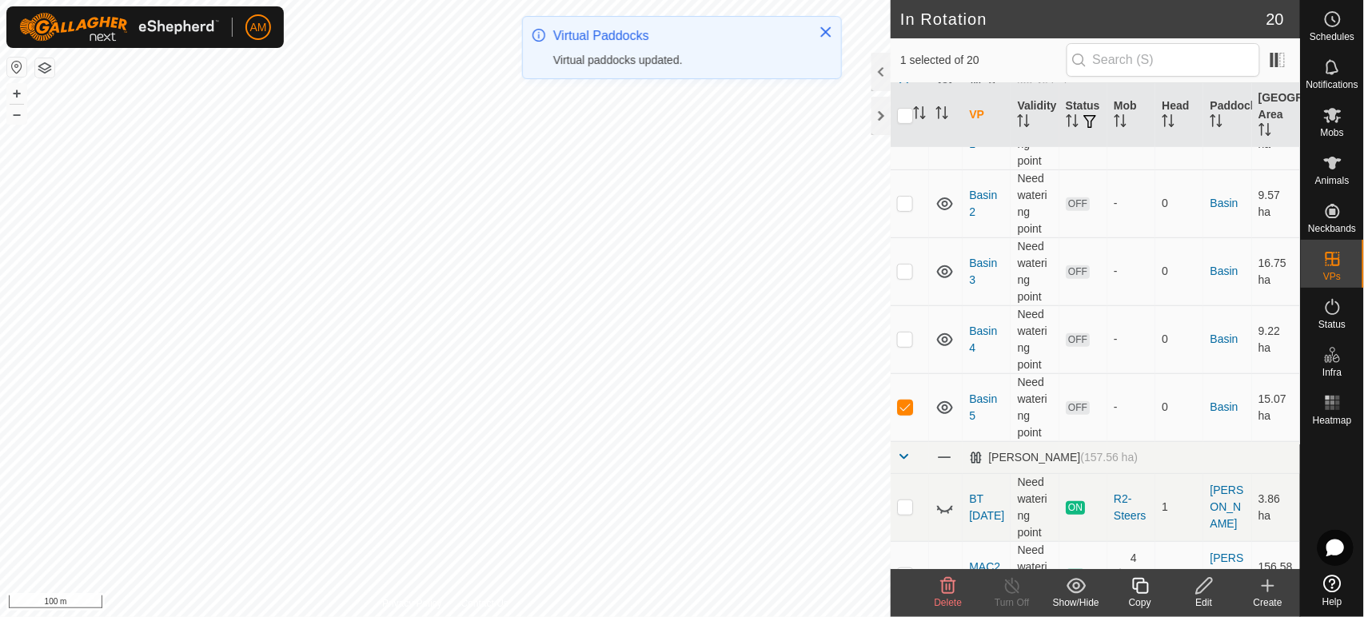
click at [1131, 593] on icon at bounding box center [1141, 586] width 20 height 19
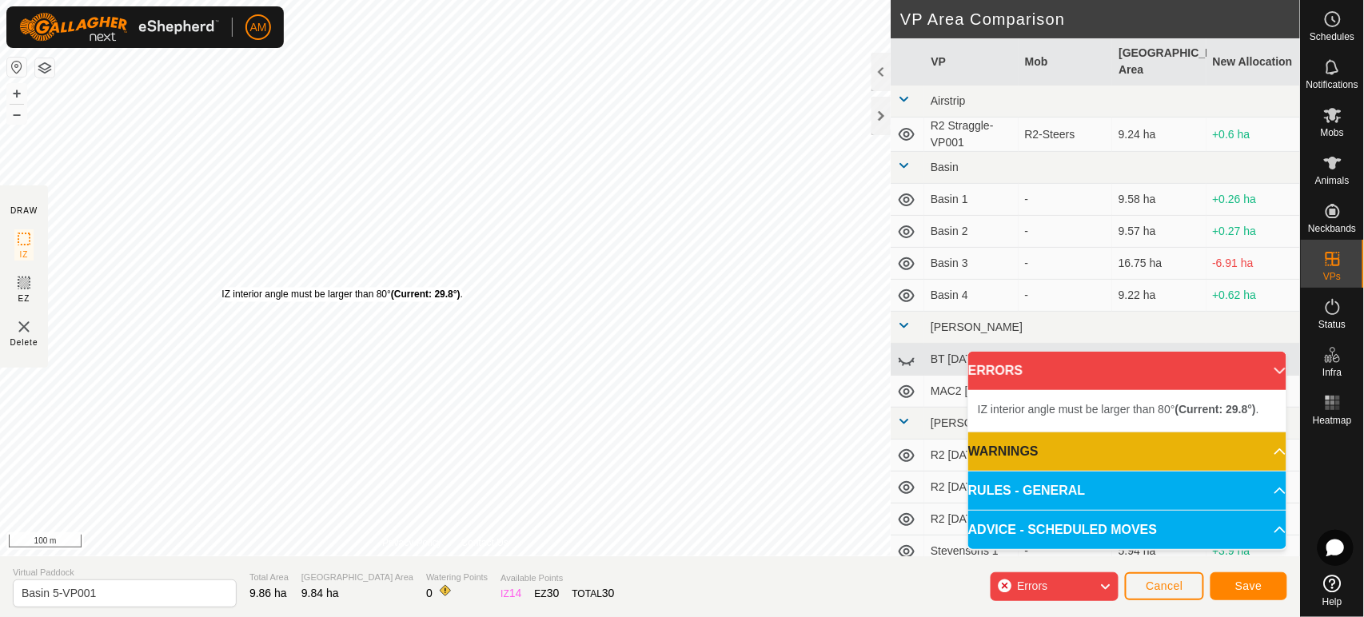
click at [221, 288] on div "IZ interior angle must be larger than 80° (Current: 29.8°) ." at bounding box center [341, 295] width 241 height 14
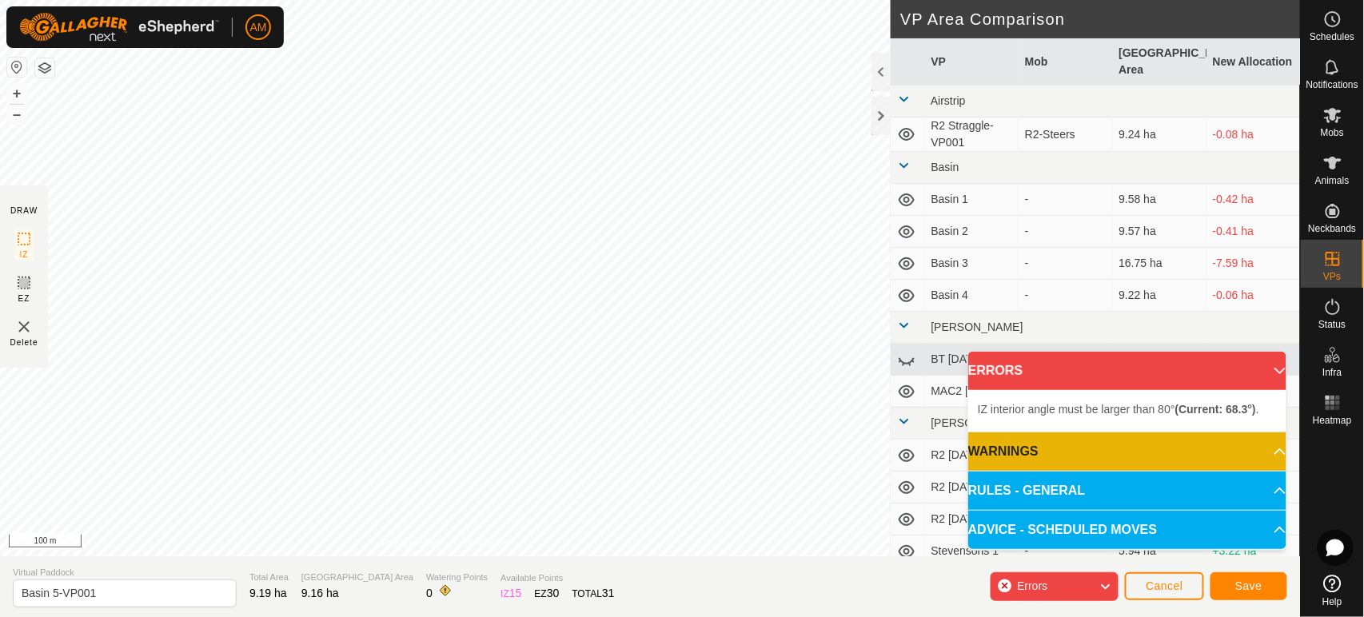
click at [221, 288] on div "IZ interior angle must be larger than 80° (Current: 29.8°) ." at bounding box center [221, 288] width 0 height 0
click at [277, 301] on div "IZ interior angle must be larger than 80° (Current: 68.3°) . + – ⇧ i 100 m" at bounding box center [445, 278] width 891 height 557
click at [444, 353] on div "IZ interior angle must be larger than 80° (Current: 63.7°) . + – ⇧ i 100 m" at bounding box center [445, 278] width 891 height 557
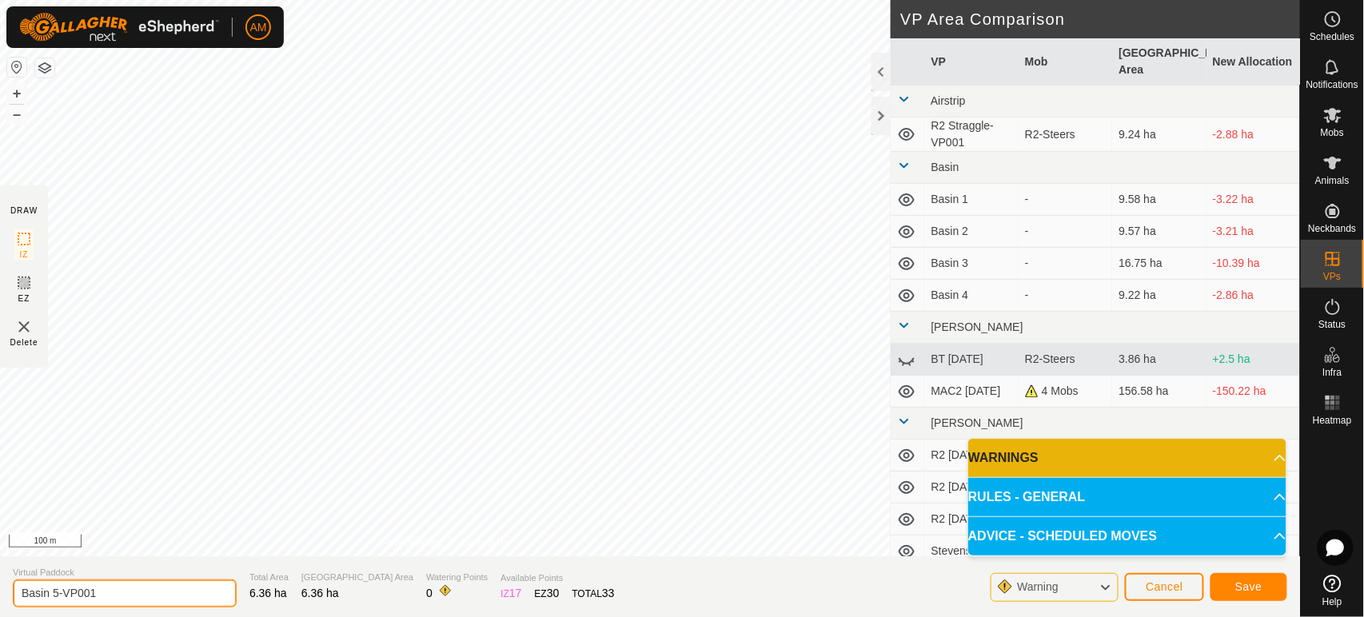
drag, startPoint x: 54, startPoint y: 593, endPoint x: 269, endPoint y: 580, distance: 214.7
click at [269, 580] on section "Virtual Paddock Basin 5-VP001 Total Area 6.36 ha Grazing Area 6.36 ha Watering …" at bounding box center [650, 587] width 1300 height 61
type input "Basin 6"
click at [1251, 592] on span "Save" at bounding box center [1248, 587] width 27 height 13
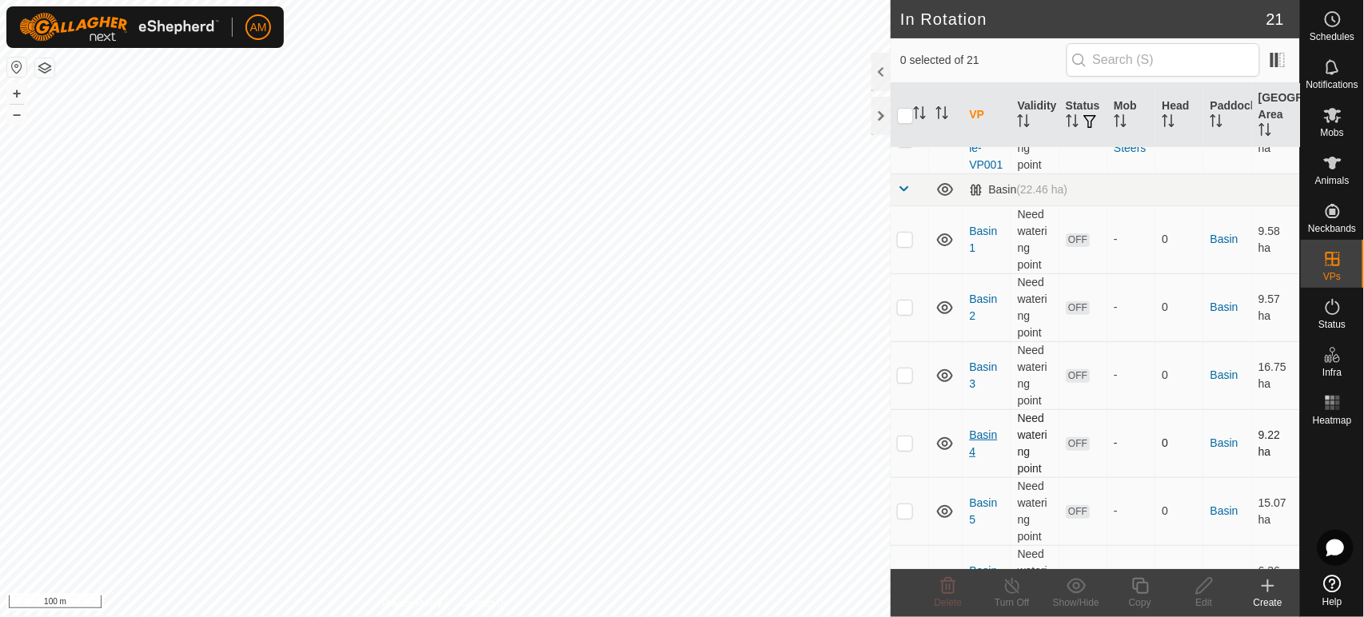
scroll to position [178, 0]
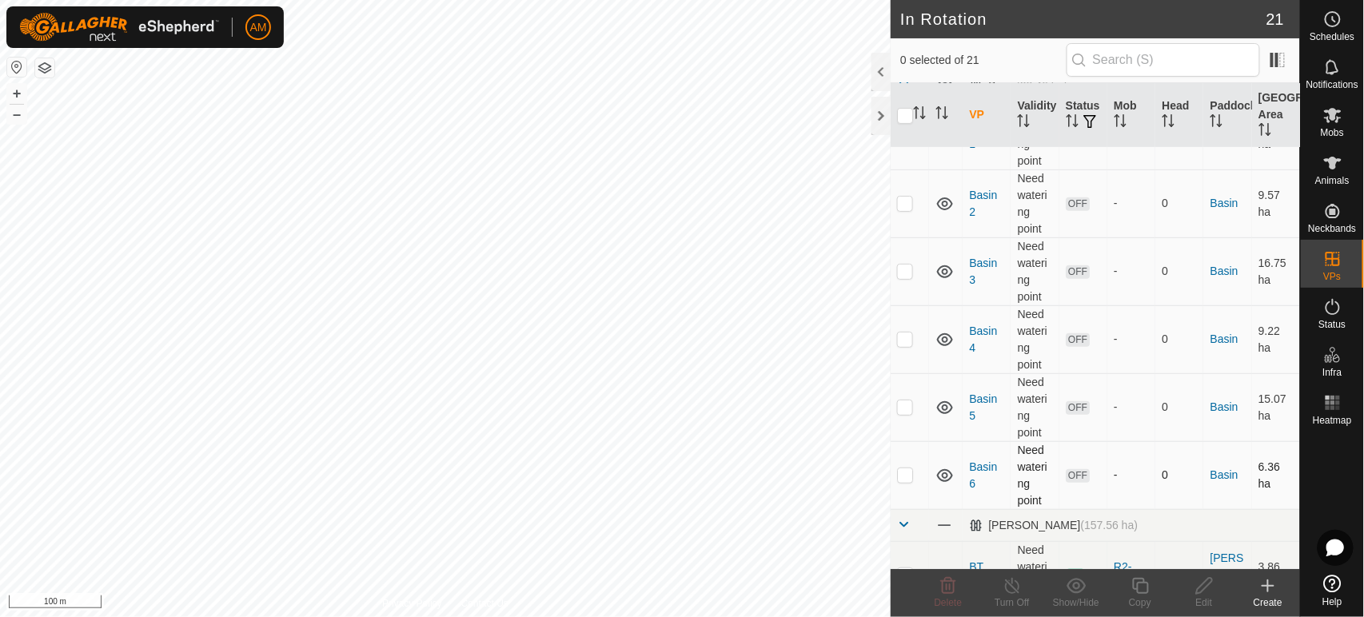
click at [911, 481] on p-checkbox at bounding box center [905, 475] width 16 height 13
checkbox input "true"
click at [1118, 596] on div "Copy" at bounding box center [1140, 603] width 64 height 14
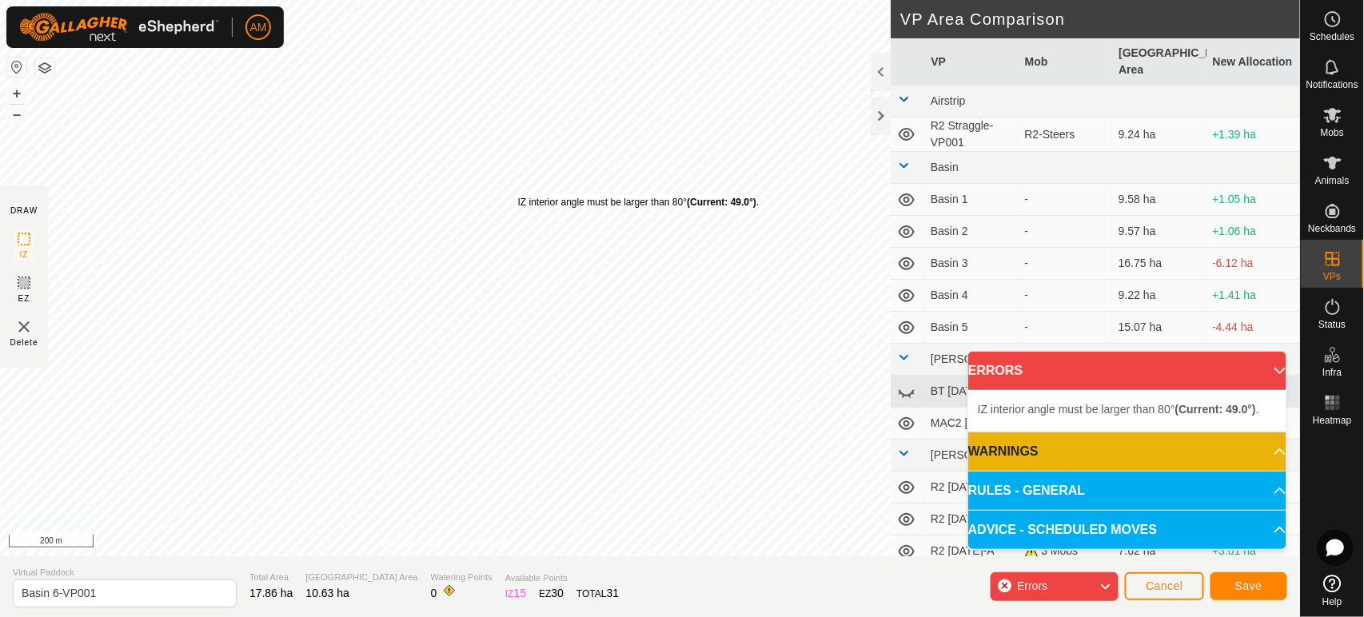
click at [518, 195] on div "IZ interior angle must be larger than 80° (Current: 49.0°) ." at bounding box center [638, 202] width 241 height 14
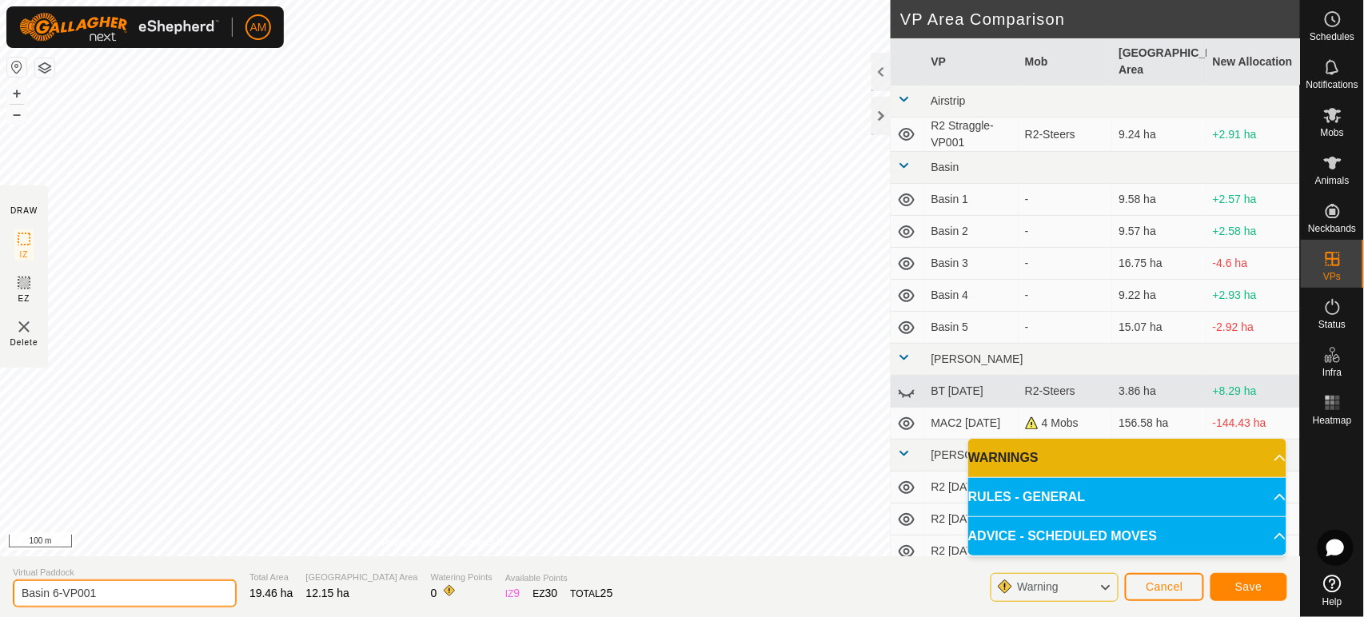
drag, startPoint x: 134, startPoint y: 588, endPoint x: 0, endPoint y: 593, distance: 134.4
click at [0, 593] on section "Virtual Paddock Basin 6-VP001 Total Area 19.46 ha Grazing Area 12.15 ha Waterin…" at bounding box center [650, 587] width 1300 height 61
type input "Henleys 1"
click at [1251, 573] on button "Save" at bounding box center [1249, 587] width 77 height 28
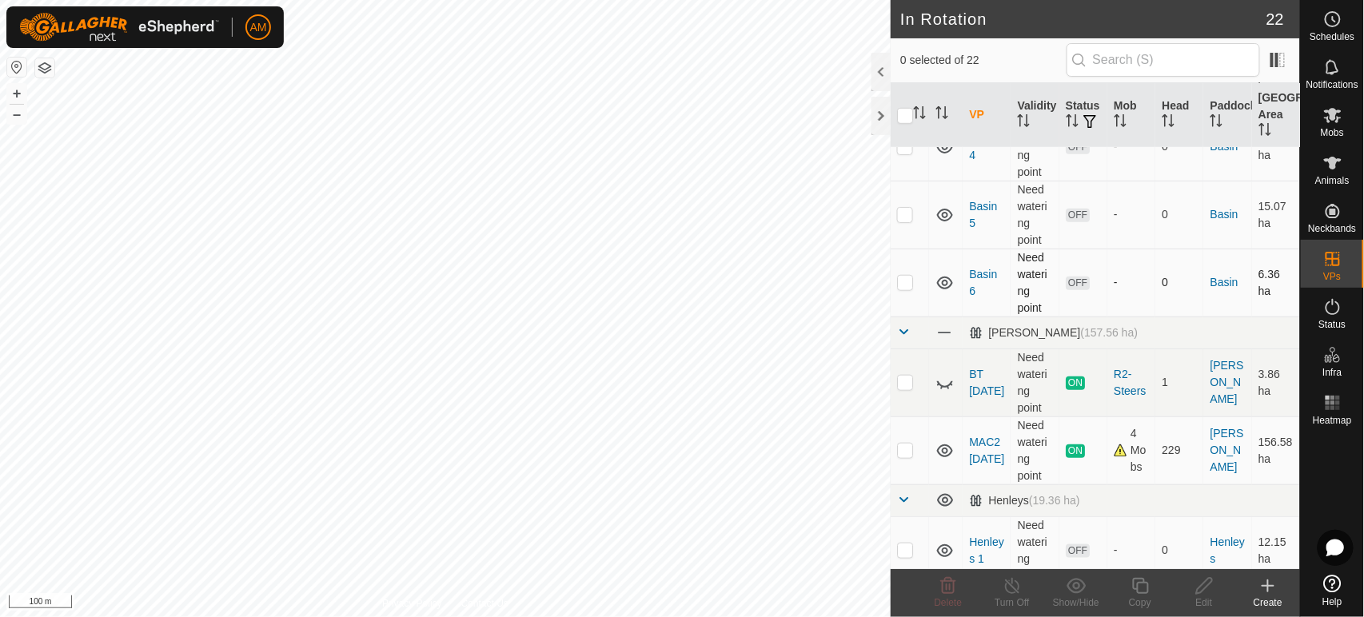
scroll to position [444, 0]
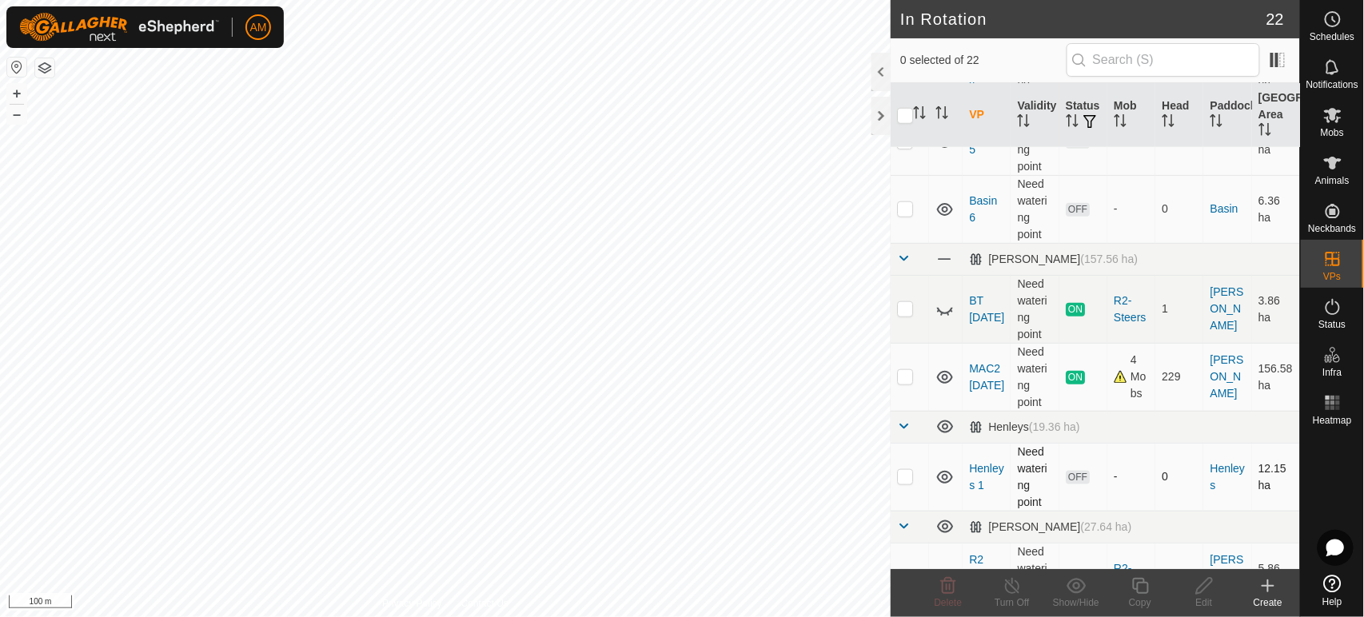
click at [913, 489] on td at bounding box center [910, 477] width 38 height 68
checkbox input "true"
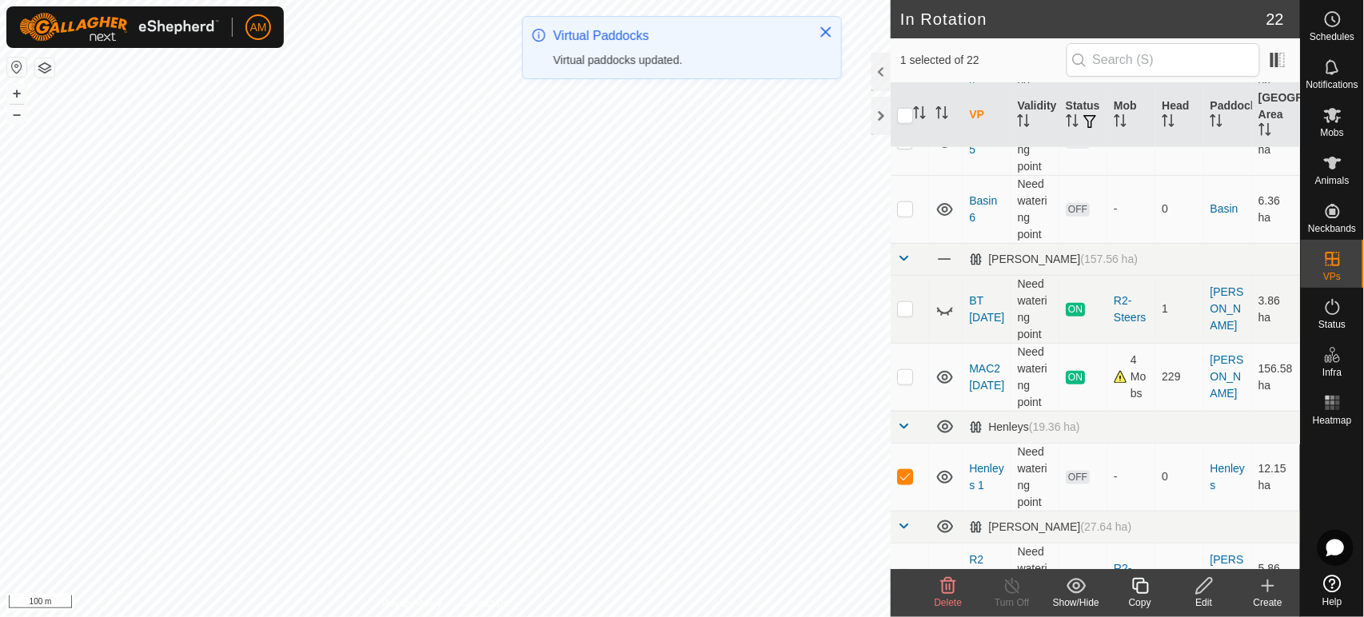
click at [1128, 593] on copy-svg-icon at bounding box center [1140, 586] width 64 height 19
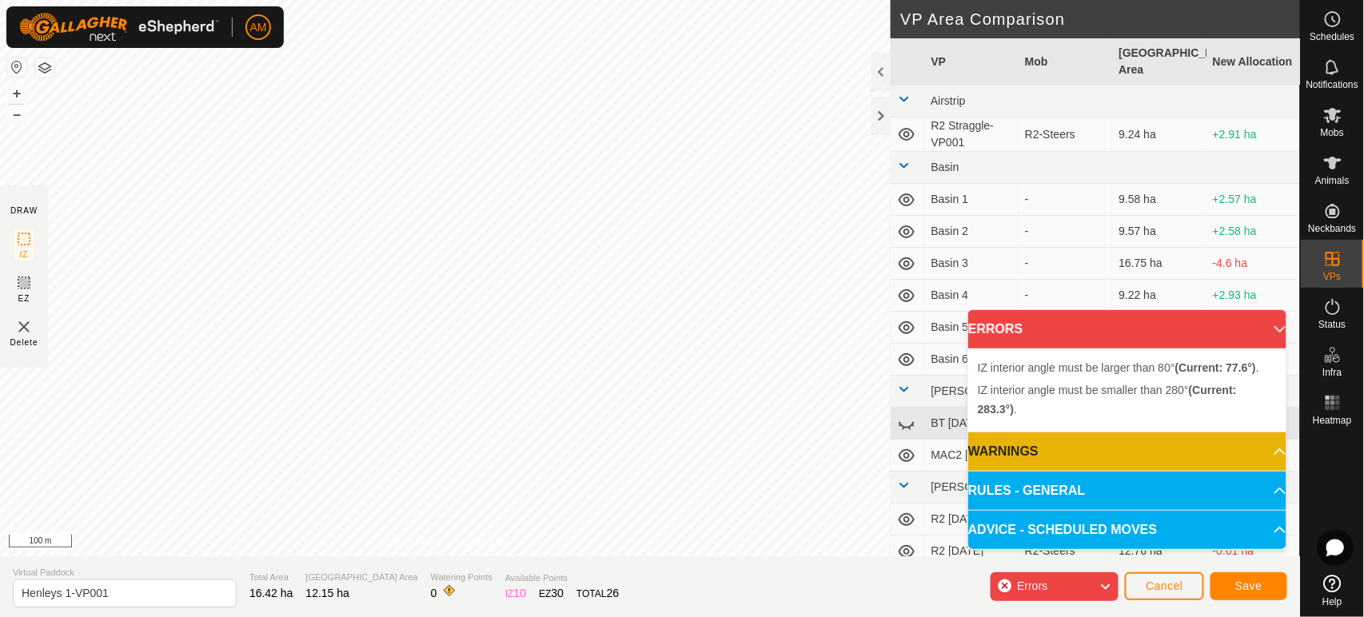
click at [443, 253] on div "IZ interior angle must be larger than 80° (Current: 77.6°) . + – ⇧ i 100 m" at bounding box center [445, 278] width 891 height 557
click at [392, 603] on div "DRAW IZ EZ Delete Privacy Policy Contact Us IZ interior angle must be larger th…" at bounding box center [650, 308] width 1300 height 617
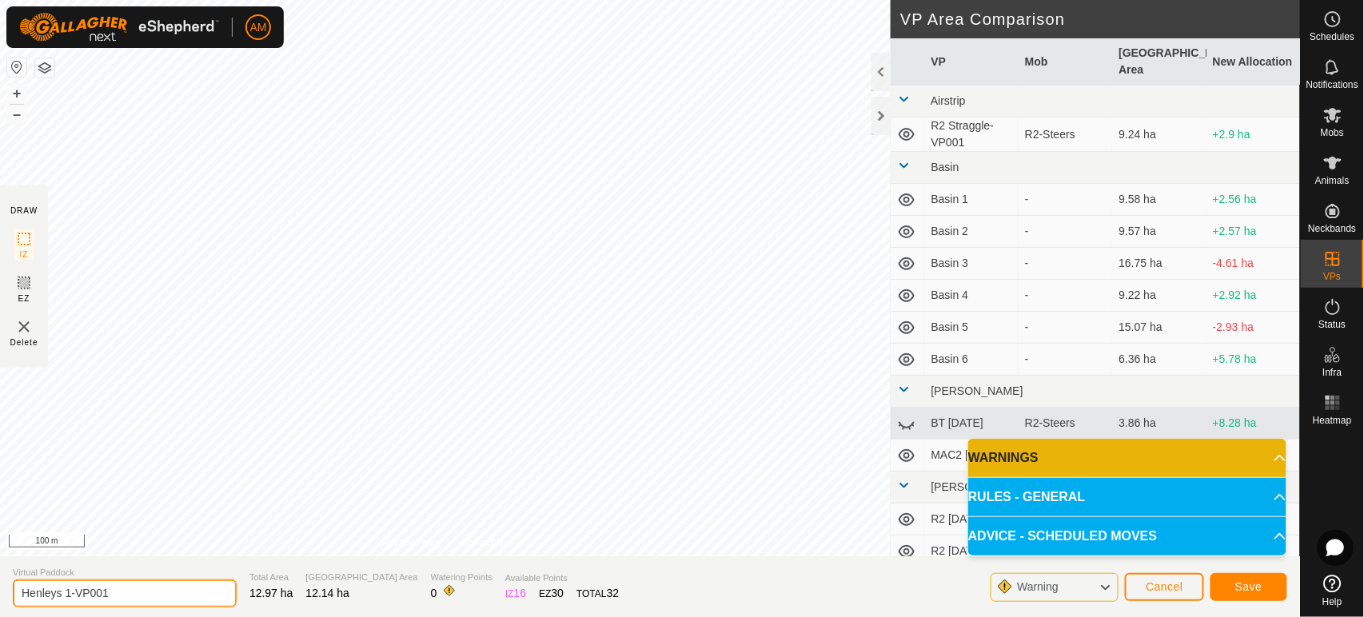
drag, startPoint x: 66, startPoint y: 593, endPoint x: 265, endPoint y: 582, distance: 199.4
click at [265, 582] on section "Virtual Paddock Henleys 1-VP001 Total Area 12.97 ha Grazing Area 12.14 ha Water…" at bounding box center [650, 587] width 1300 height 61
type input "Henleys 2"
click at [1244, 585] on span "Save" at bounding box center [1248, 587] width 27 height 13
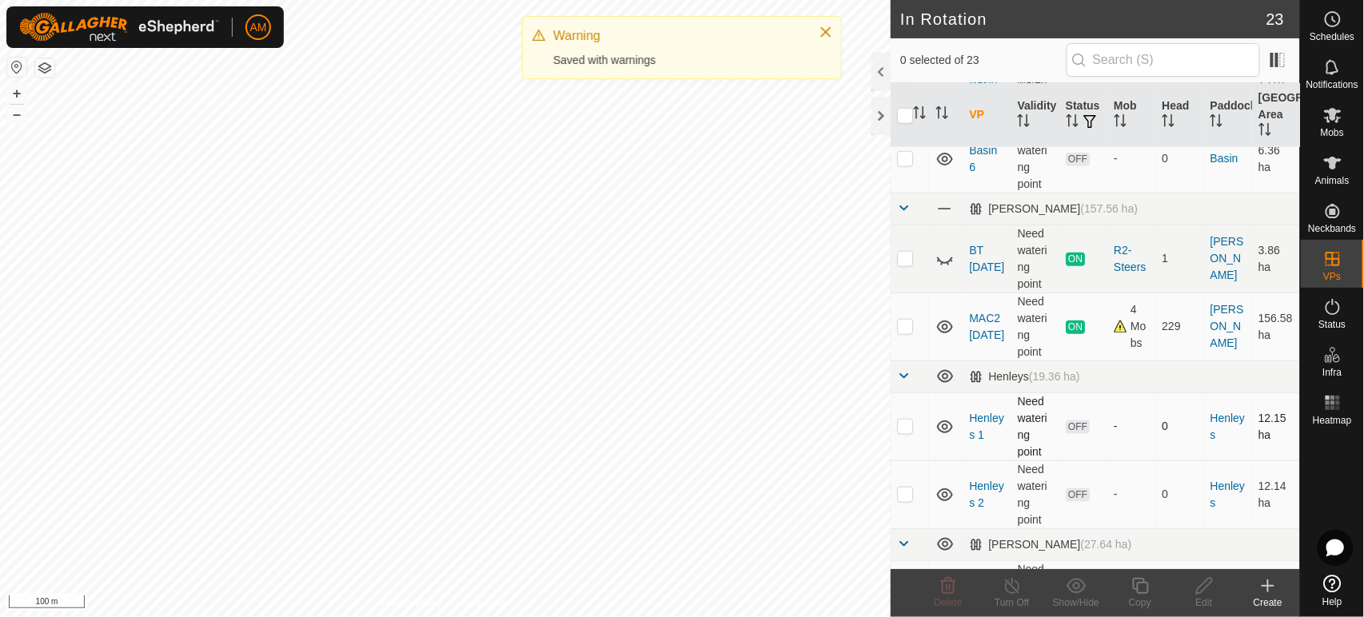
scroll to position [533, 0]
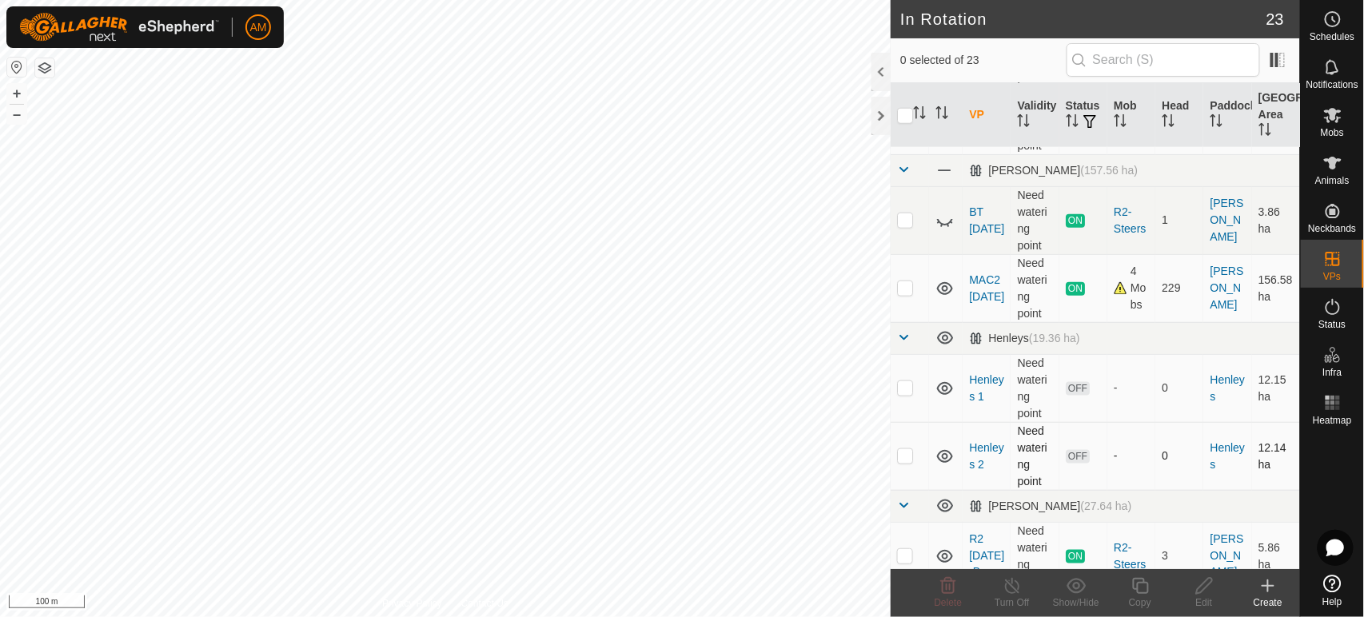
click at [909, 462] on p-checkbox at bounding box center [905, 455] width 16 height 13
checkbox input "true"
click at [1133, 579] on icon at bounding box center [1140, 586] width 16 height 16
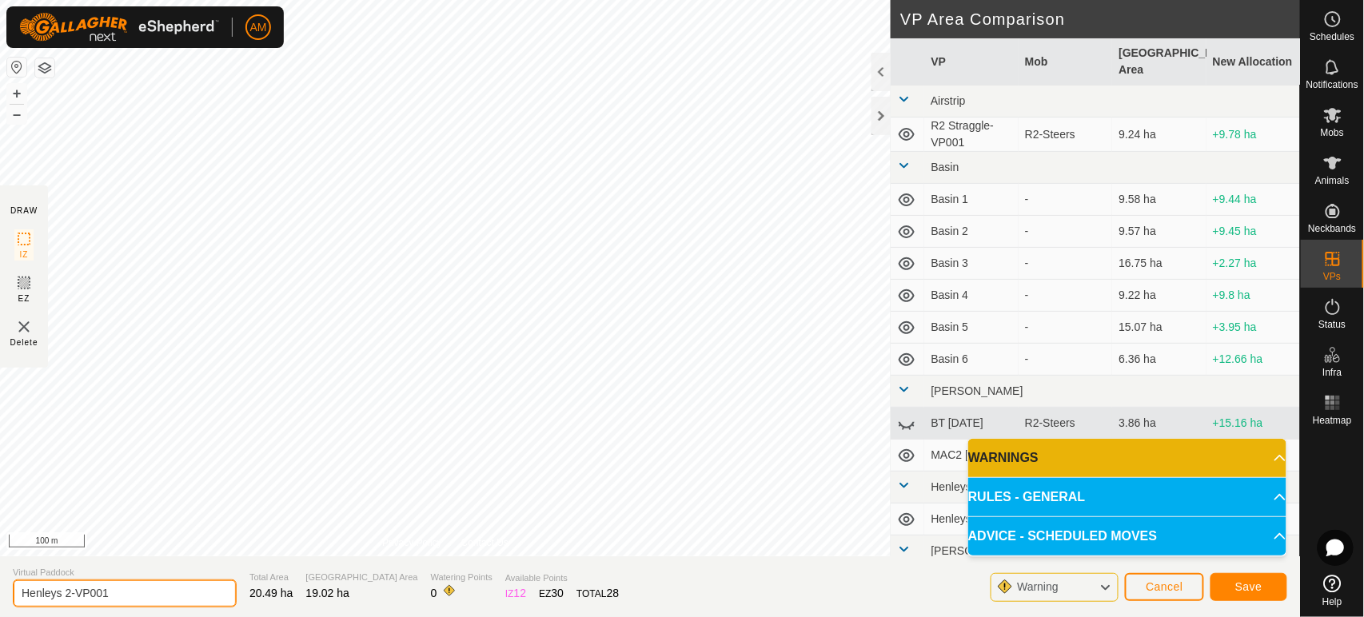
drag, startPoint x: 142, startPoint y: 601, endPoint x: 66, endPoint y: 590, distance: 76.0
click at [66, 590] on input "Henleys 2-VP001" at bounding box center [125, 594] width 224 height 28
type input "Henleys 3"
click at [1252, 597] on button "Save" at bounding box center [1249, 587] width 77 height 28
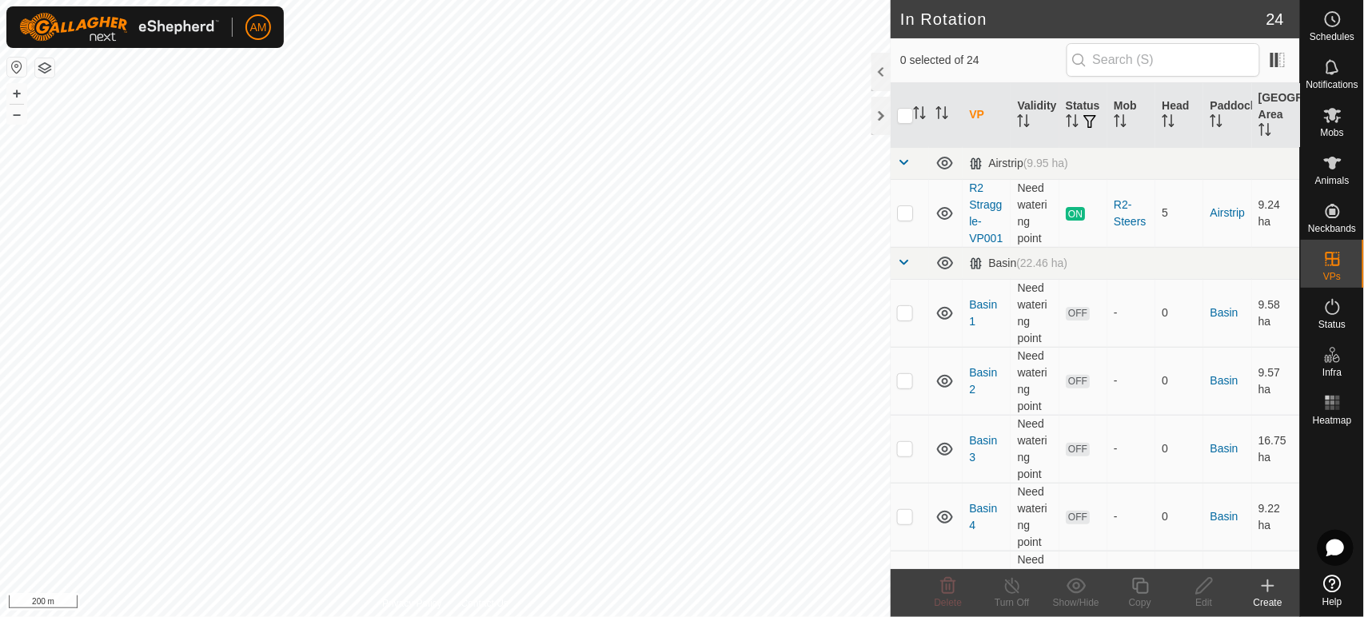
drag, startPoint x: 473, startPoint y: 609, endPoint x: 625, endPoint y: 660, distance: 160.3
click at [625, 616] on html "AM Schedules Notifications Mobs Animals Neckbands VPs Status Infra Heatmap Help…" at bounding box center [682, 308] width 1364 height 617
